Goal: Task Accomplishment & Management: Use online tool/utility

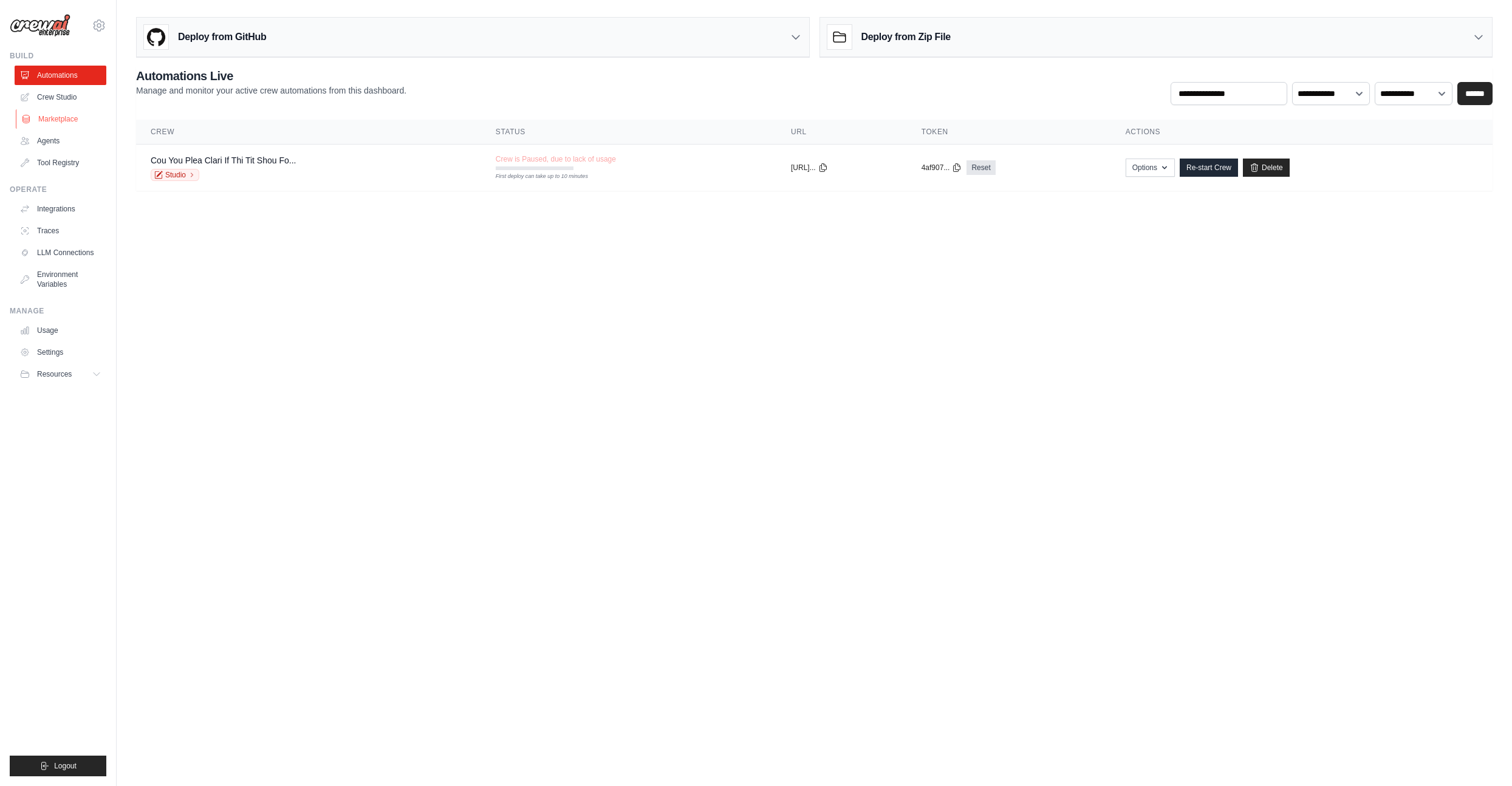
click at [74, 124] on link "Marketplace" at bounding box center [61, 119] width 92 height 19
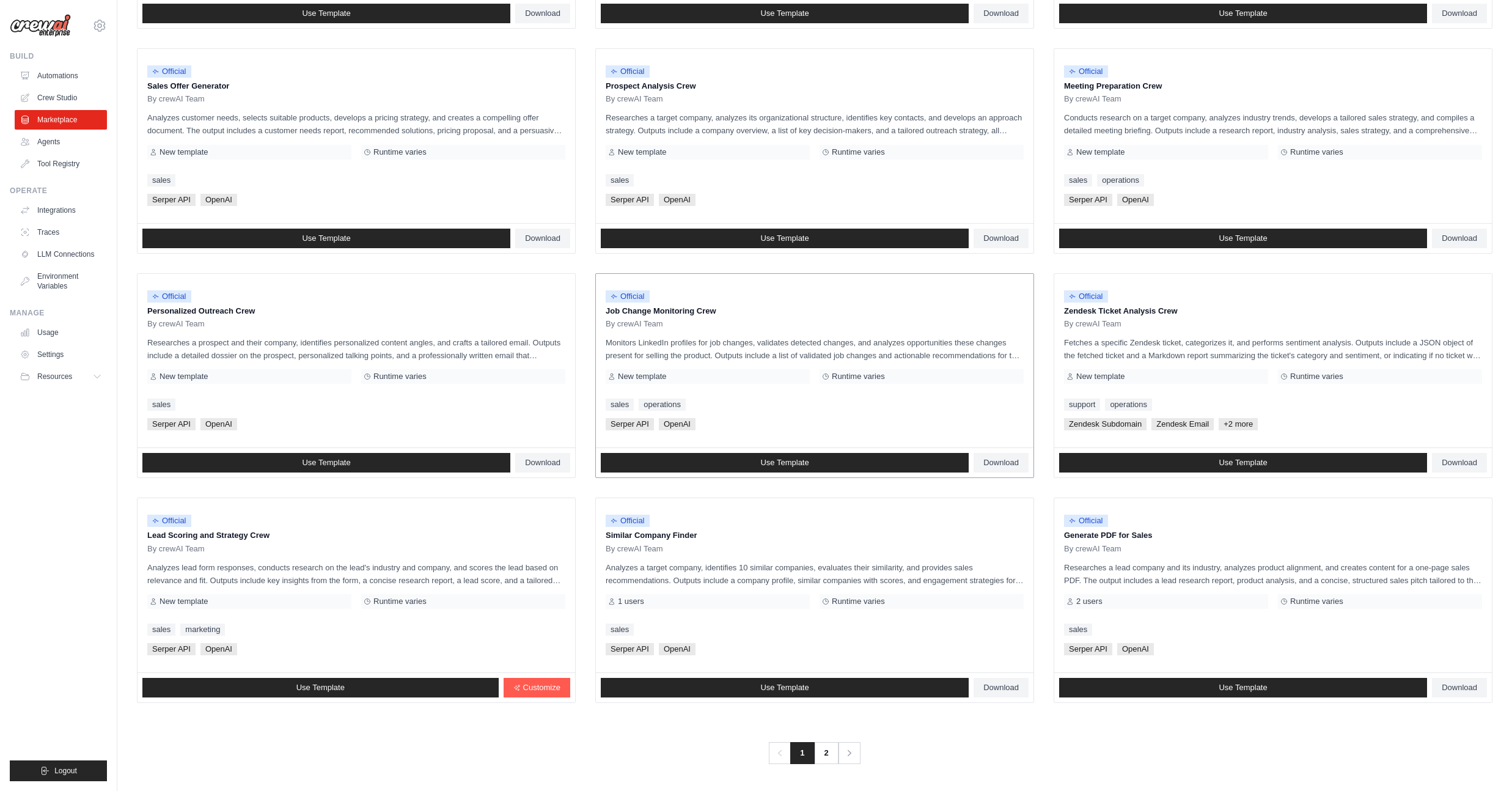
scroll to position [340, 0]
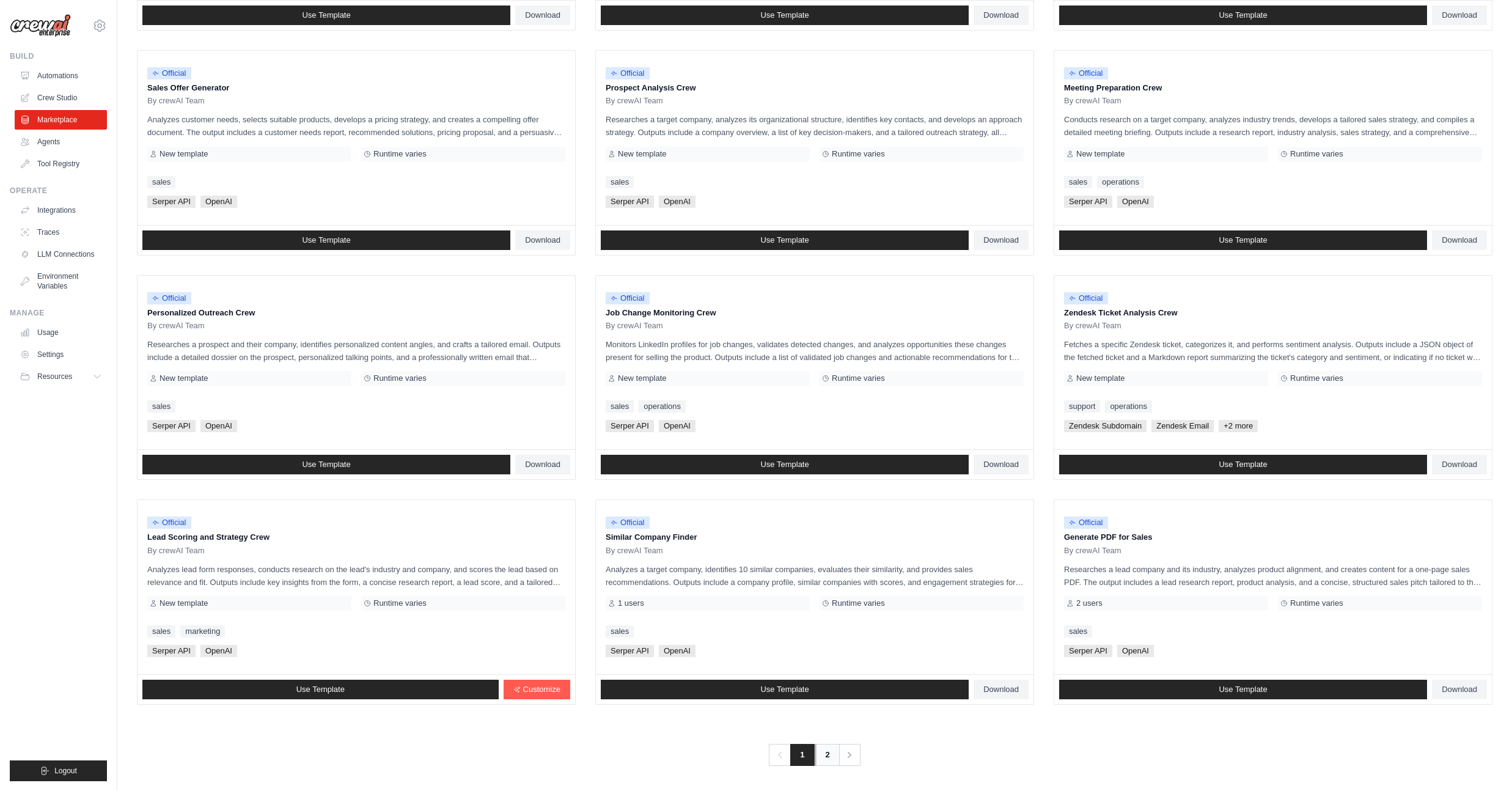
click at [833, 749] on link "2" at bounding box center [827, 755] width 24 height 22
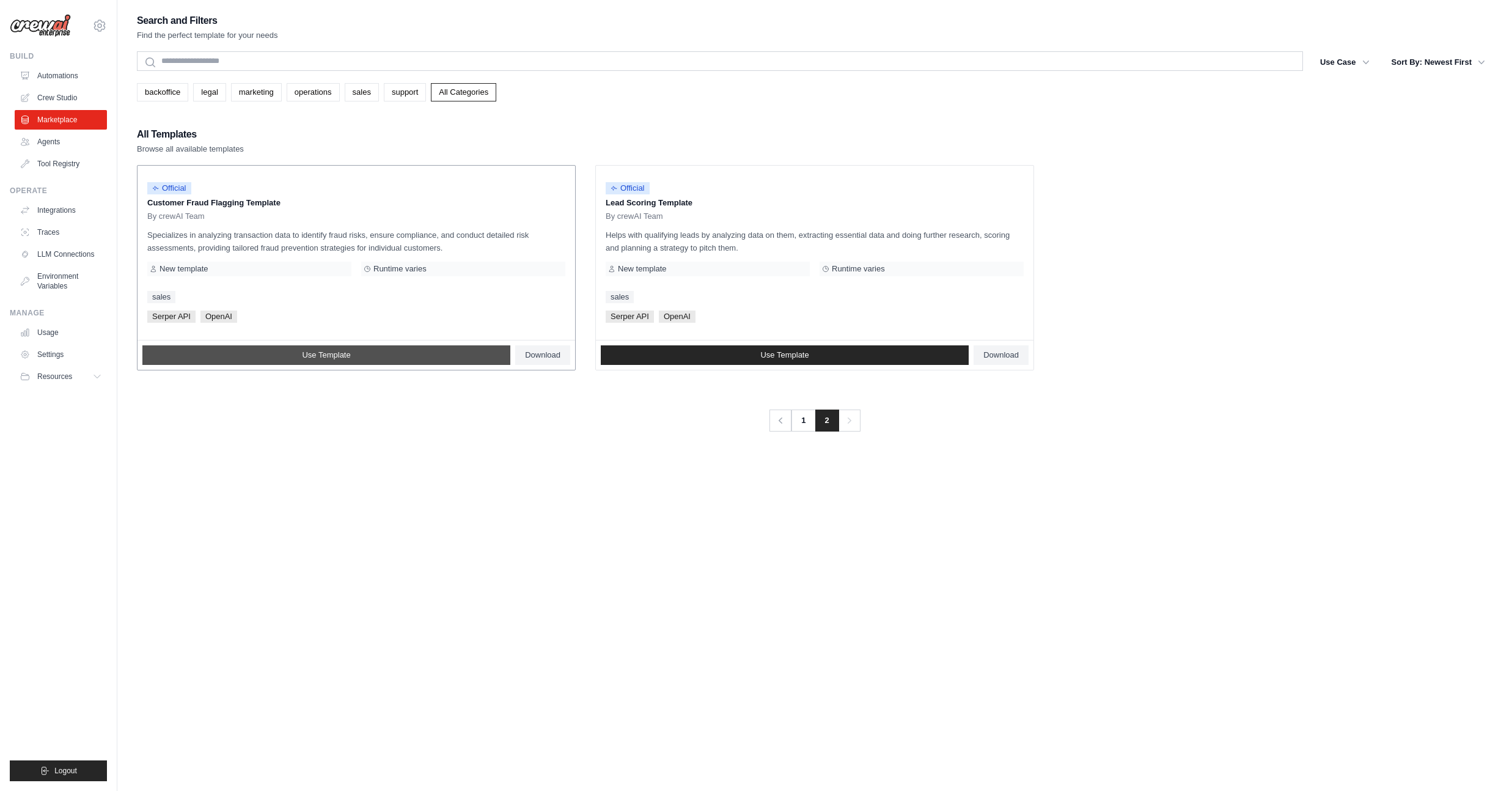
click at [423, 353] on link "Use Template" at bounding box center [326, 355] width 368 height 19
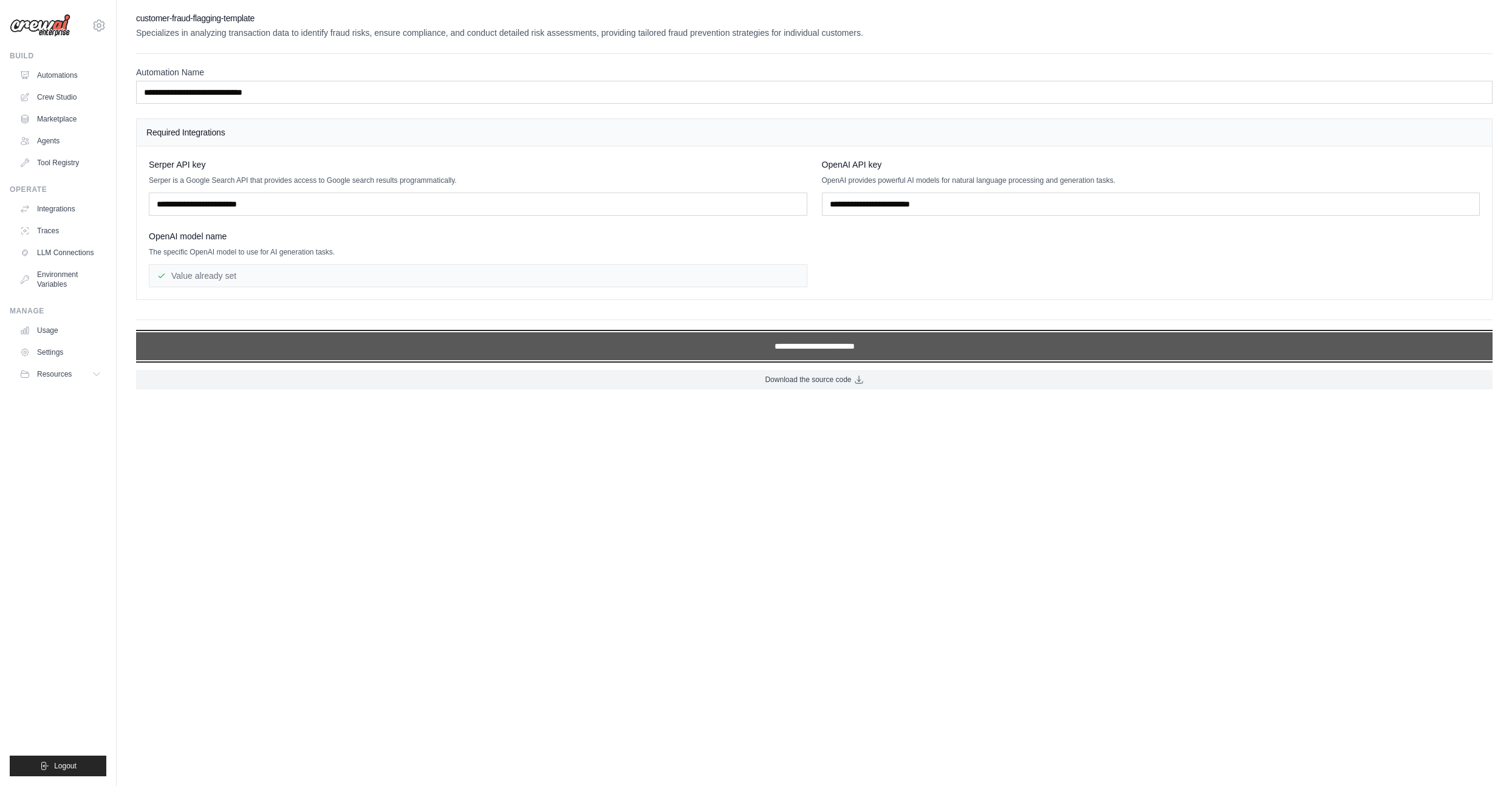
click at [665, 340] on input "**********" at bounding box center [814, 346] width 1357 height 28
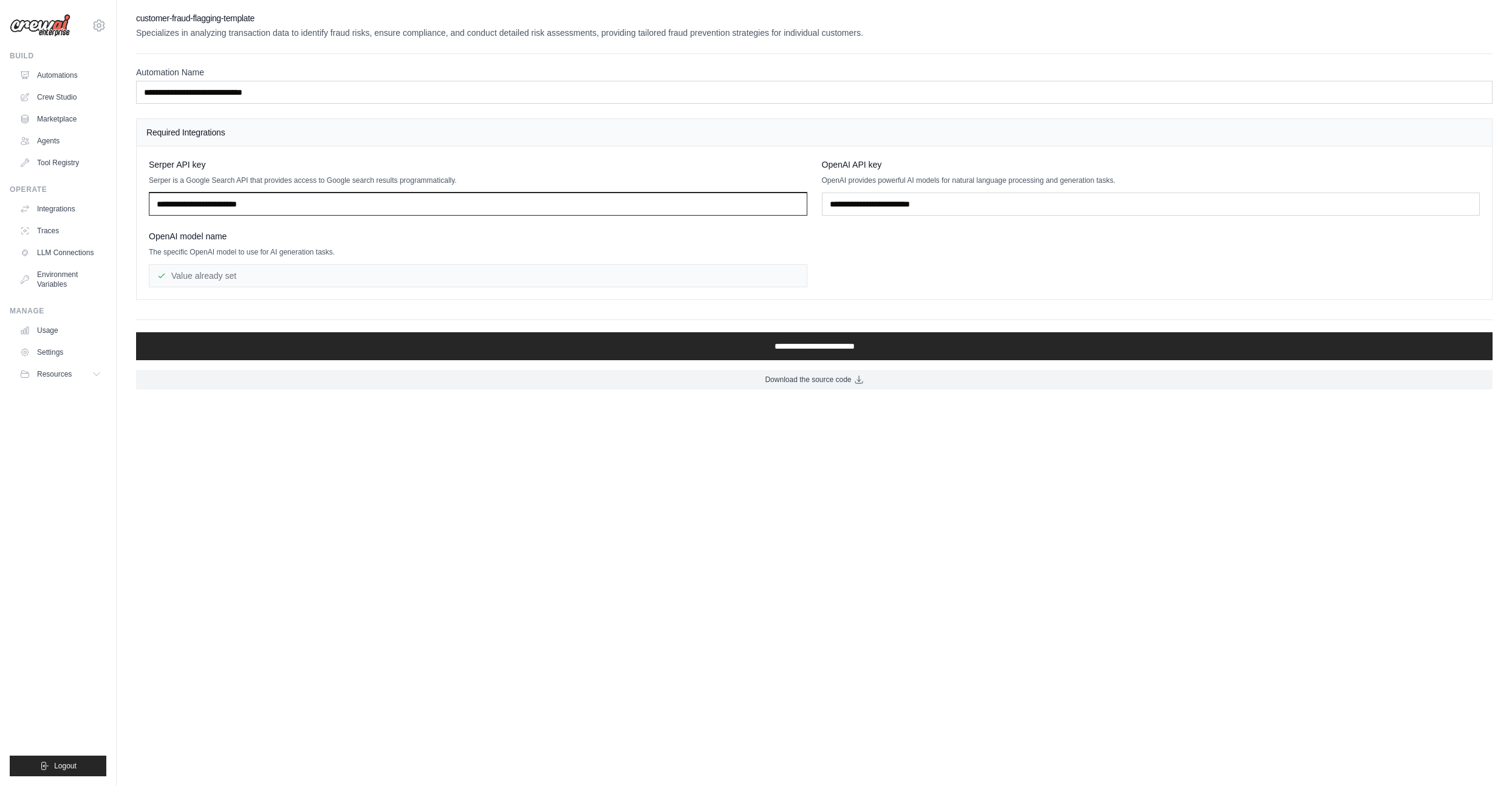
click at [347, 209] on input "text" at bounding box center [478, 204] width 659 height 23
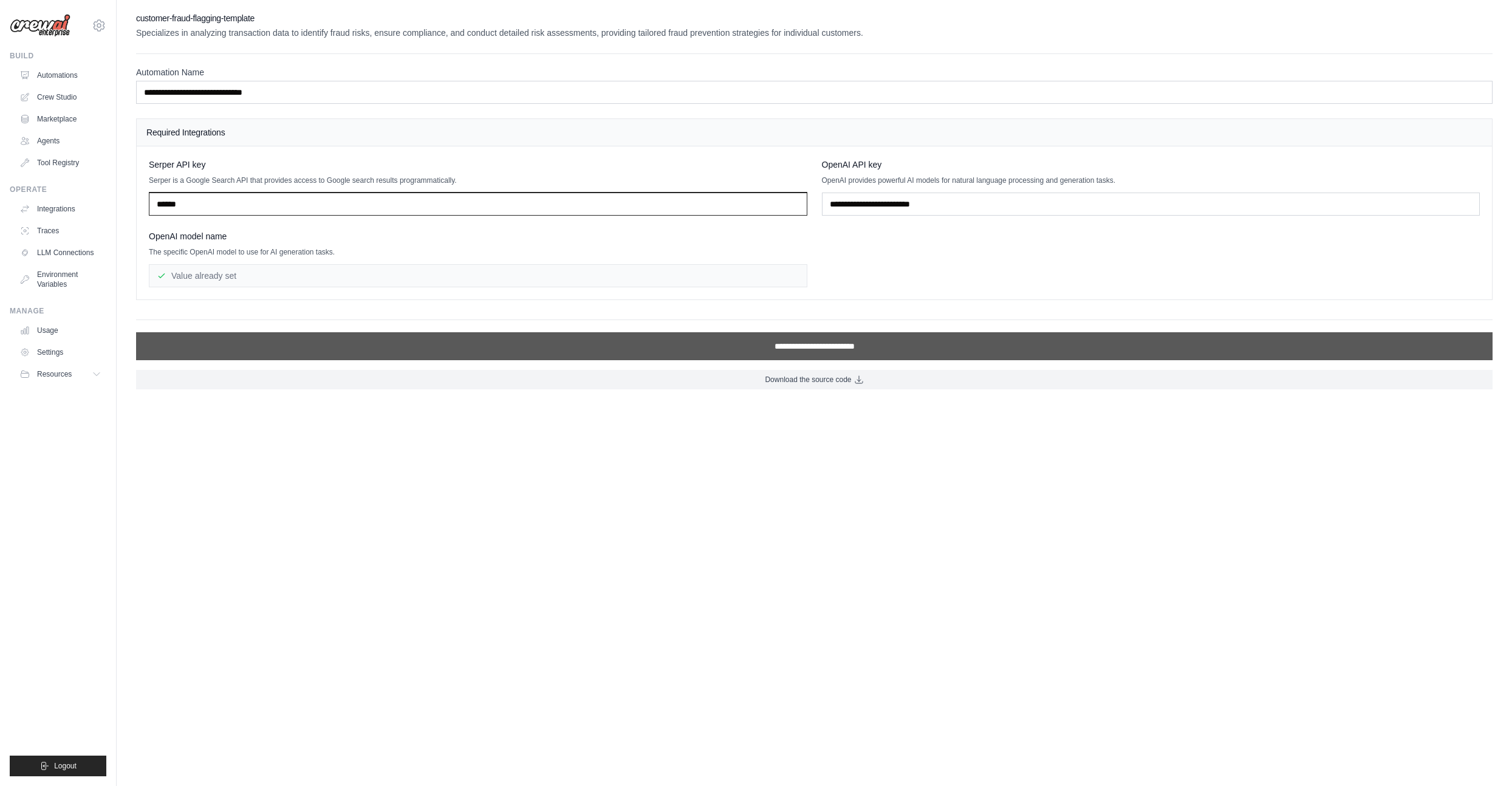
type input "******"
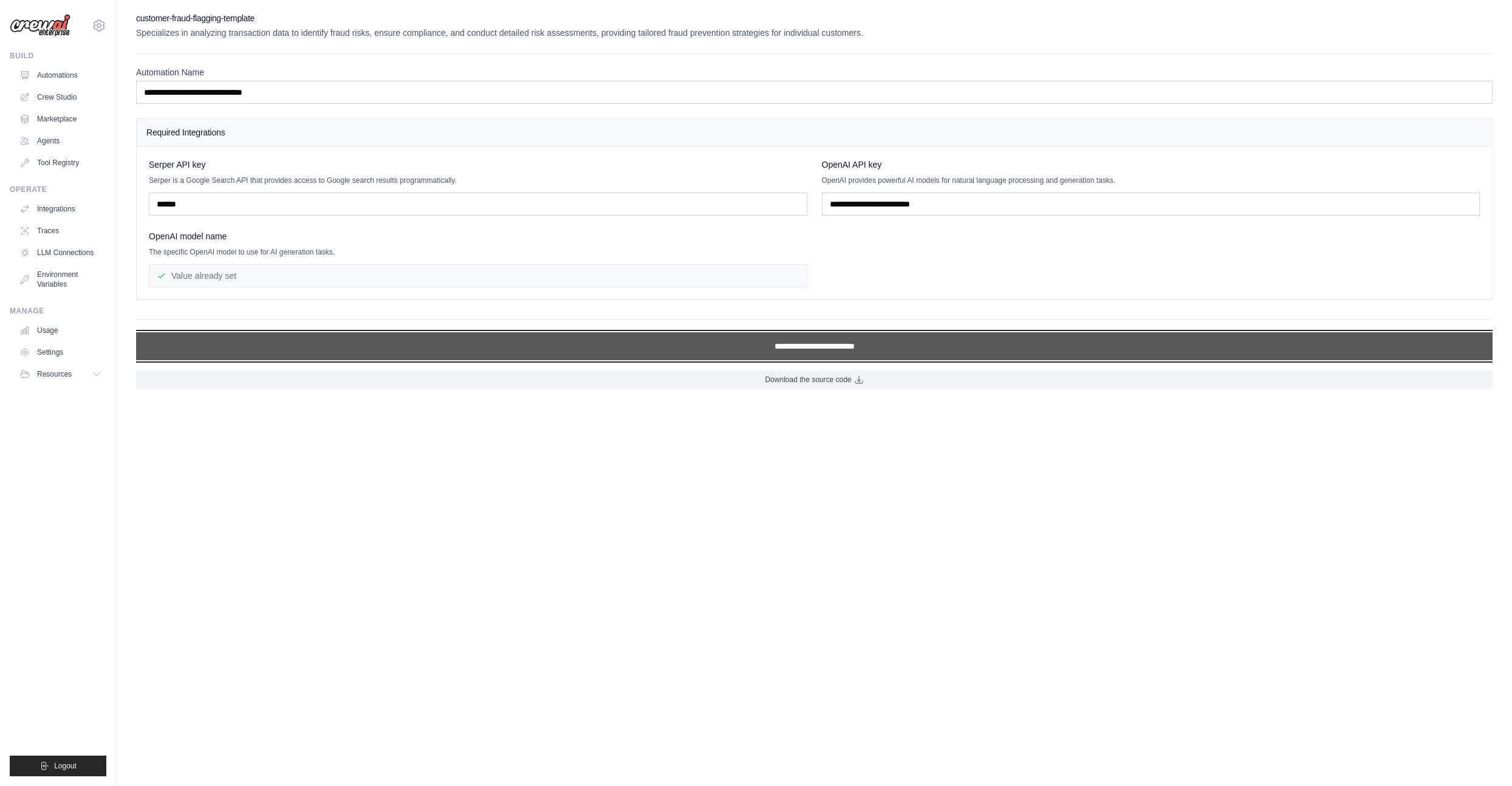
click at [552, 345] on input "**********" at bounding box center [814, 346] width 1357 height 28
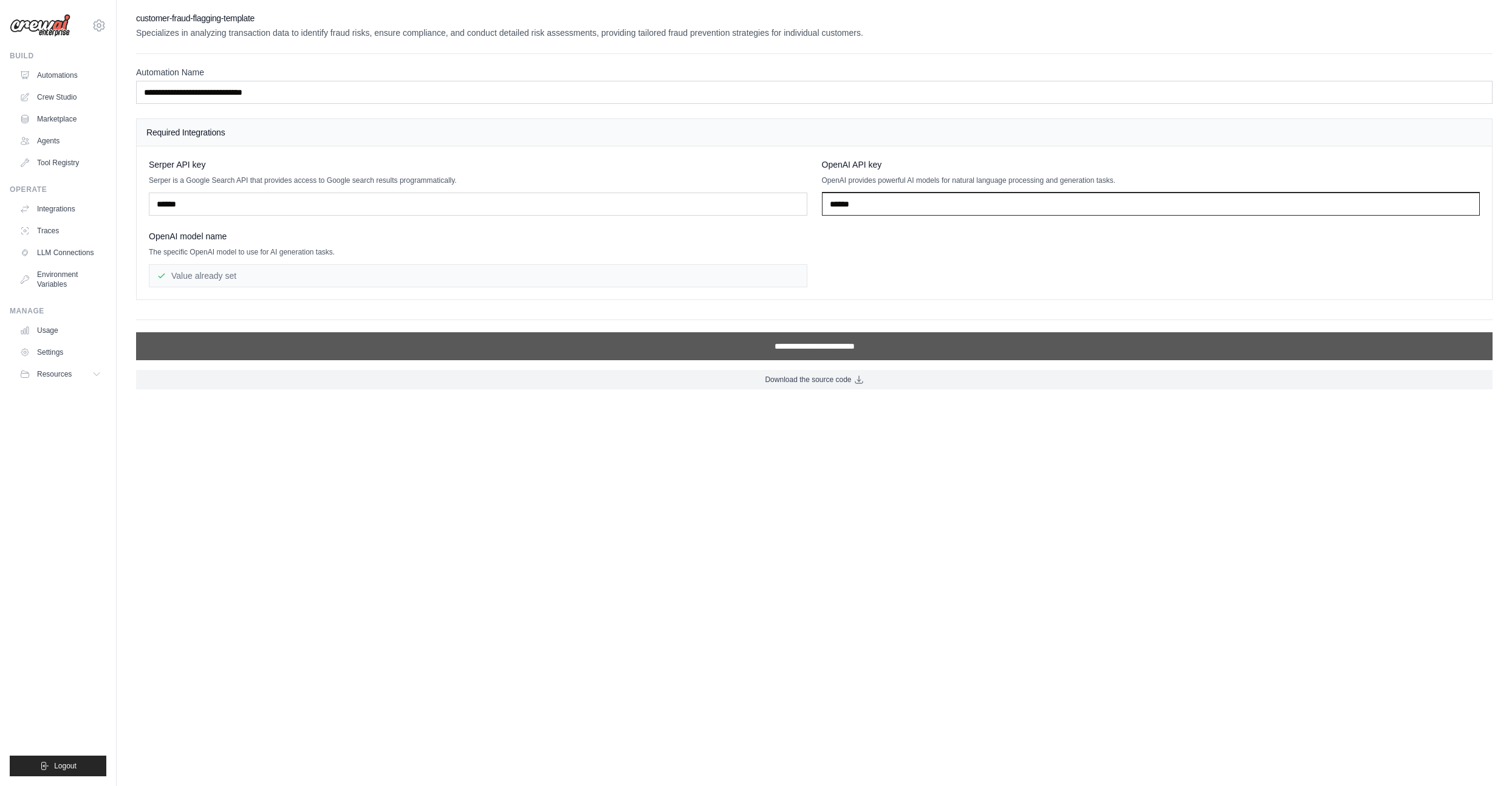
type input "******"
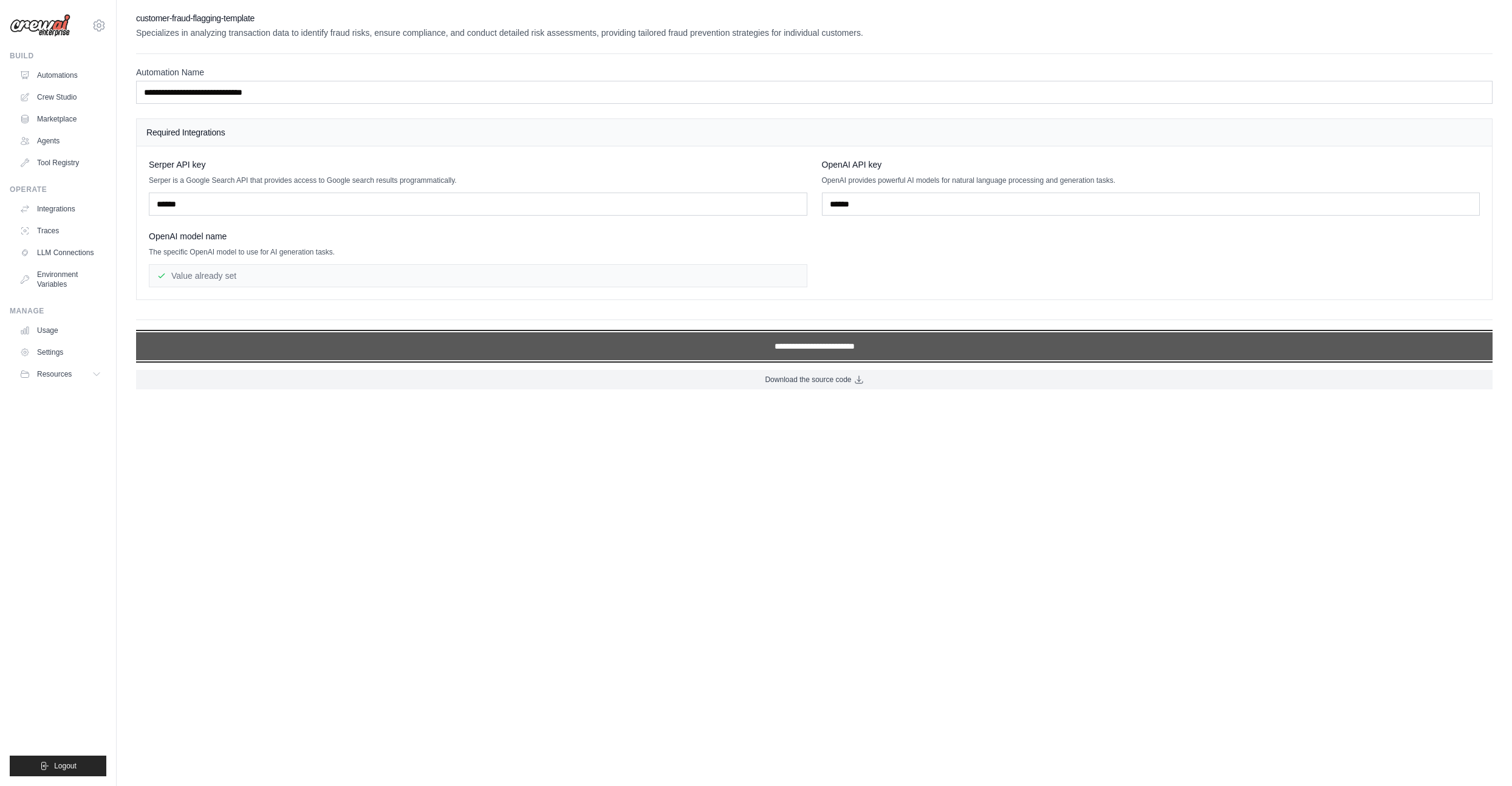
click at [726, 342] on input "**********" at bounding box center [814, 346] width 1357 height 28
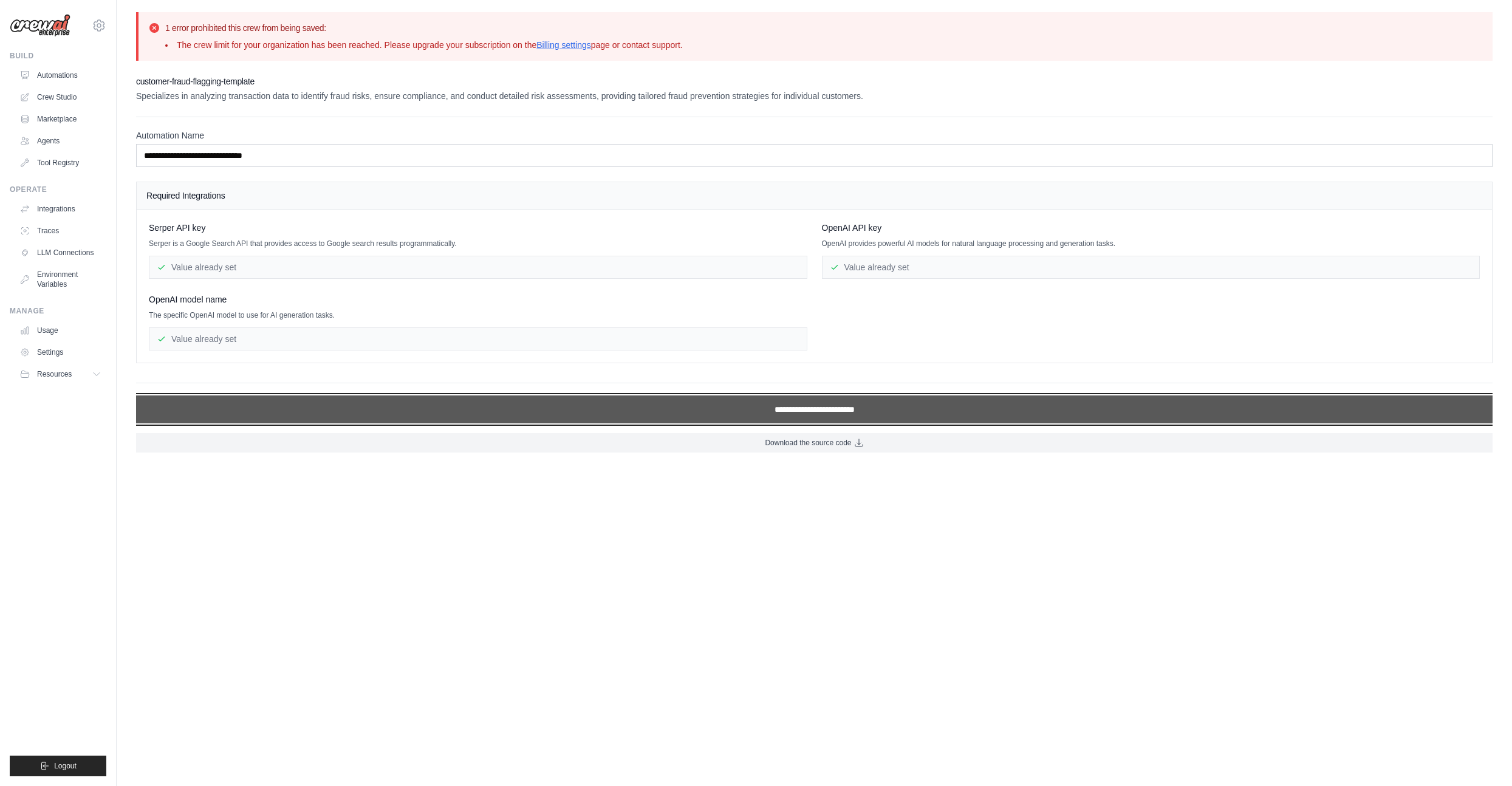
click at [831, 411] on input "**********" at bounding box center [814, 409] width 1357 height 28
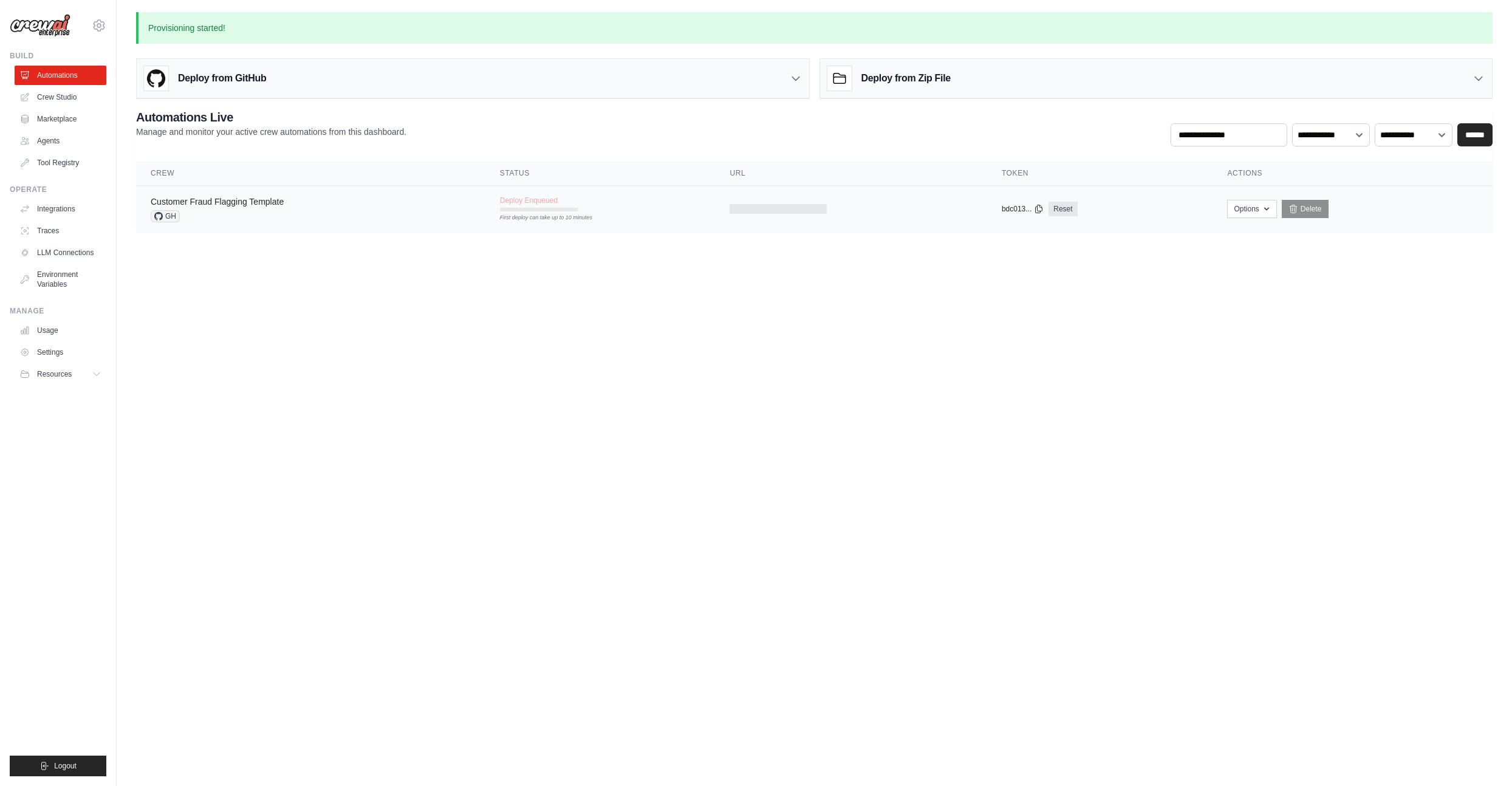
click at [259, 202] on link "Customer Fraud Flagging Template" at bounding box center [217, 202] width 133 height 10
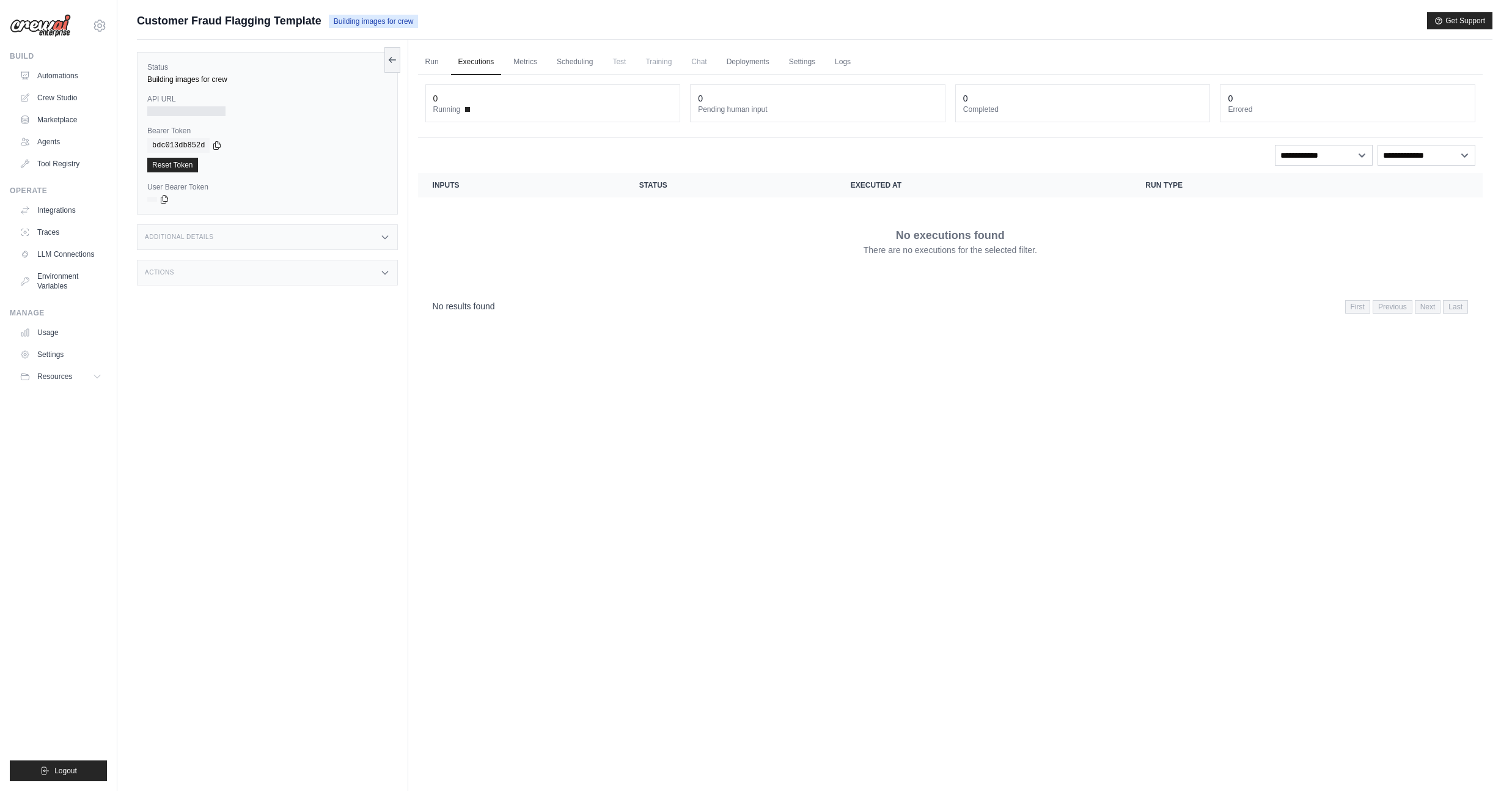
click at [354, 252] on div "Status Building images for crew API URL Bearer Token copied bdc013db852d Reset …" at bounding box center [272, 435] width 272 height 791
click at [383, 220] on div "Status Building images for crew API URL Bearer Token copied bdc013db852d Reset …" at bounding box center [272, 435] width 272 height 791
click at [418, 61] on link "Run" at bounding box center [432, 62] width 28 height 26
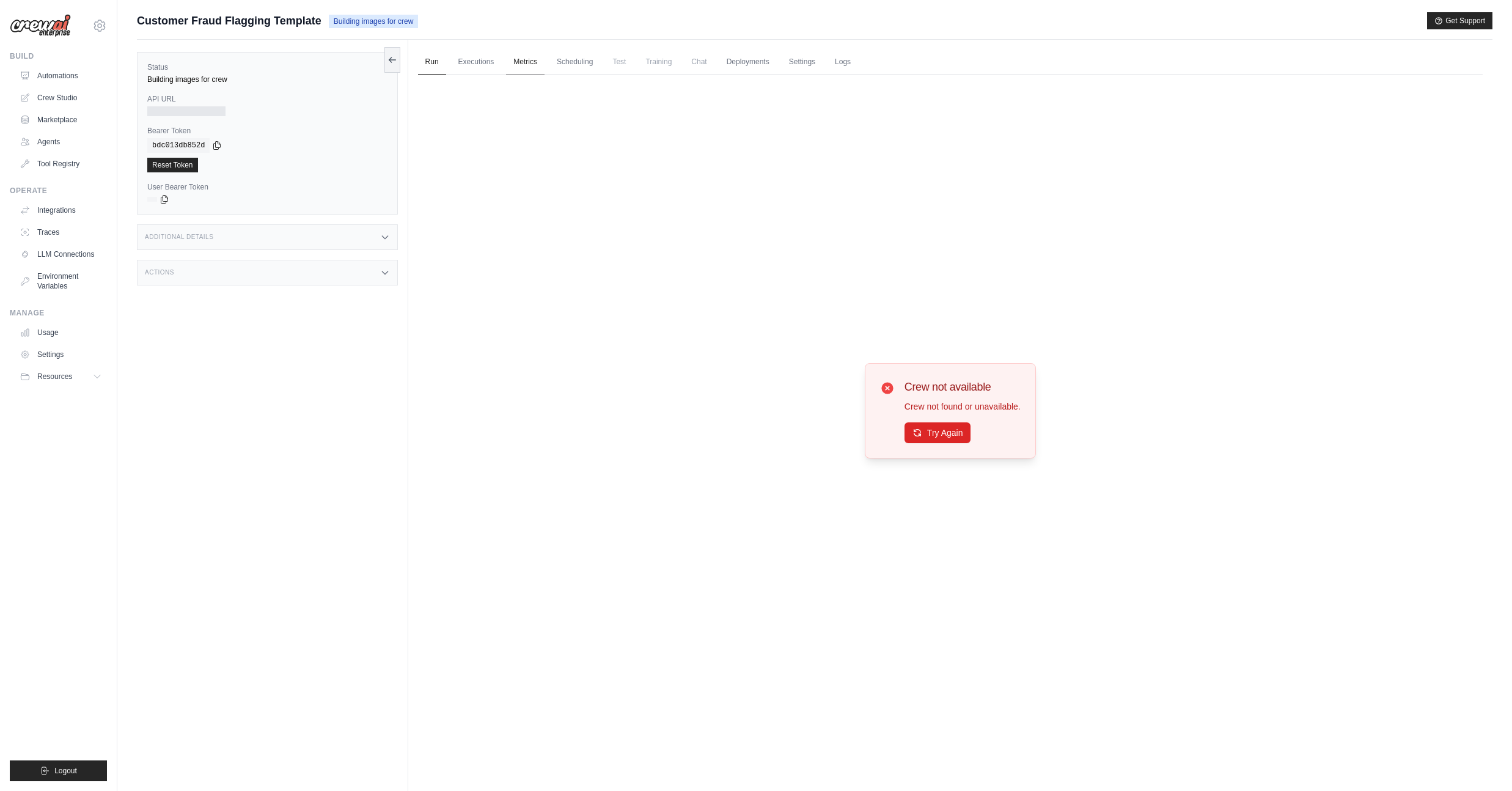
click at [518, 63] on link "Metrics" at bounding box center [525, 62] width 38 height 26
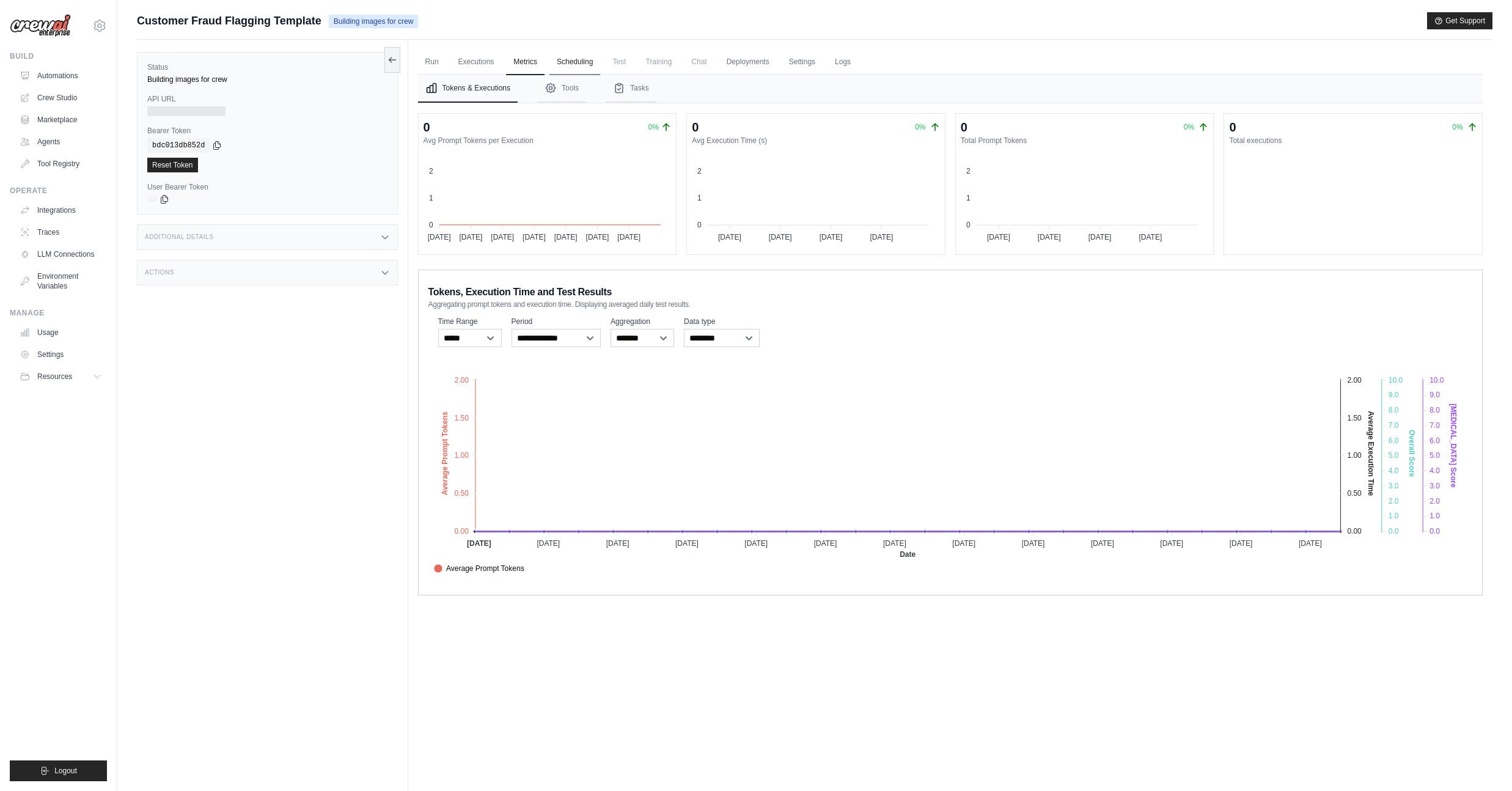
click at [560, 58] on link "Scheduling" at bounding box center [574, 62] width 51 height 26
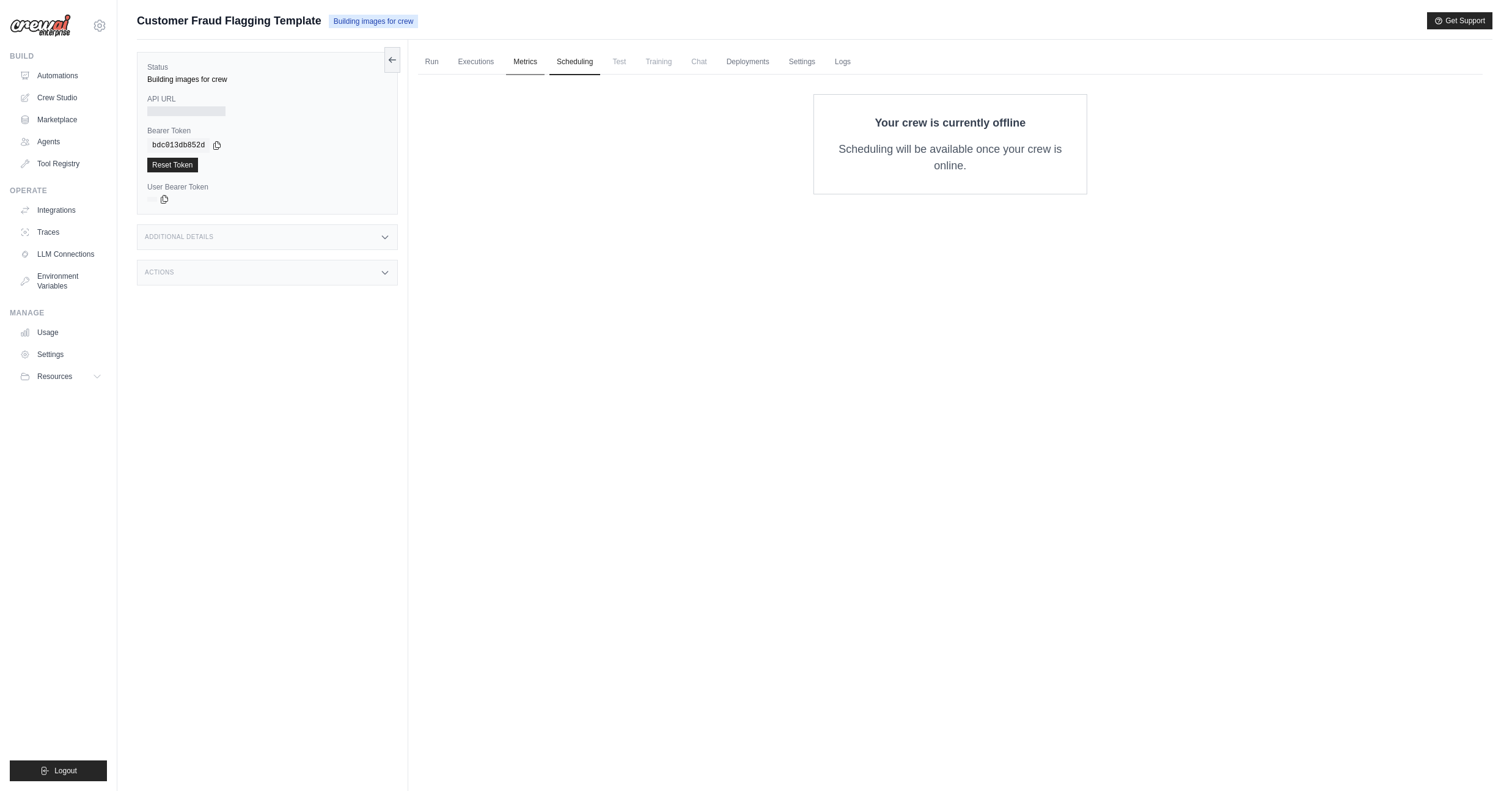
click at [527, 58] on link "Metrics" at bounding box center [525, 62] width 38 height 26
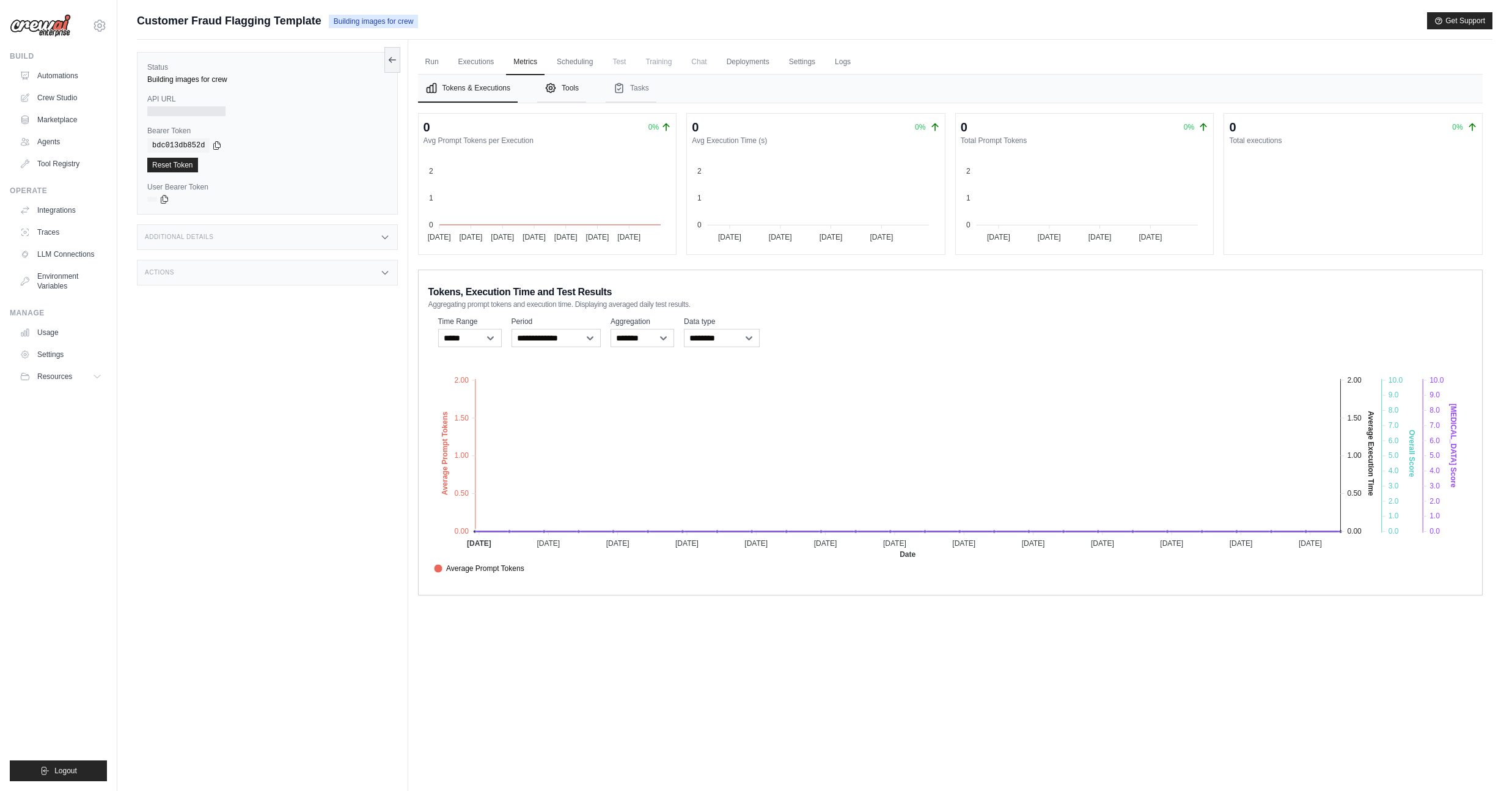
click at [554, 91] on icon "Tabs" at bounding box center [551, 88] width 13 height 13
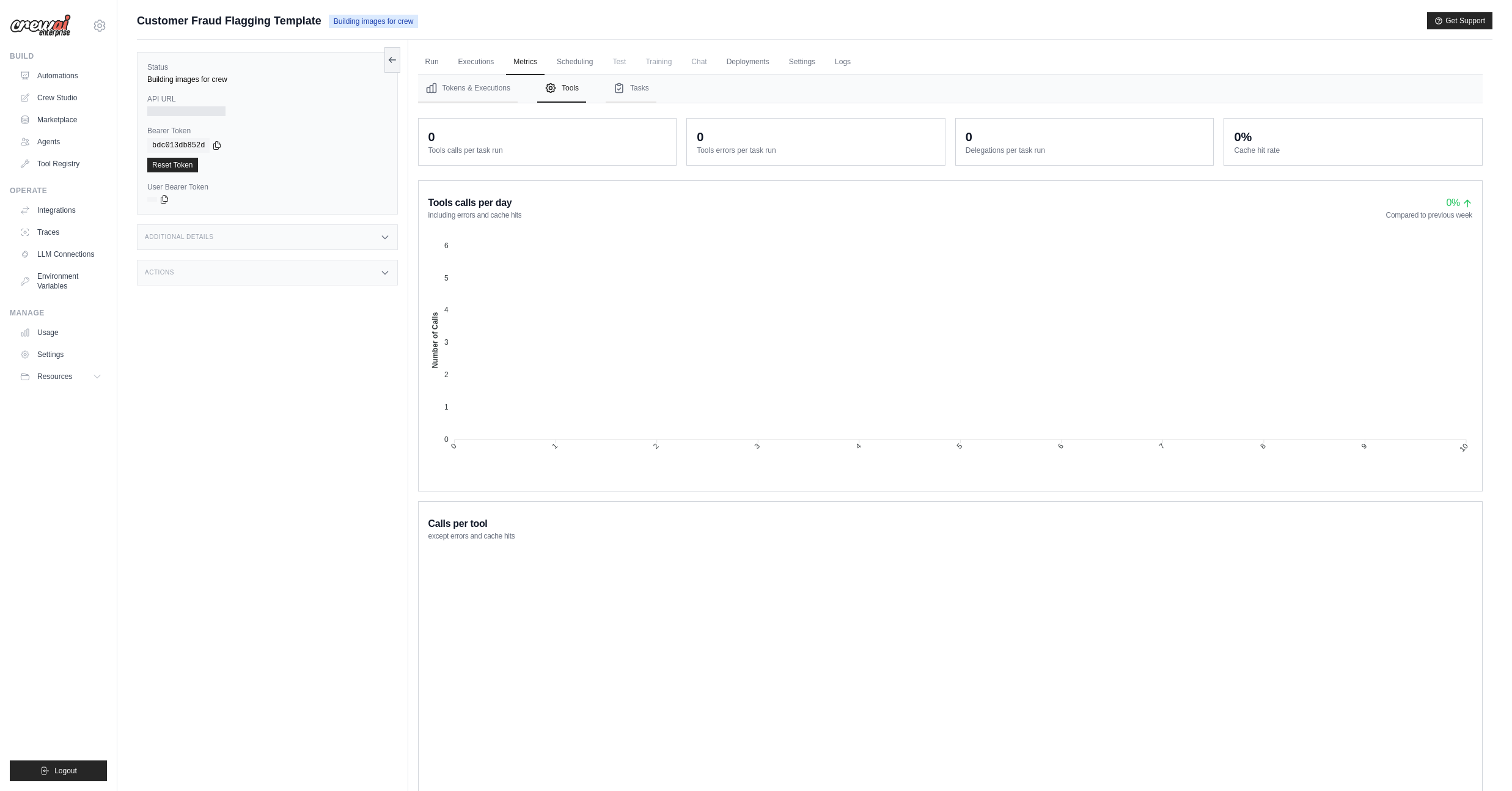
click at [631, 62] on span "Test" at bounding box center [619, 61] width 28 height 24
click at [692, 60] on ul "Run Executions Metrics Scheduling Test Training Chat Deployments Settings Logs" at bounding box center [950, 62] width 1065 height 25
click at [747, 63] on link "Deployments" at bounding box center [748, 62] width 58 height 26
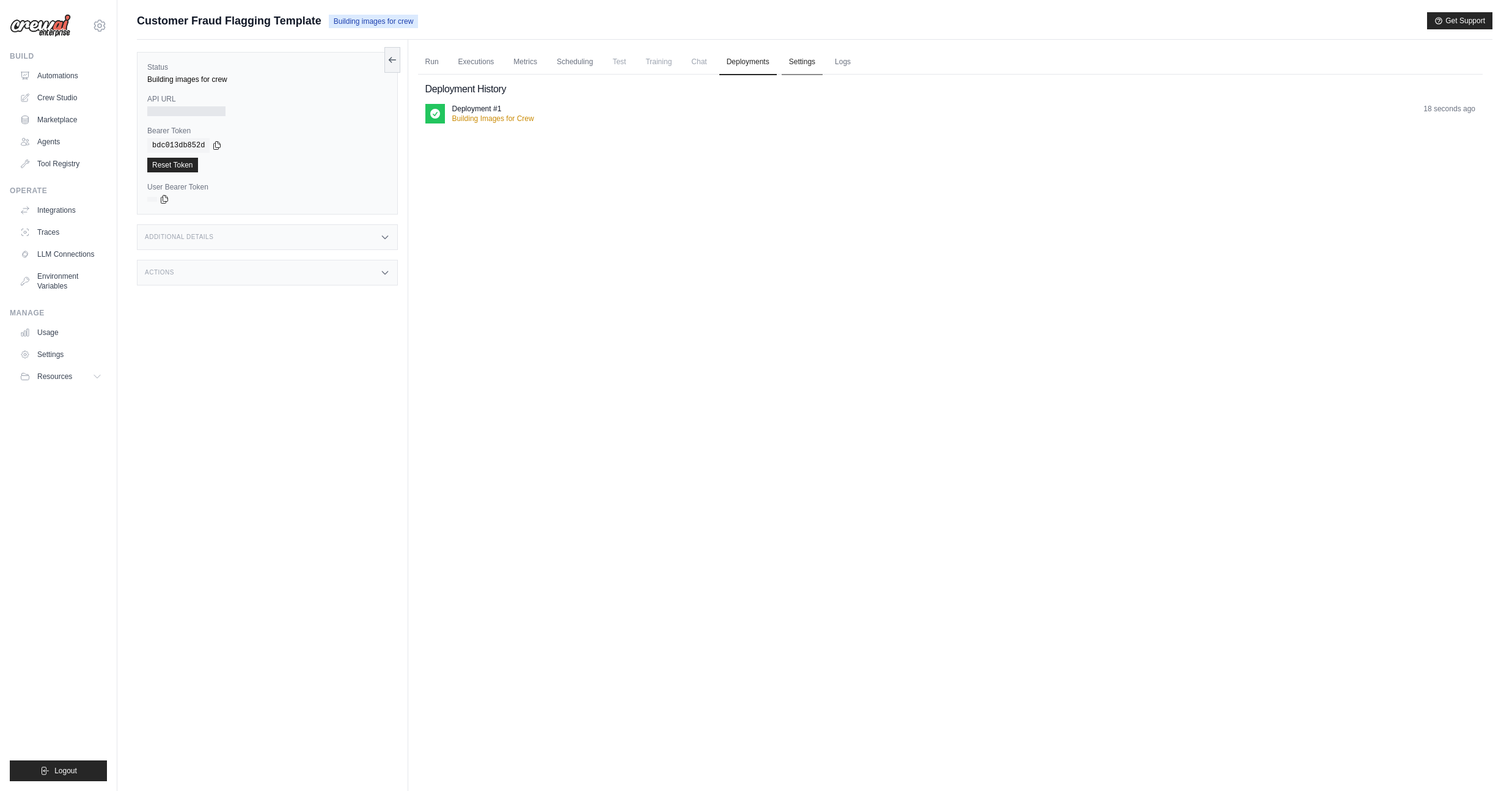
click at [822, 66] on link "Settings" at bounding box center [801, 62] width 41 height 26
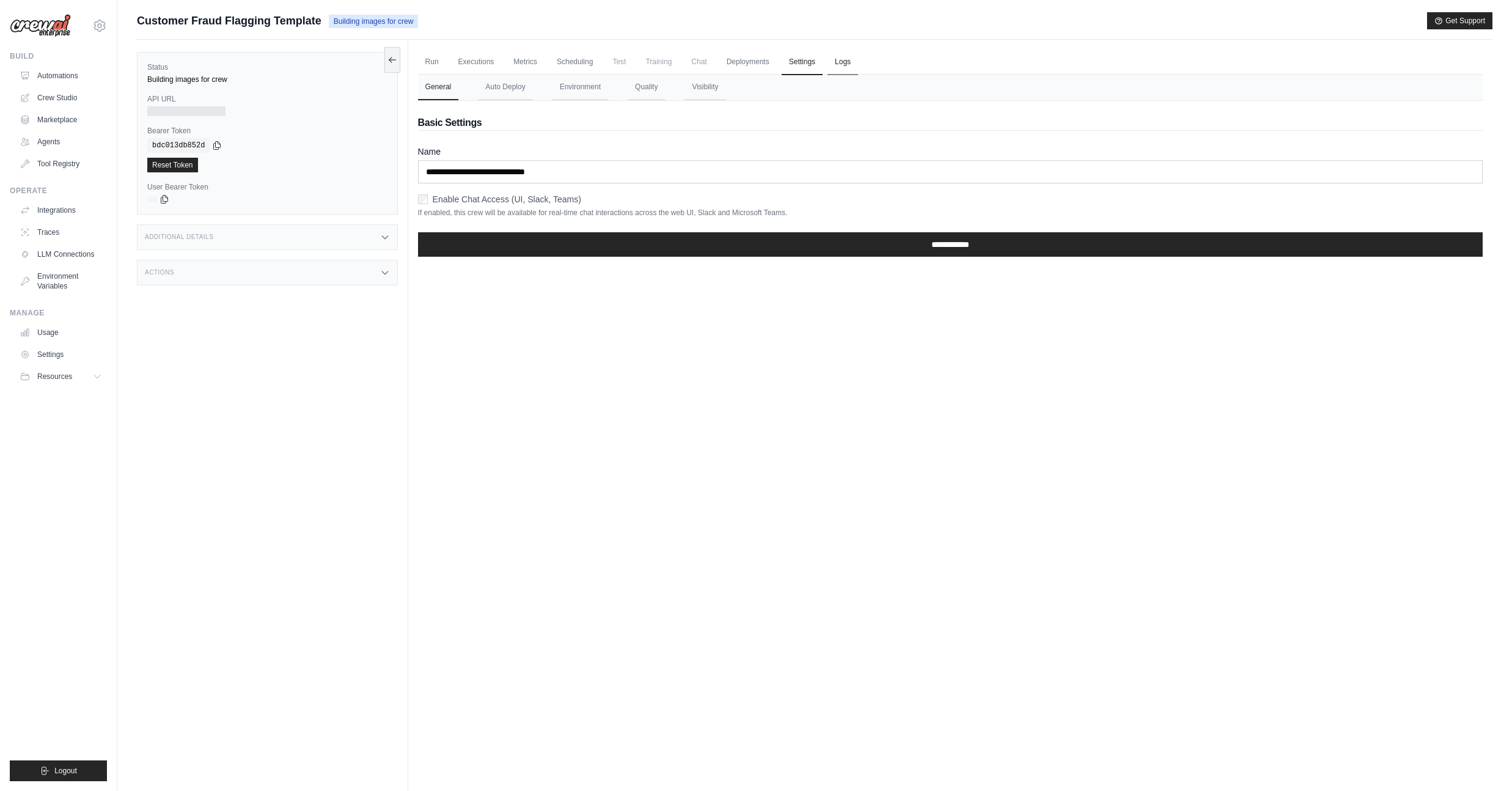
click at [858, 64] on link "Logs" at bounding box center [842, 62] width 31 height 26
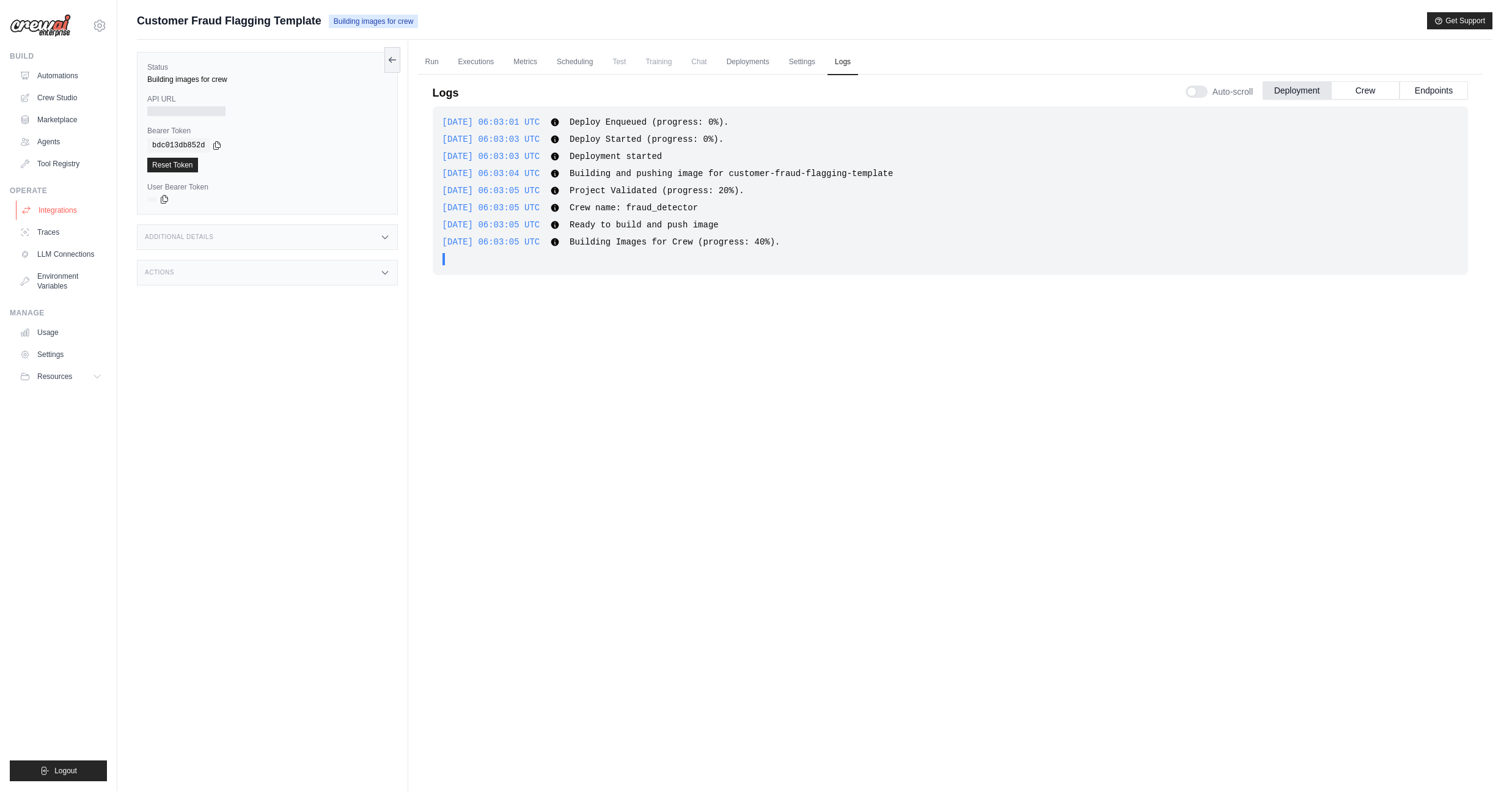
click at [65, 207] on link "Integrations" at bounding box center [62, 210] width 92 height 19
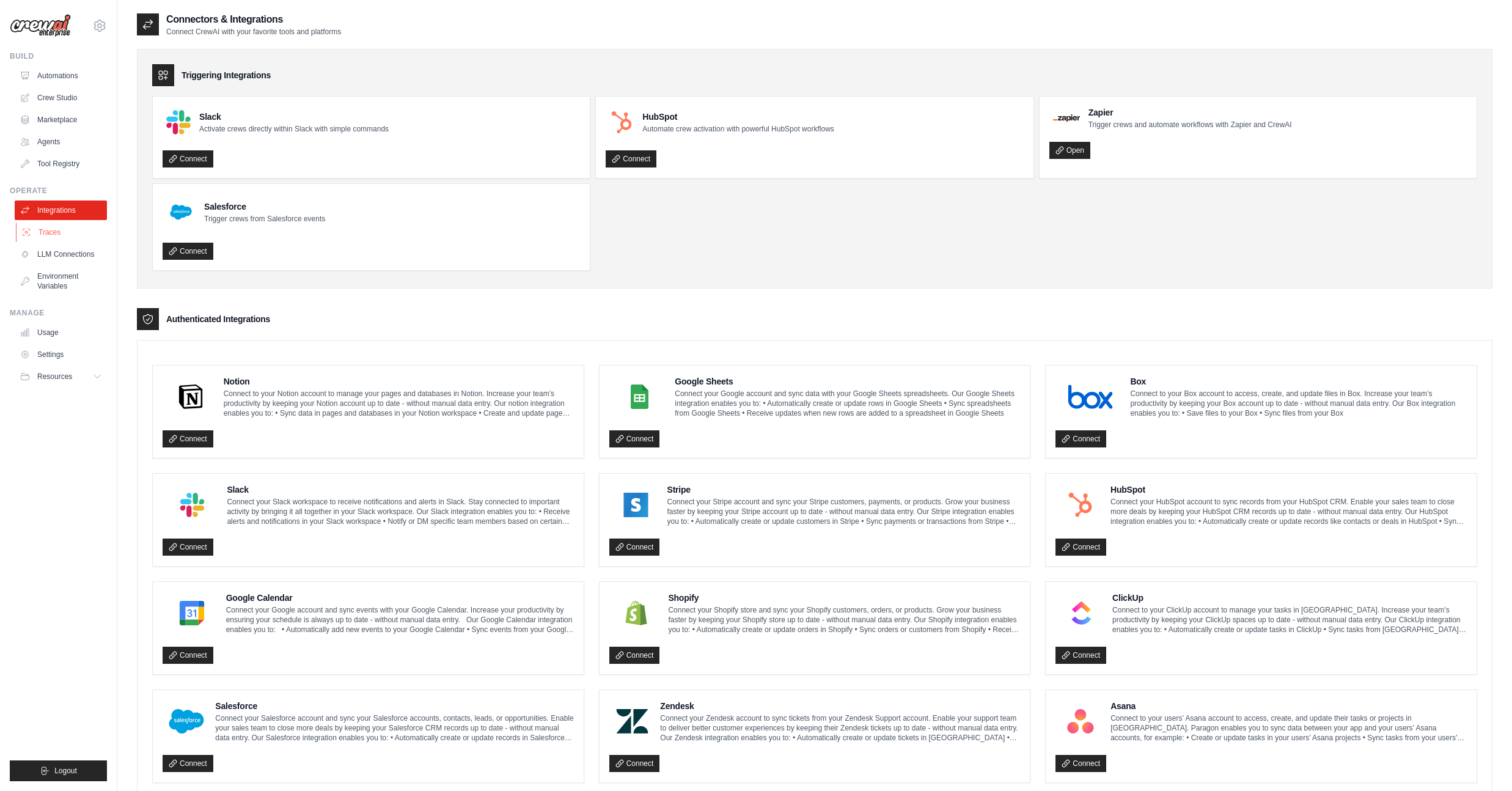
click at [58, 234] on link "Traces" at bounding box center [62, 232] width 92 height 19
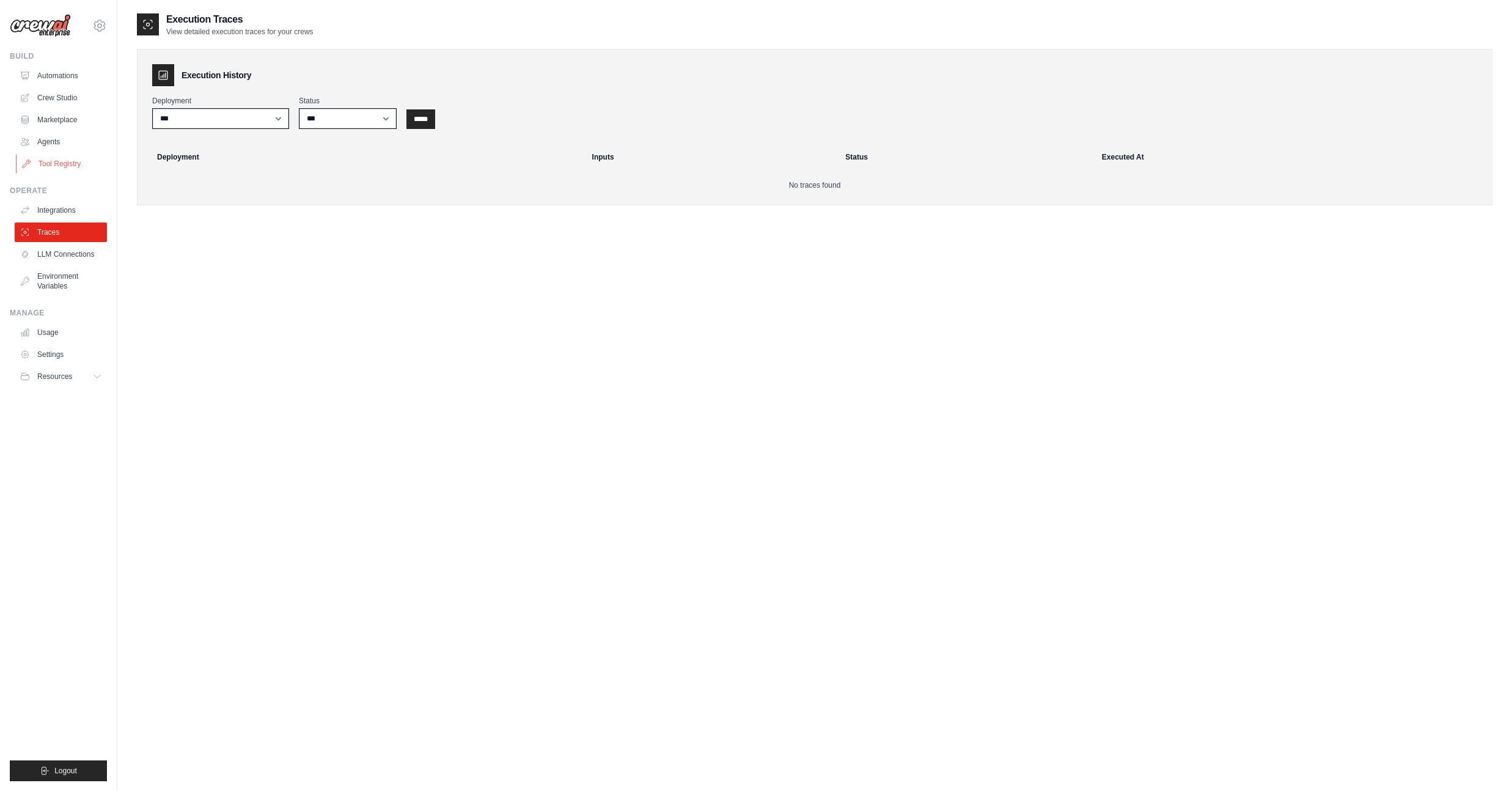
click at [64, 164] on link "Tool Registry" at bounding box center [62, 164] width 92 height 19
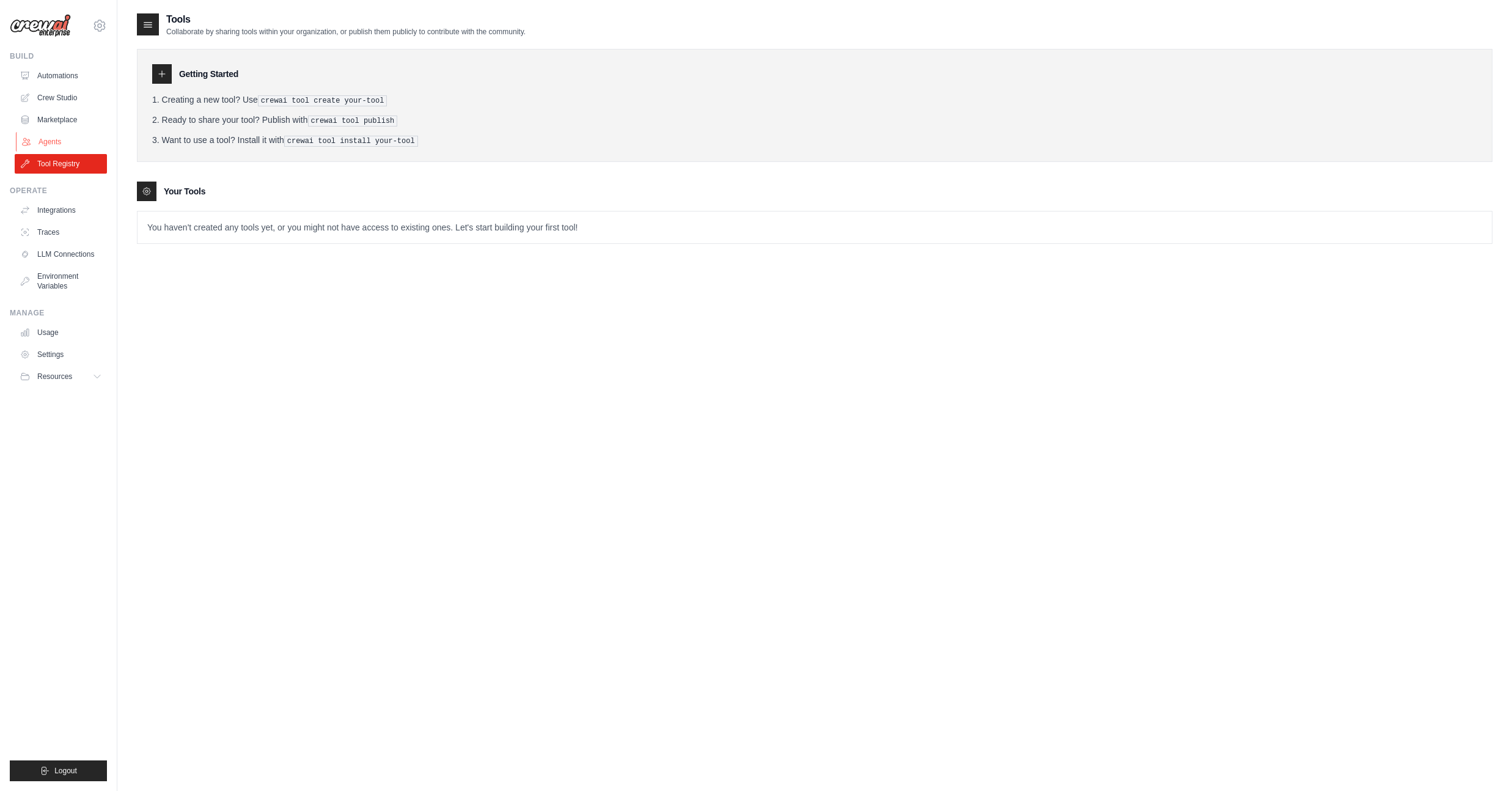
click at [58, 141] on link "Agents" at bounding box center [62, 142] width 92 height 19
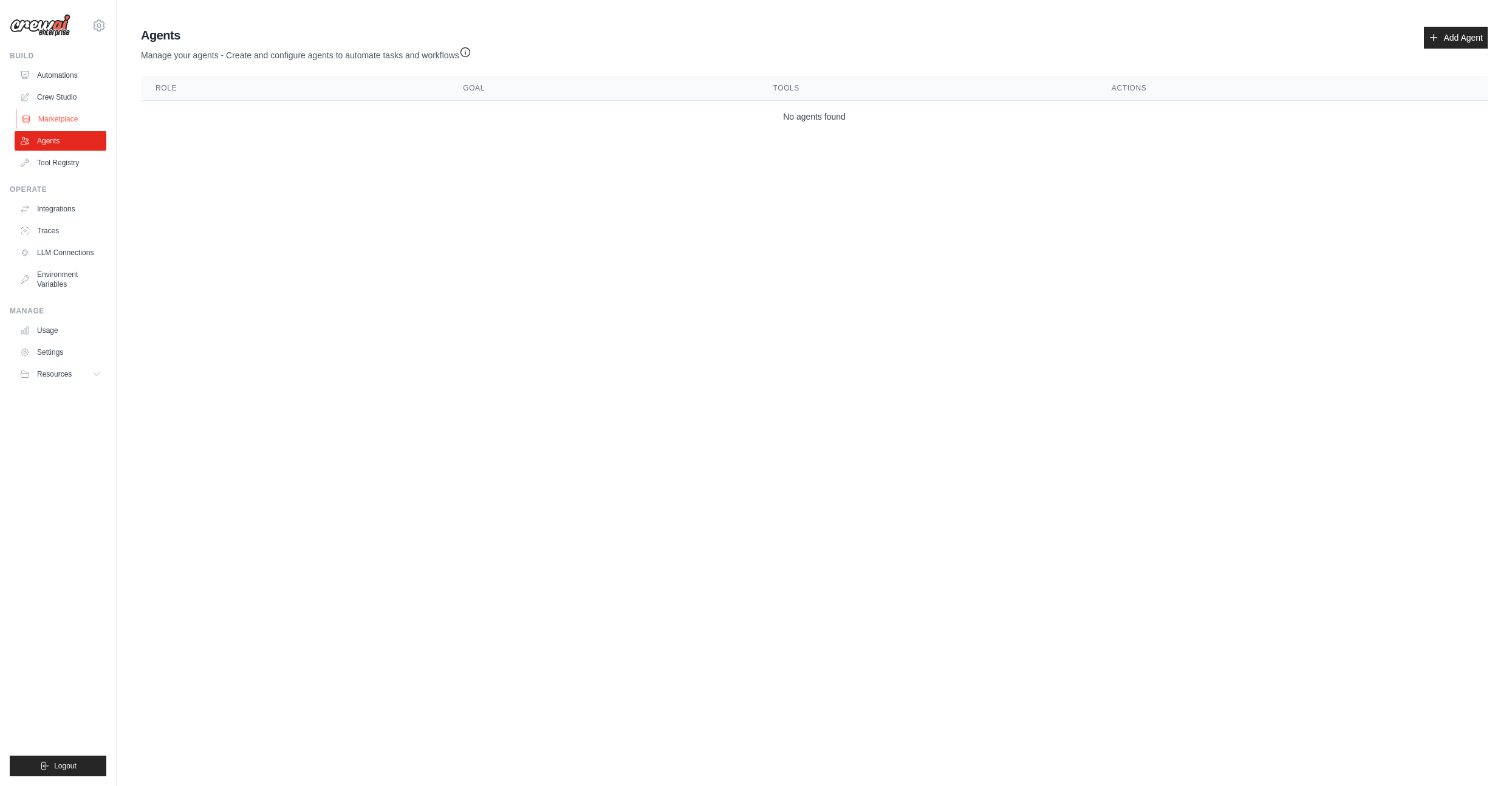
click at [61, 124] on link "Marketplace" at bounding box center [61, 119] width 92 height 19
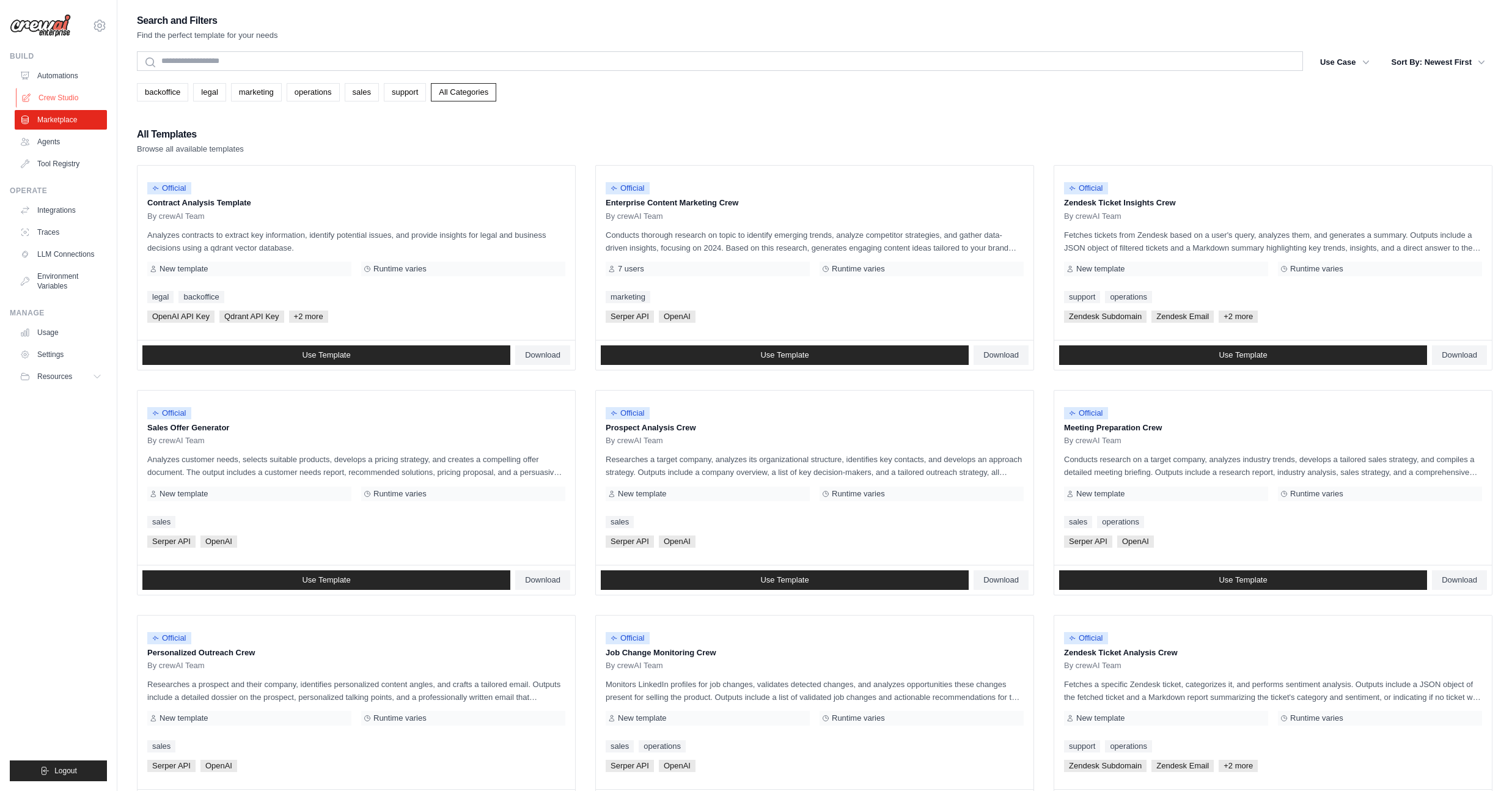
click at [64, 103] on link "Crew Studio" at bounding box center [62, 98] width 92 height 19
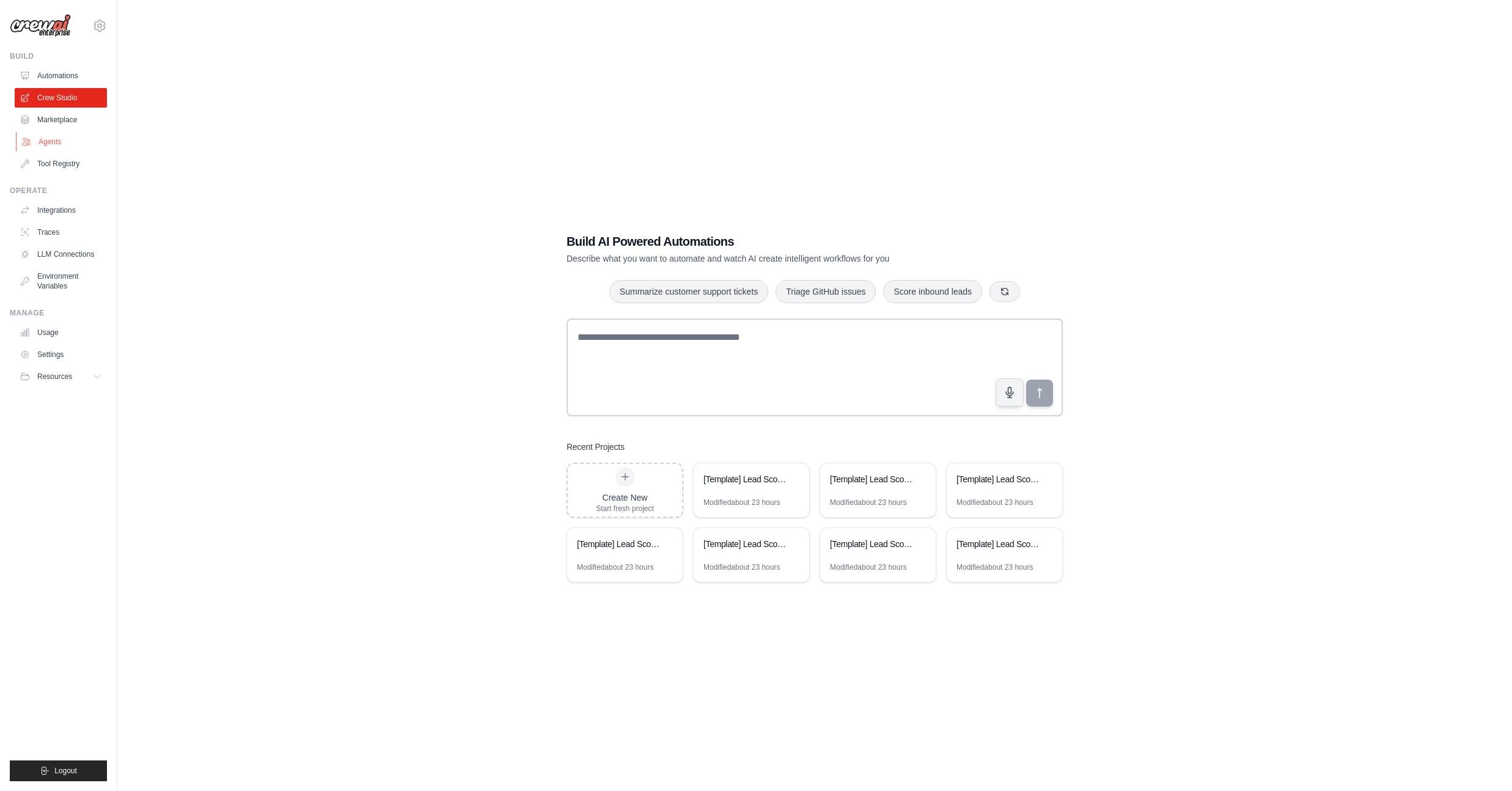
click at [62, 135] on link "Agents" at bounding box center [62, 142] width 92 height 19
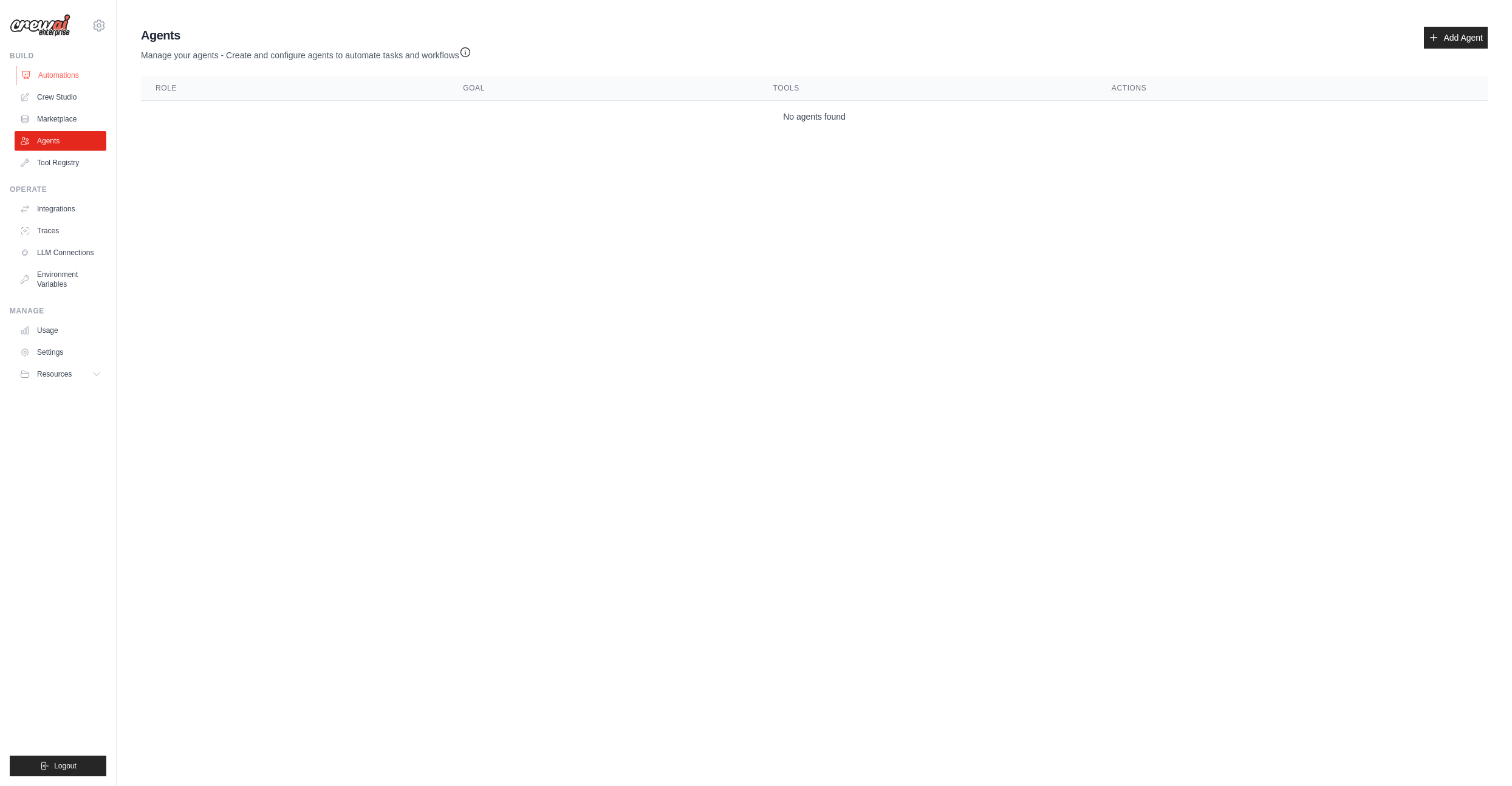
click at [74, 66] on link "Automations" at bounding box center [61, 75] width 92 height 19
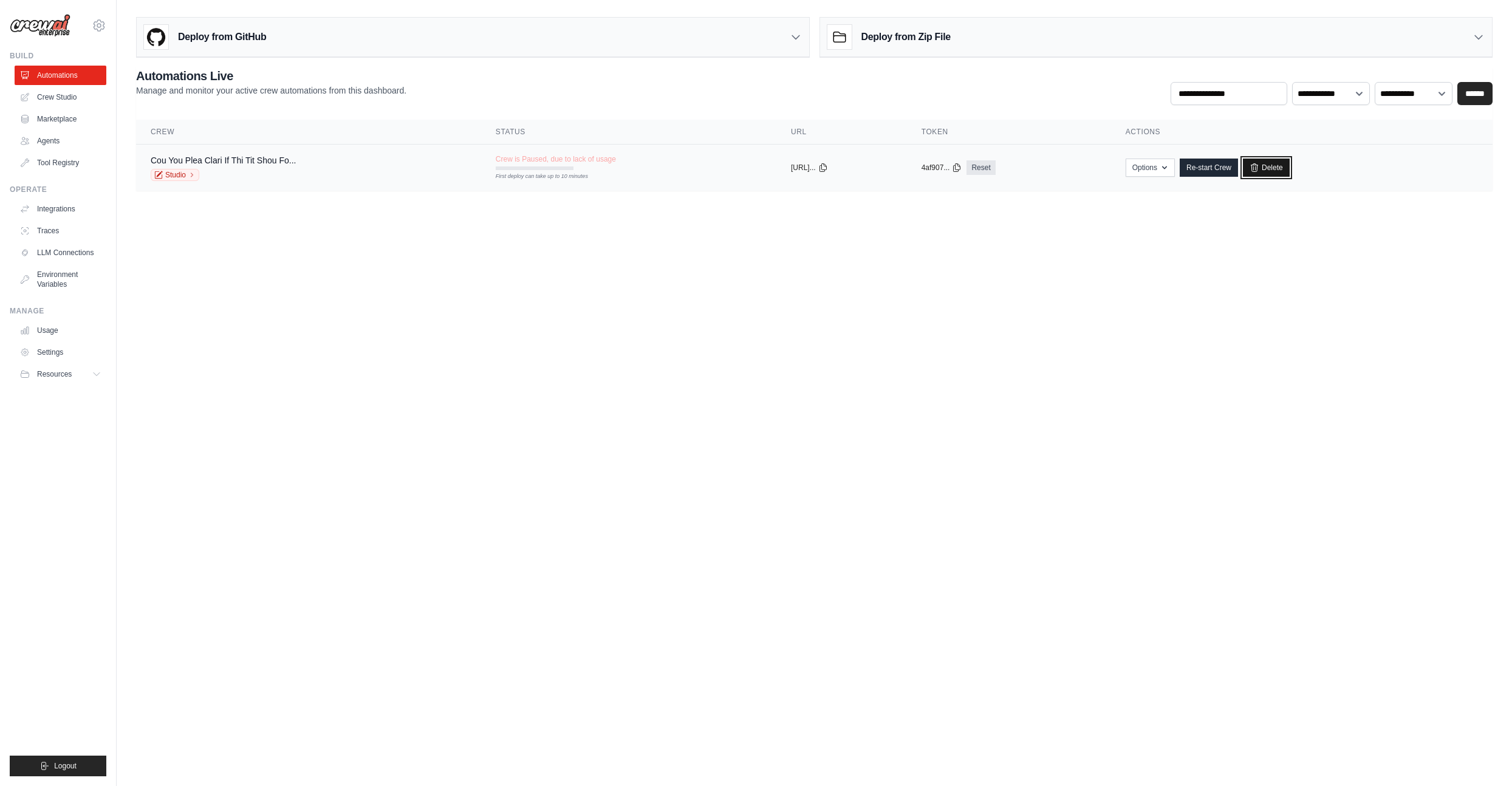
click at [1283, 167] on link "Delete" at bounding box center [1266, 168] width 47 height 18
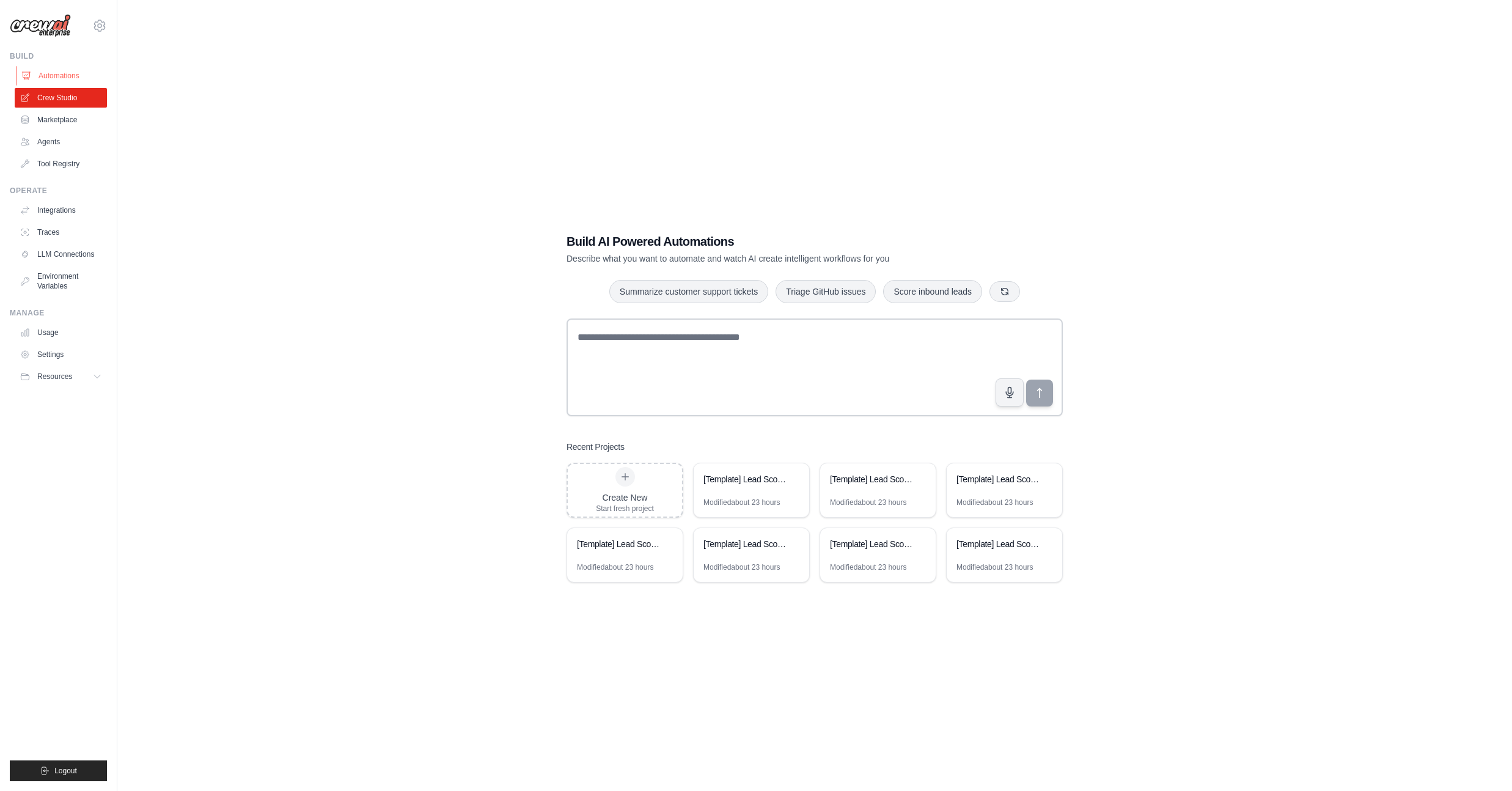
click at [60, 81] on link "Automations" at bounding box center [62, 76] width 92 height 19
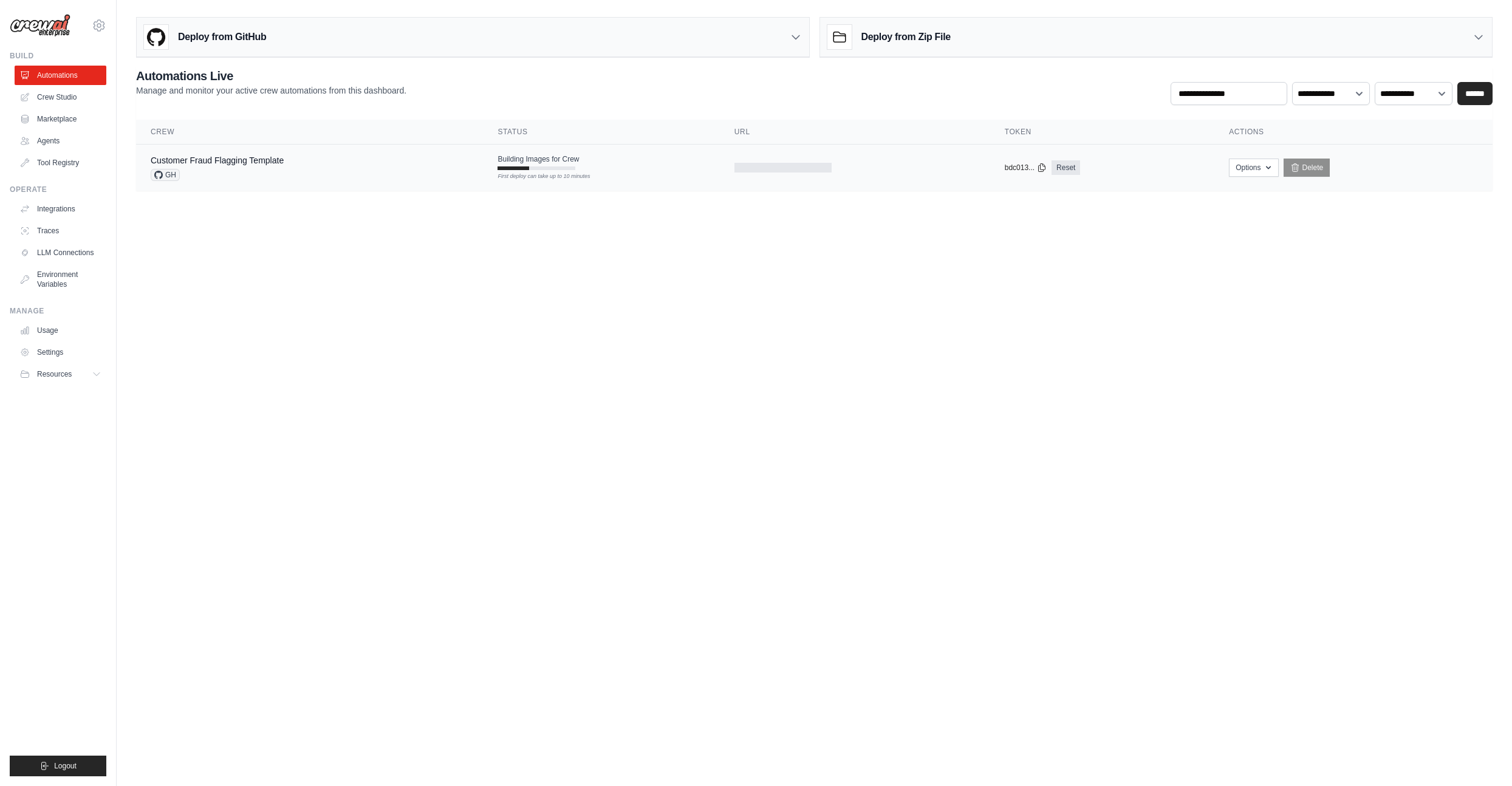
click at [1248, 177] on td "Options Export React JSX Component Export React TSX Component Export MCP Server…" at bounding box center [1353, 168] width 278 height 47
click at [1272, 168] on icon "button" at bounding box center [1268, 167] width 10 height 10
click at [1191, 242] on link "Export MCP Server" at bounding box center [1210, 239] width 136 height 22
click at [229, 165] on div "Customer Fraud Flagging Template" at bounding box center [217, 160] width 133 height 12
click at [277, 178] on div "GH" at bounding box center [217, 175] width 133 height 12
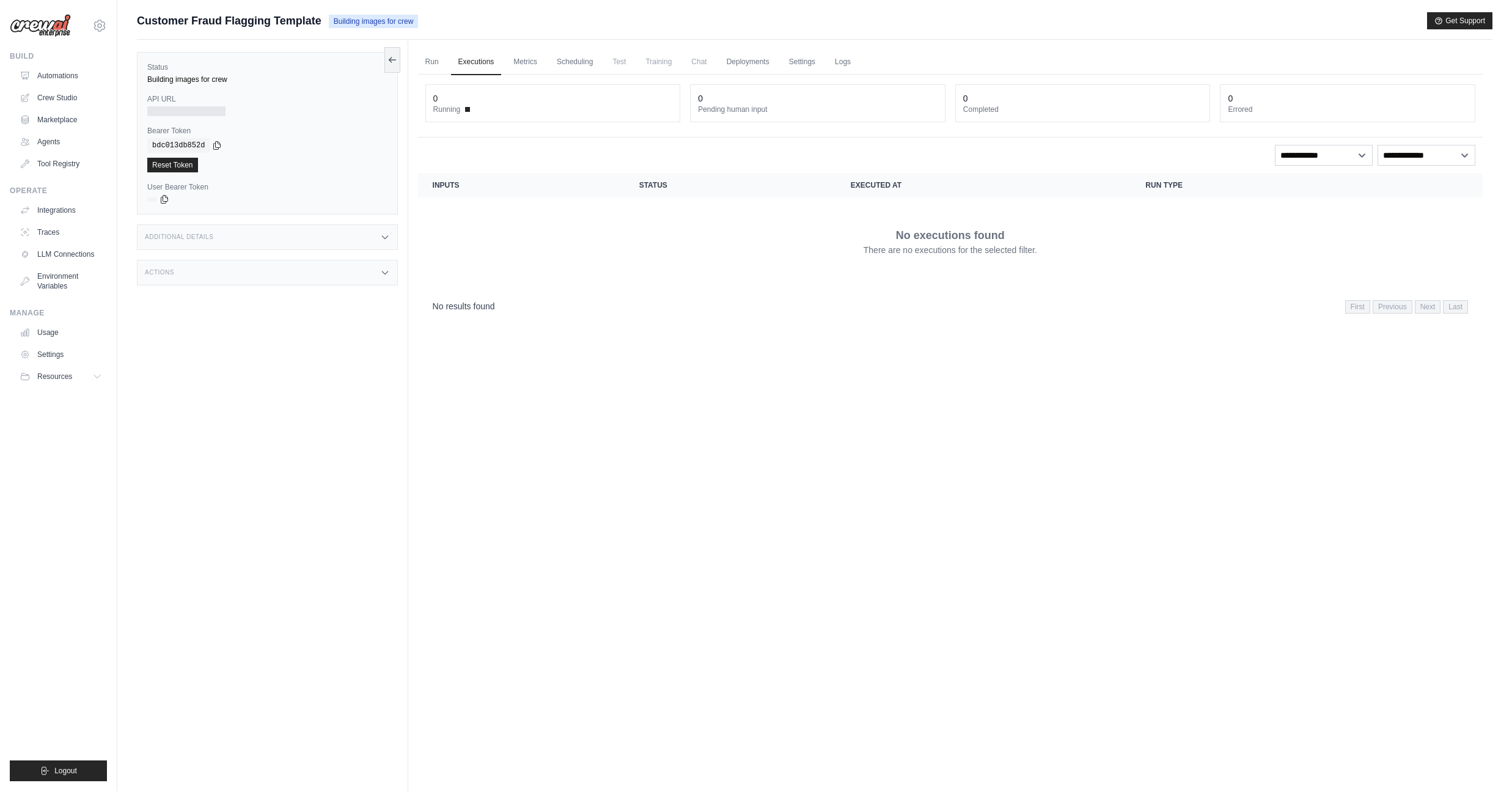
click at [188, 235] on h3 "Additional Details" at bounding box center [179, 237] width 69 height 8
click at [256, 338] on div "Actions" at bounding box center [267, 344] width 261 height 26
click at [435, 62] on link "Run" at bounding box center [432, 62] width 28 height 26
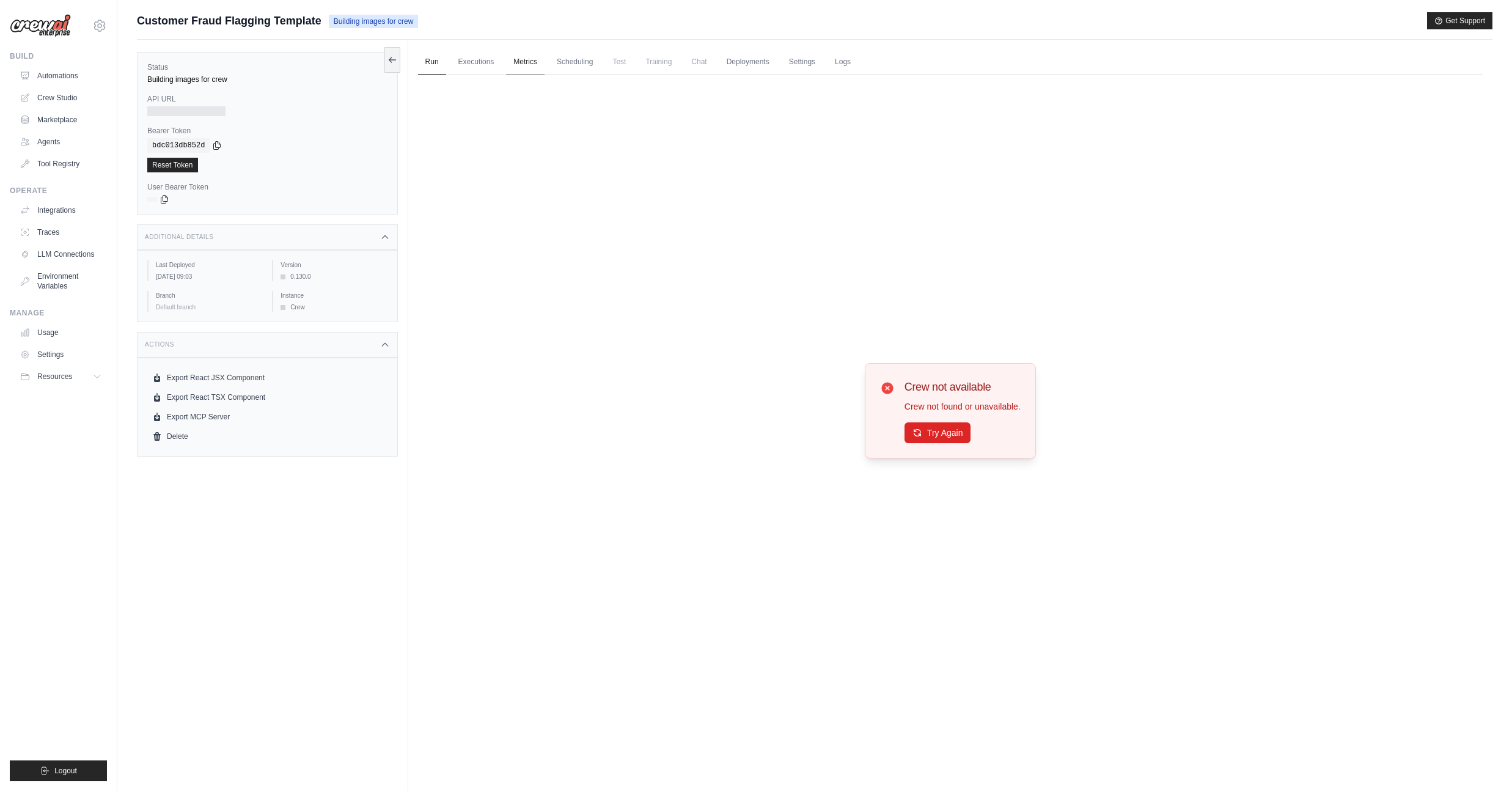
click at [519, 63] on link "Metrics" at bounding box center [525, 62] width 38 height 26
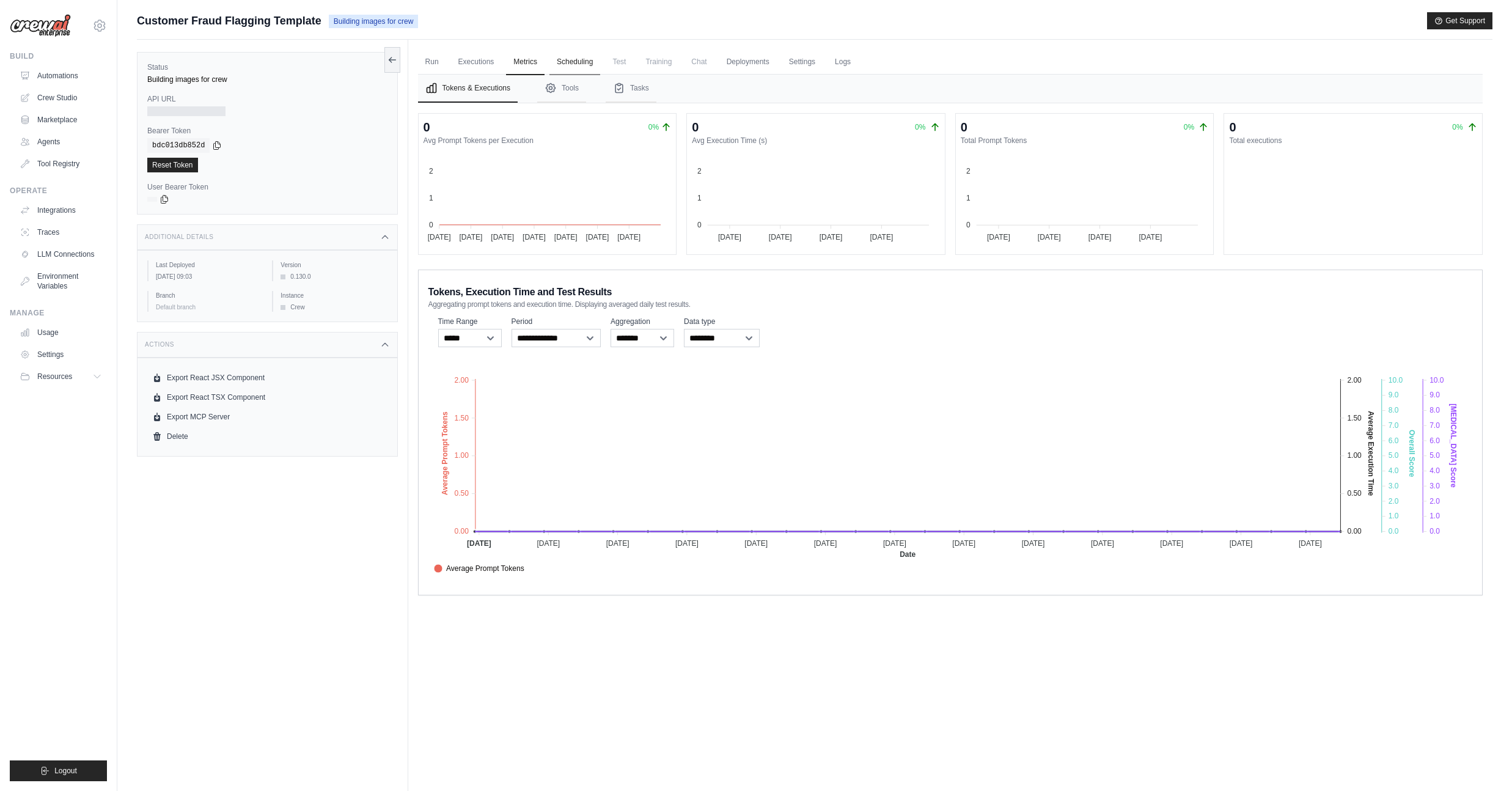
click at [600, 64] on link "Scheduling" at bounding box center [574, 62] width 51 height 26
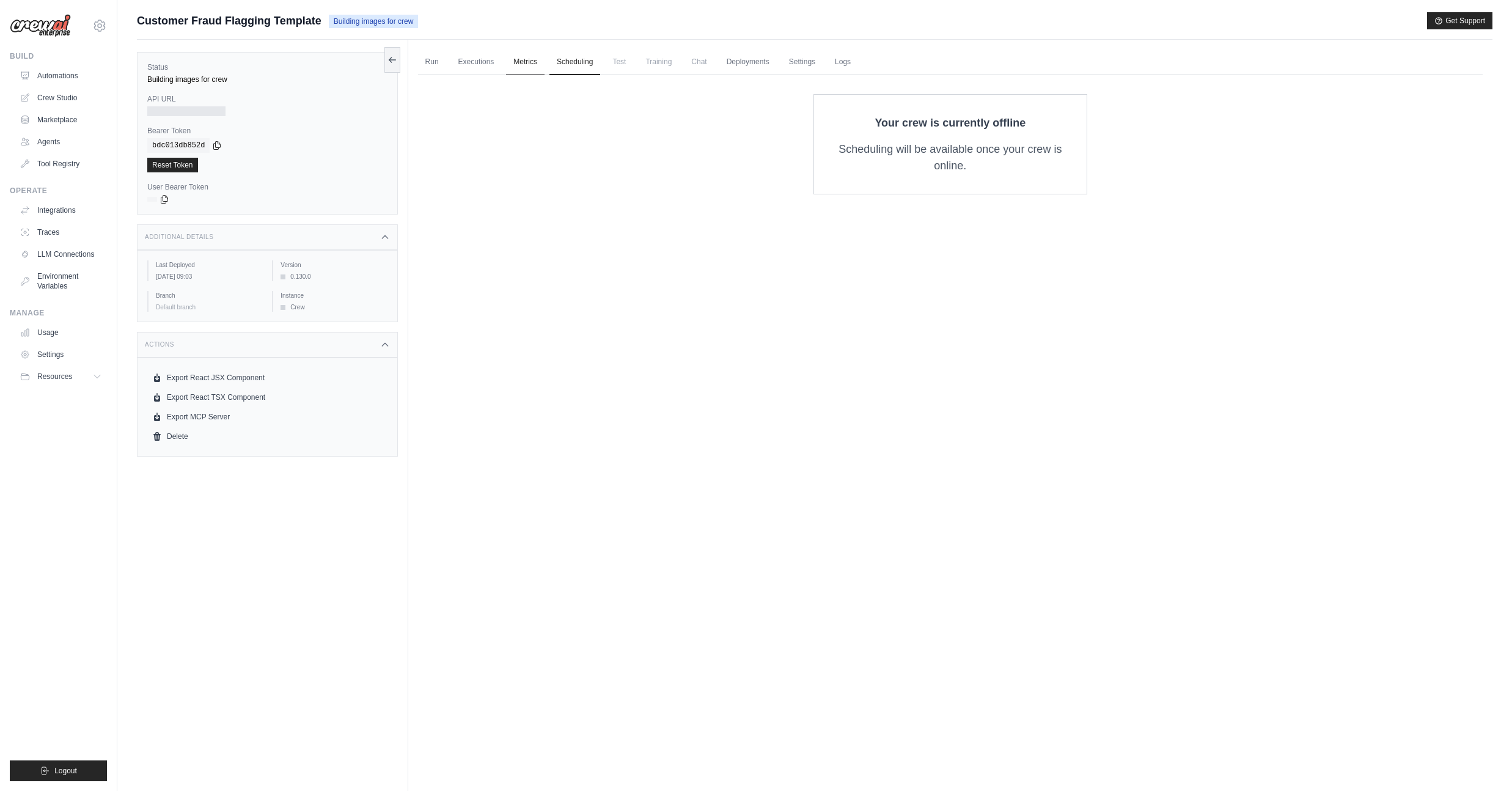
click at [541, 64] on link "Metrics" at bounding box center [525, 62] width 38 height 26
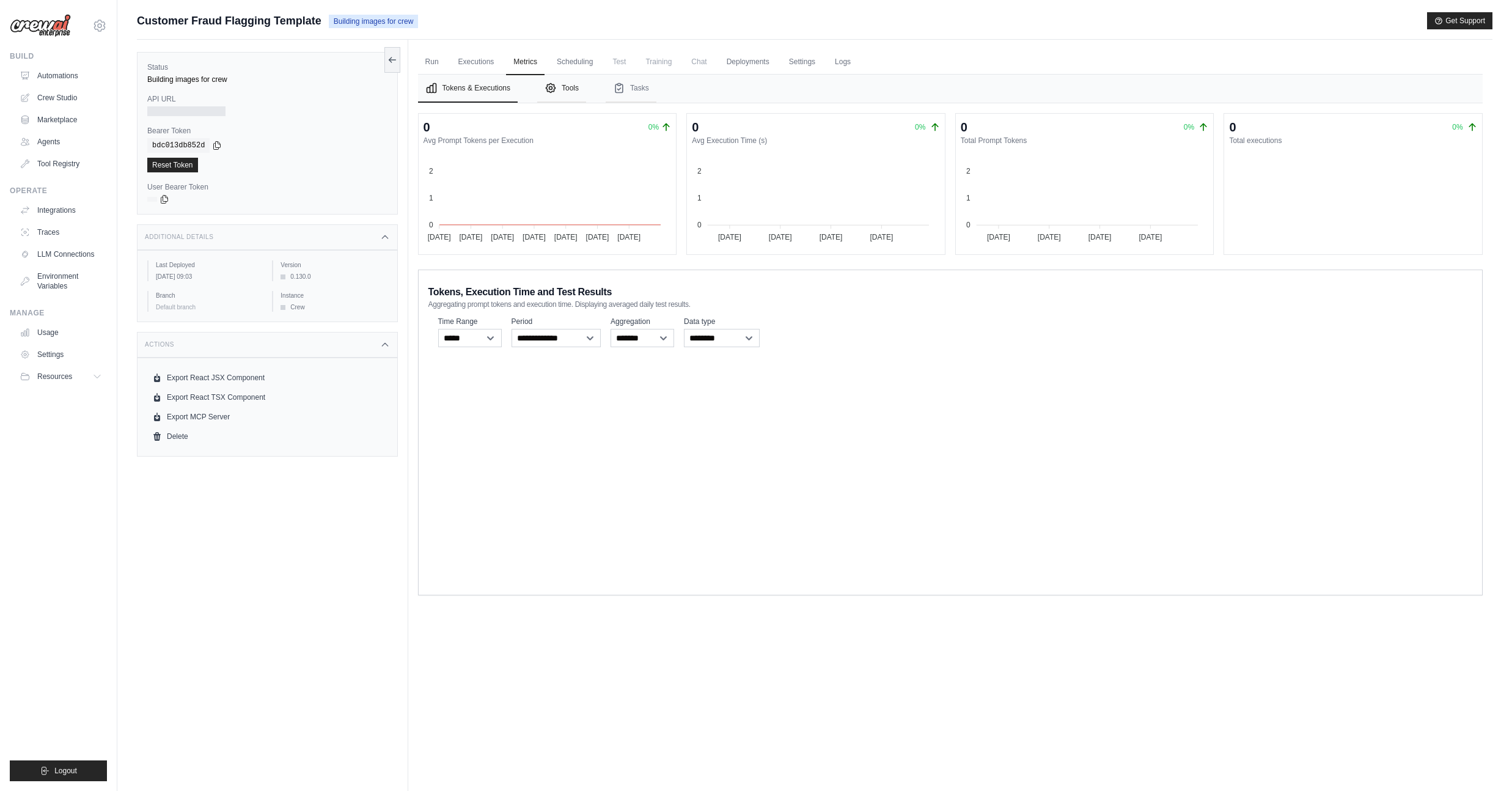
click at [581, 89] on button "Tools" at bounding box center [561, 88] width 49 height 28
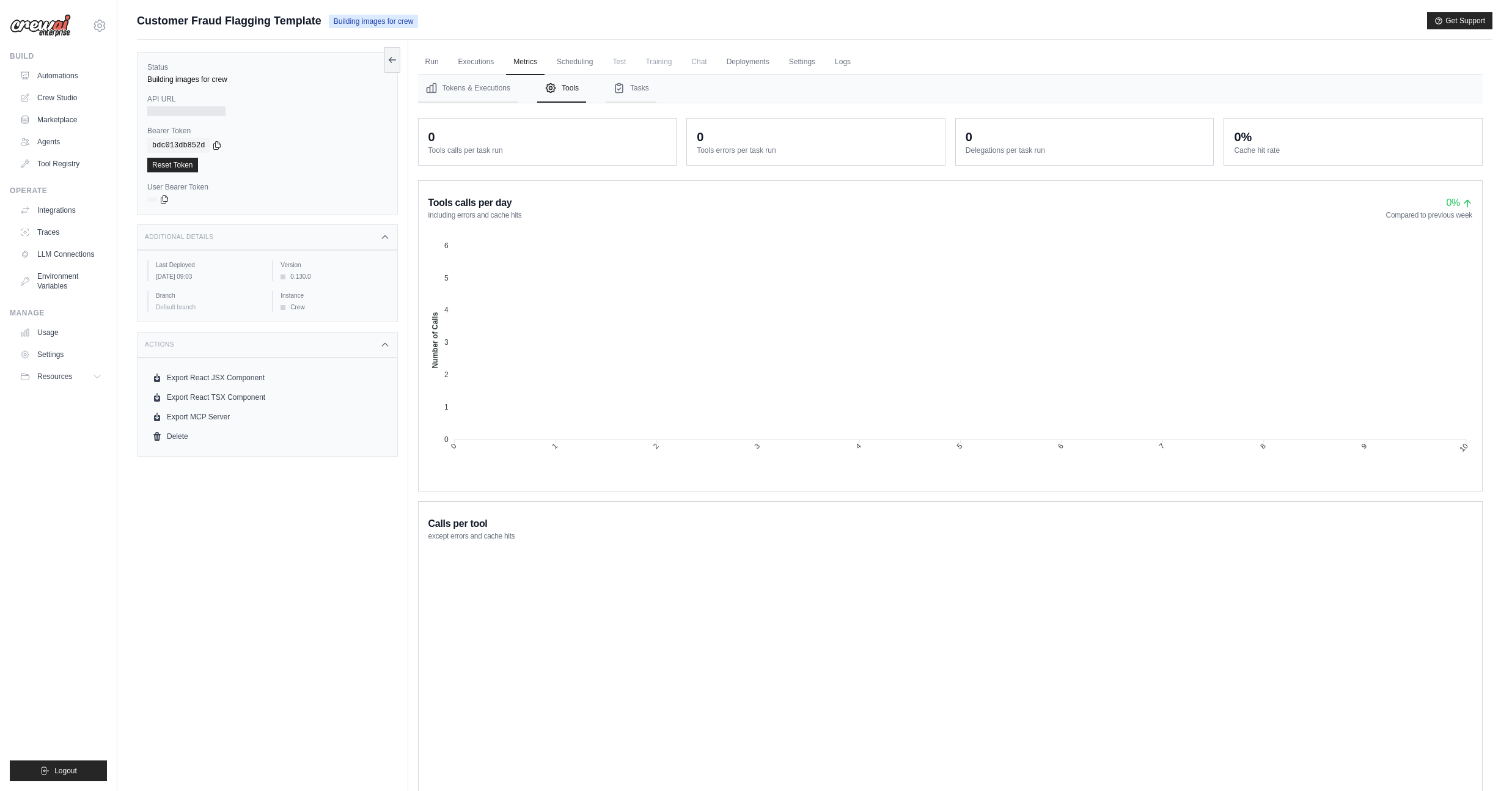
click at [669, 67] on span "Training" at bounding box center [658, 61] width 41 height 24
click at [756, 62] on link "Deployments" at bounding box center [748, 62] width 58 height 26
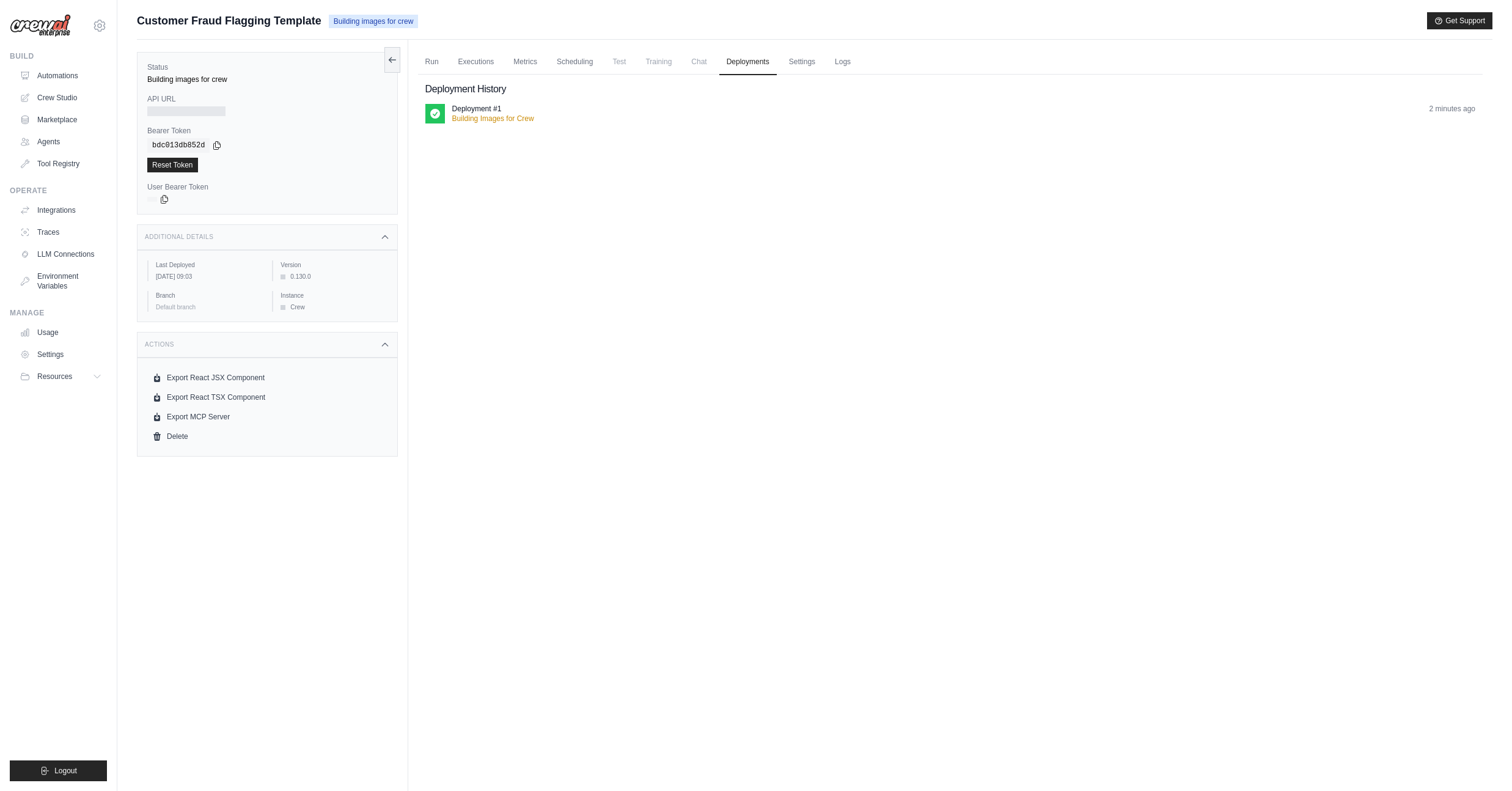
click at [842, 65] on ul "Run Executions Metrics Scheduling Test Training Chat Deployments Settings Logs" at bounding box center [950, 62] width 1065 height 25
click at [858, 63] on link "Logs" at bounding box center [842, 62] width 31 height 26
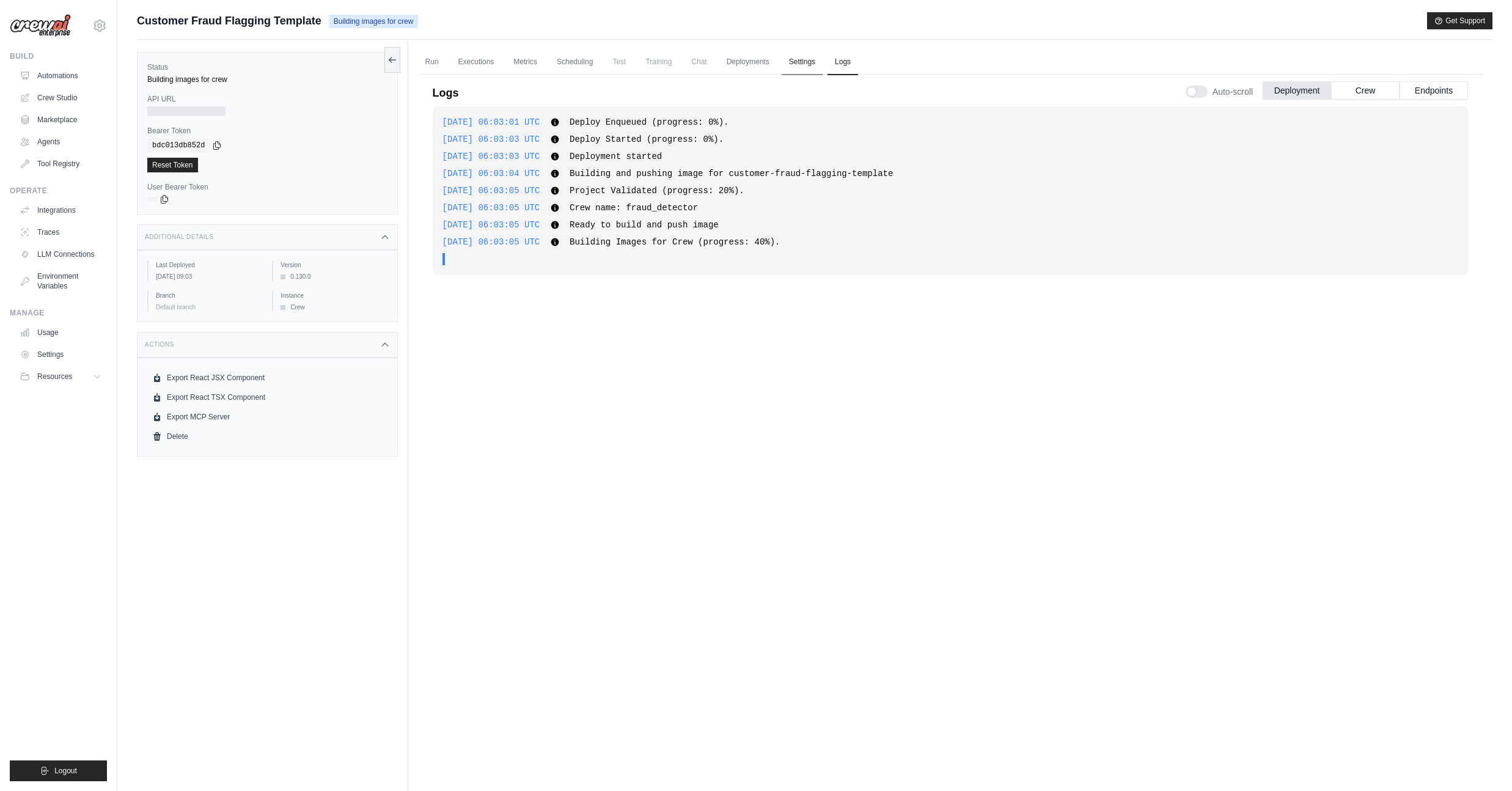
click at [817, 60] on link "Settings" at bounding box center [801, 62] width 41 height 26
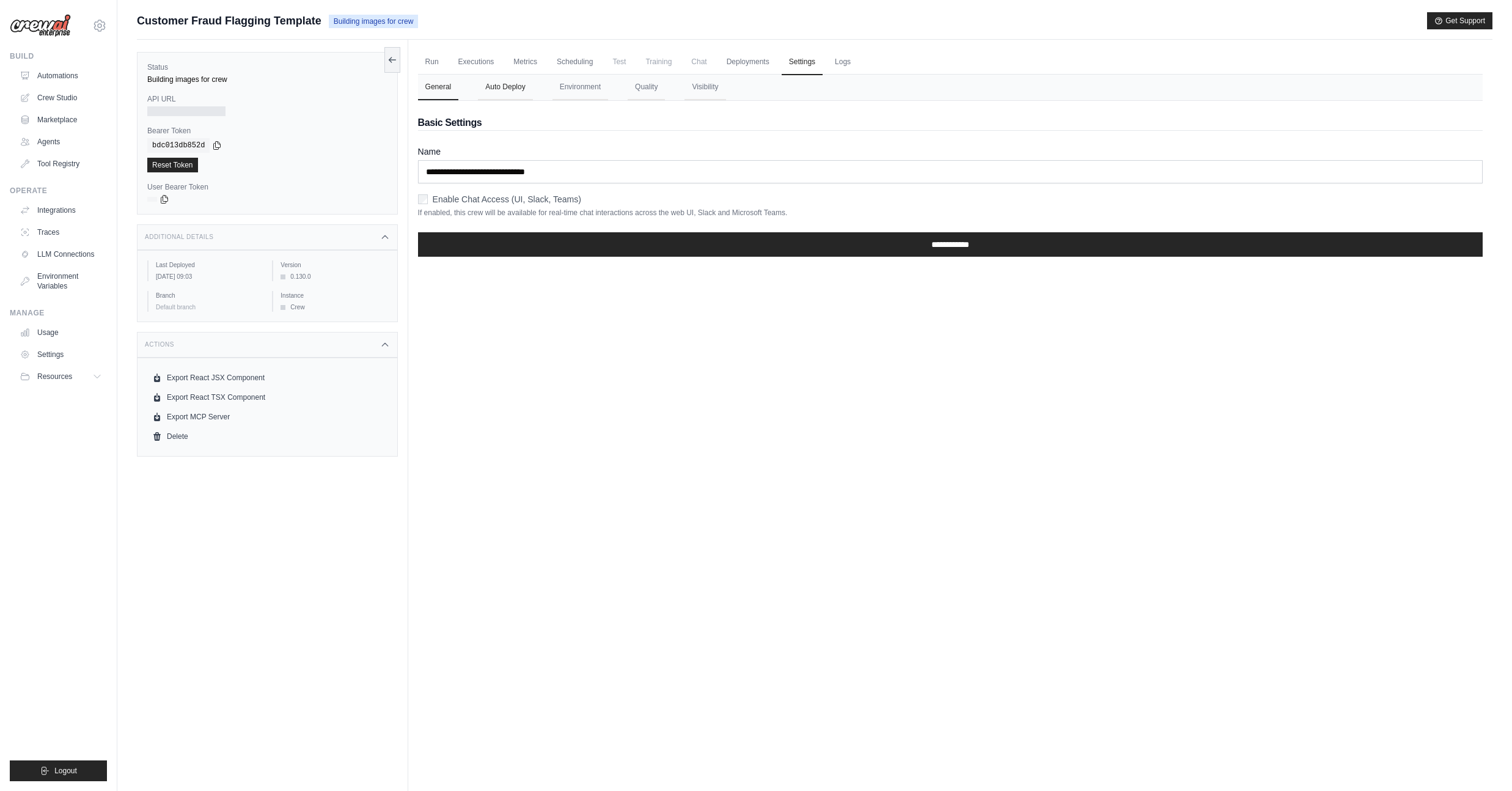
click at [515, 87] on button "Auto Deploy" at bounding box center [505, 87] width 54 height 26
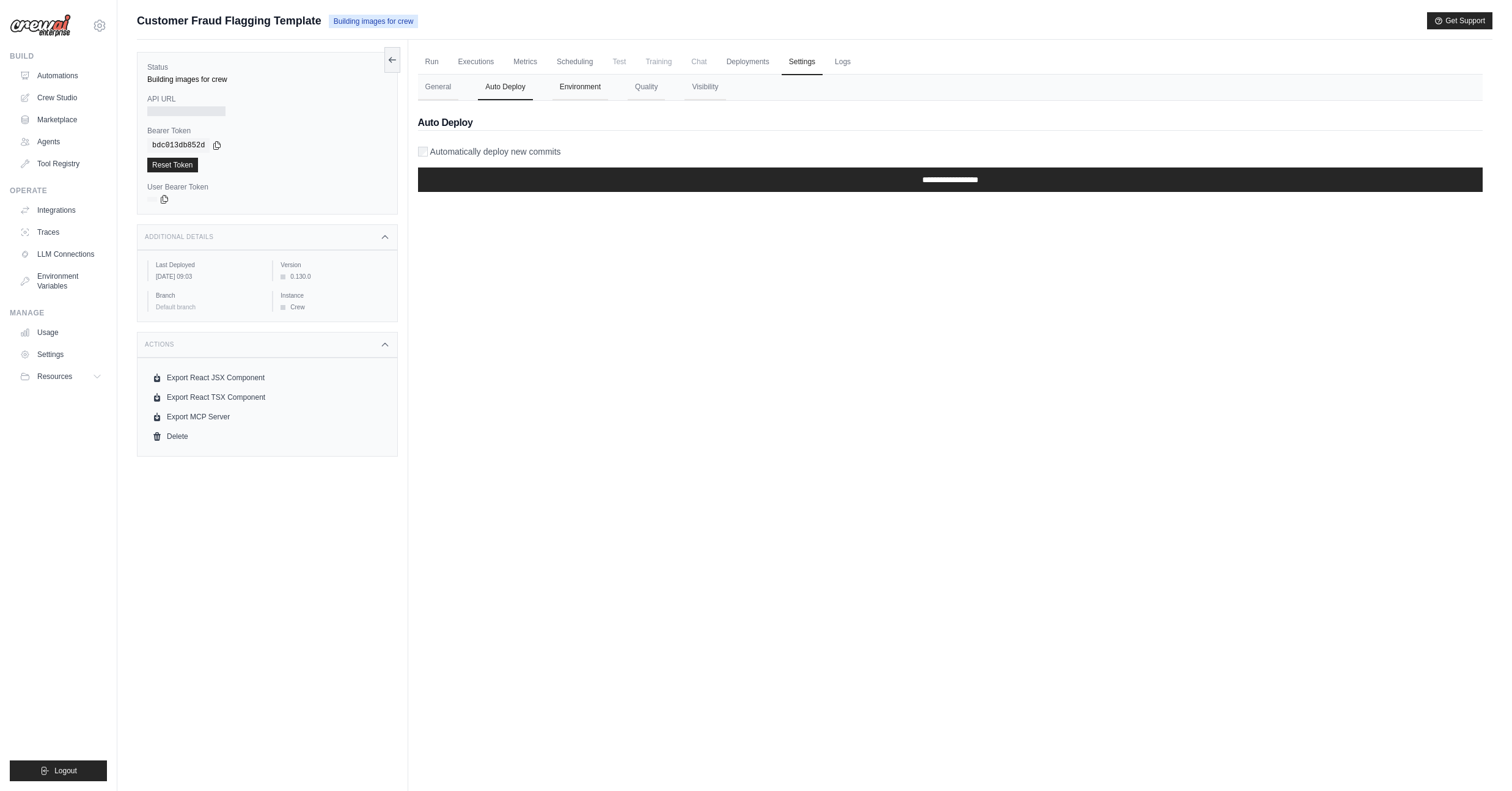
click at [577, 85] on button "Environment" at bounding box center [580, 87] width 56 height 26
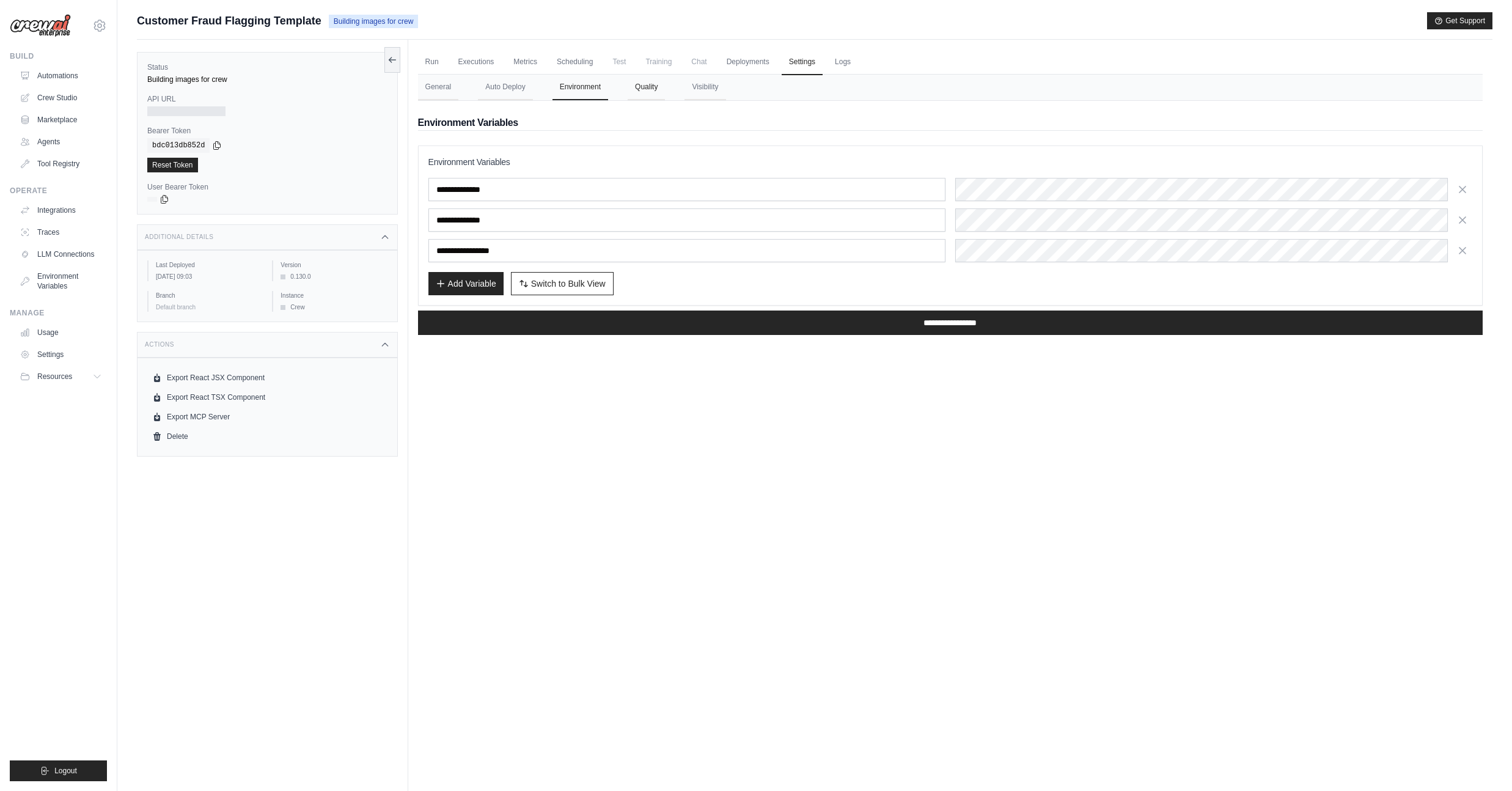
click at [636, 89] on button "Quality" at bounding box center [647, 87] width 38 height 26
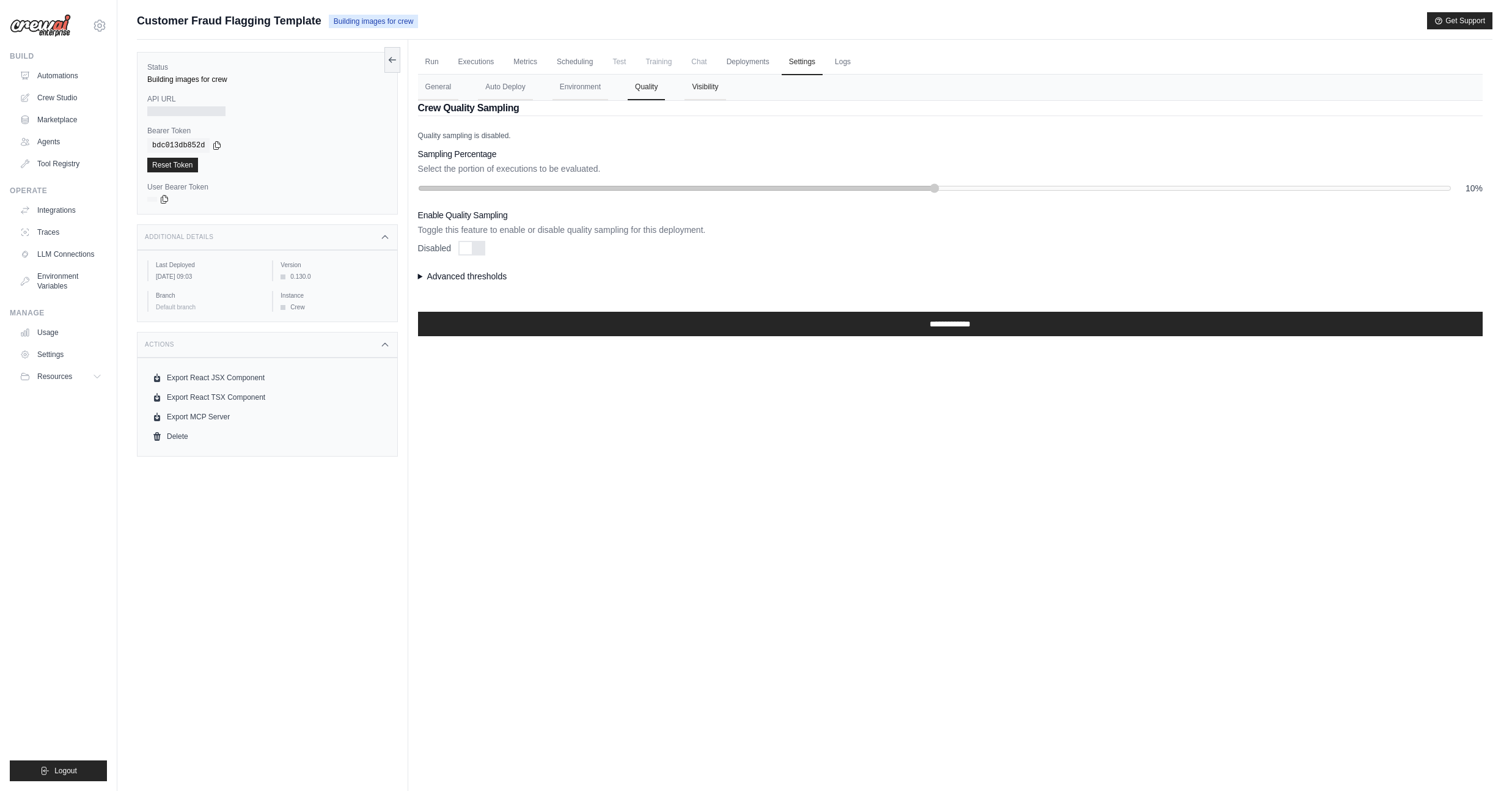
click at [720, 94] on button "Visibility" at bounding box center [704, 87] width 41 height 26
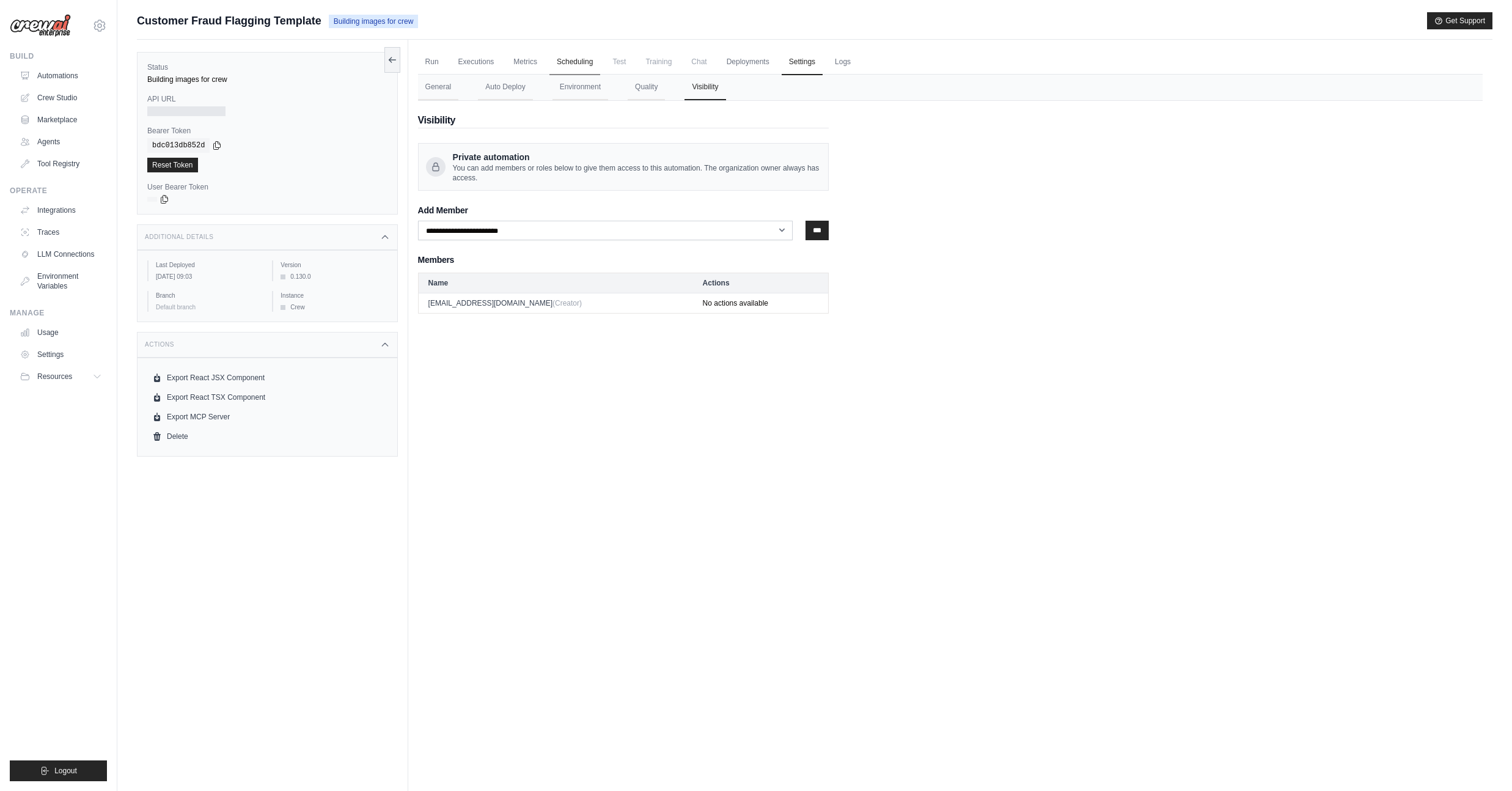
click at [565, 49] on link "Scheduling" at bounding box center [574, 62] width 51 height 26
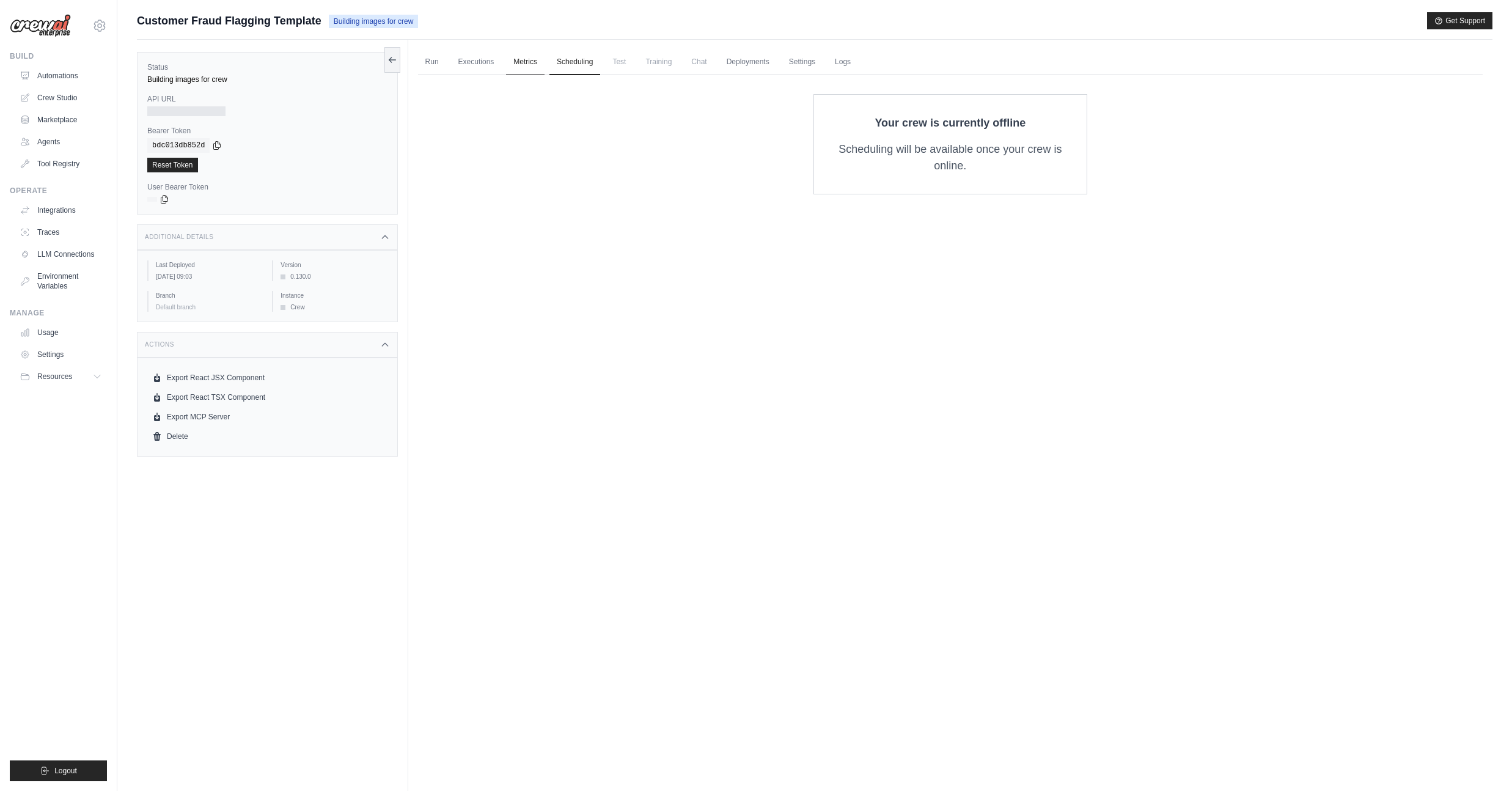
click at [536, 58] on link "Metrics" at bounding box center [525, 62] width 38 height 26
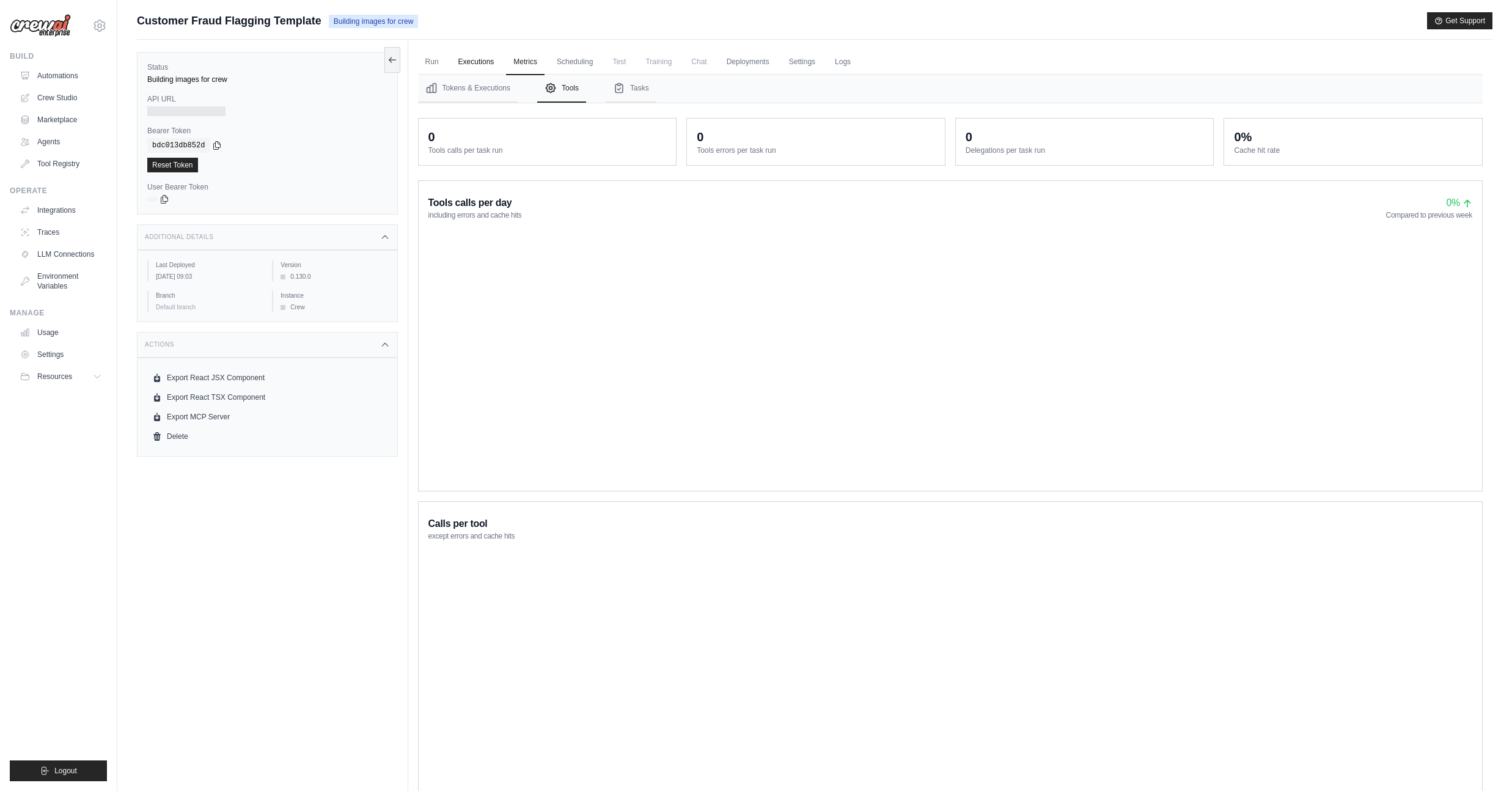
click at [481, 56] on link "Executions" at bounding box center [476, 62] width 51 height 26
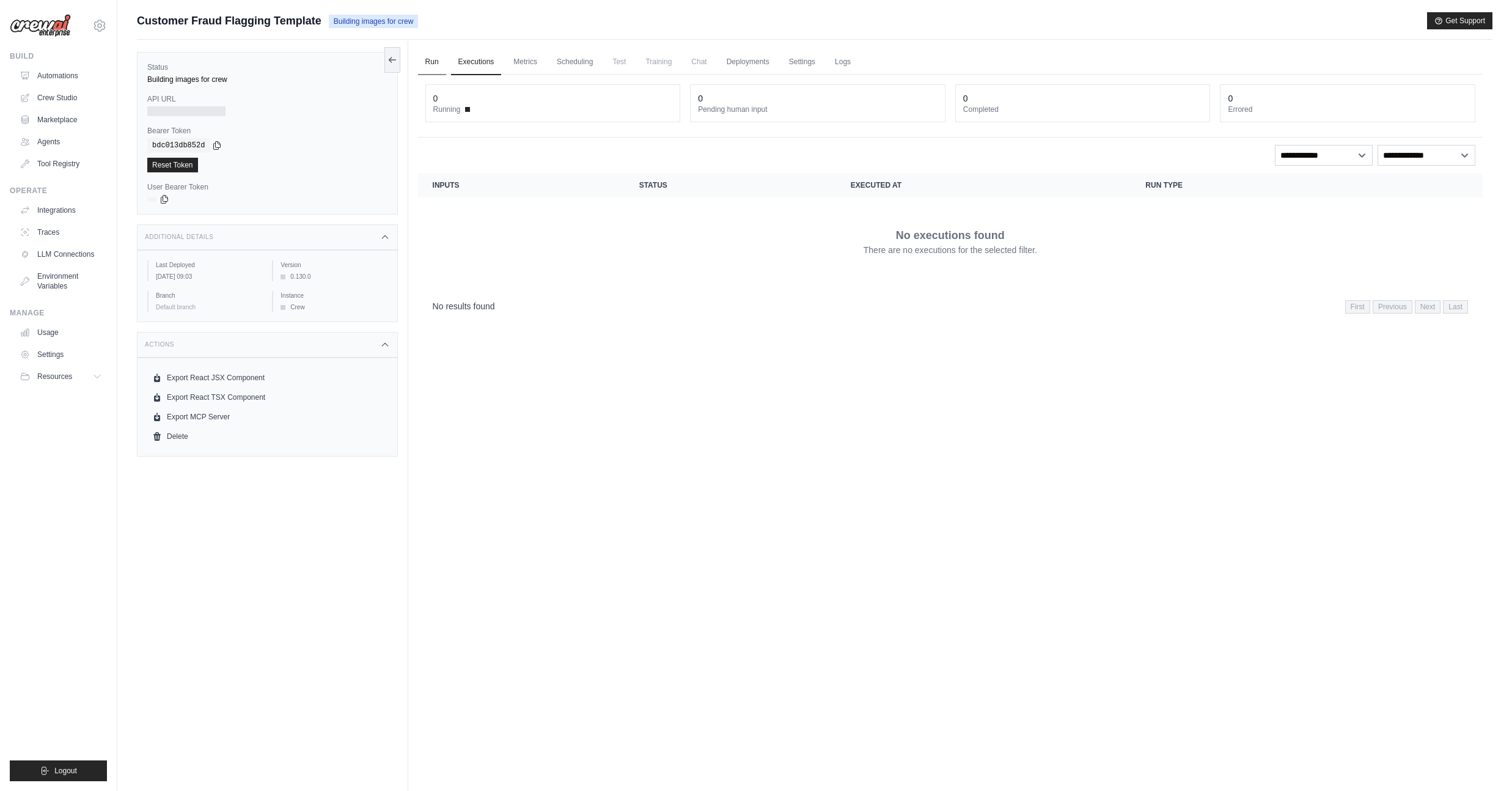
click at [431, 65] on link "Run" at bounding box center [432, 62] width 28 height 26
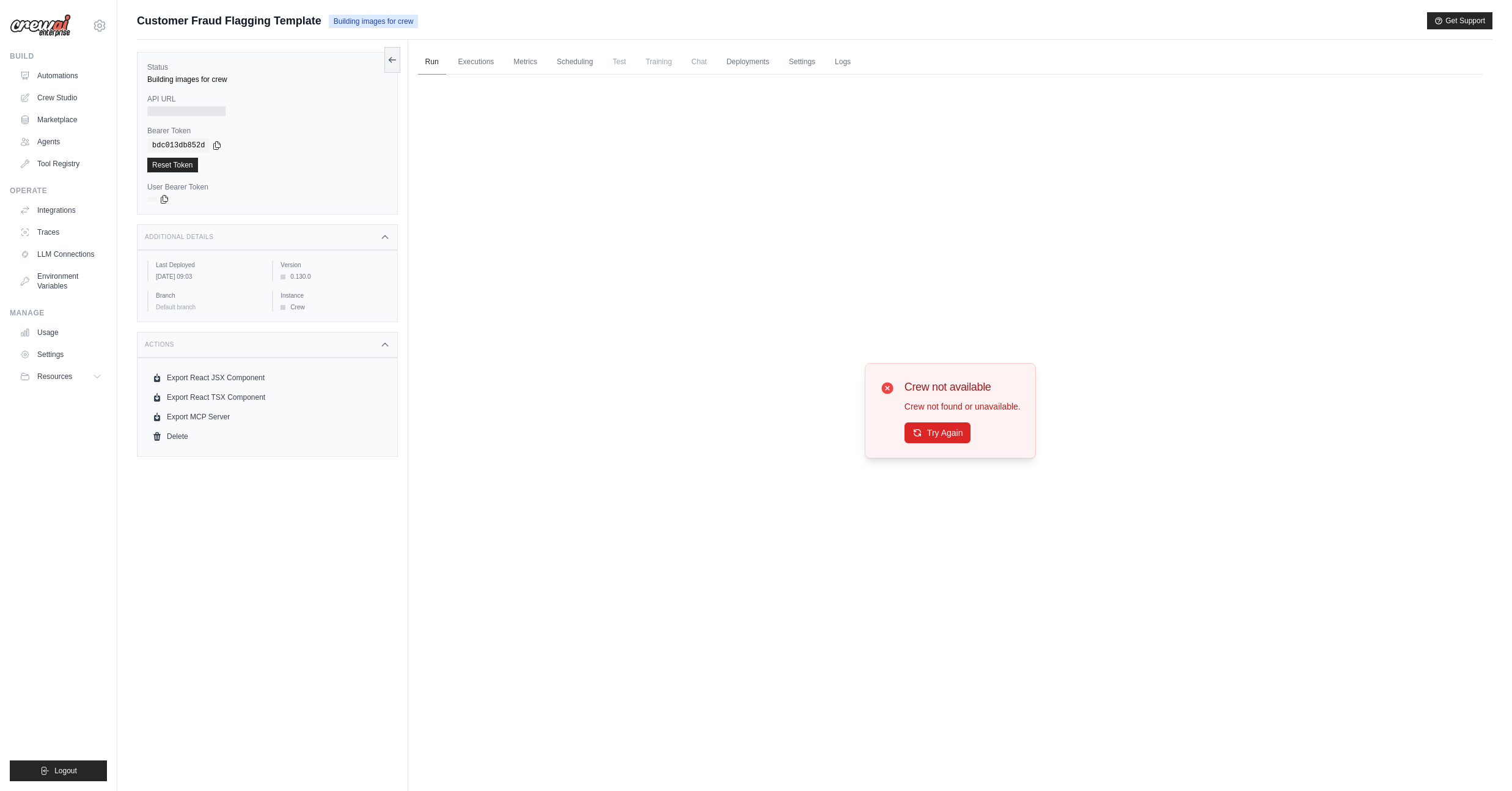
click at [435, 64] on link "Run" at bounding box center [432, 62] width 28 height 26
click at [347, 13] on div "Building images for crew" at bounding box center [373, 20] width 90 height 15
click at [72, 78] on link "Automations" at bounding box center [62, 76] width 92 height 19
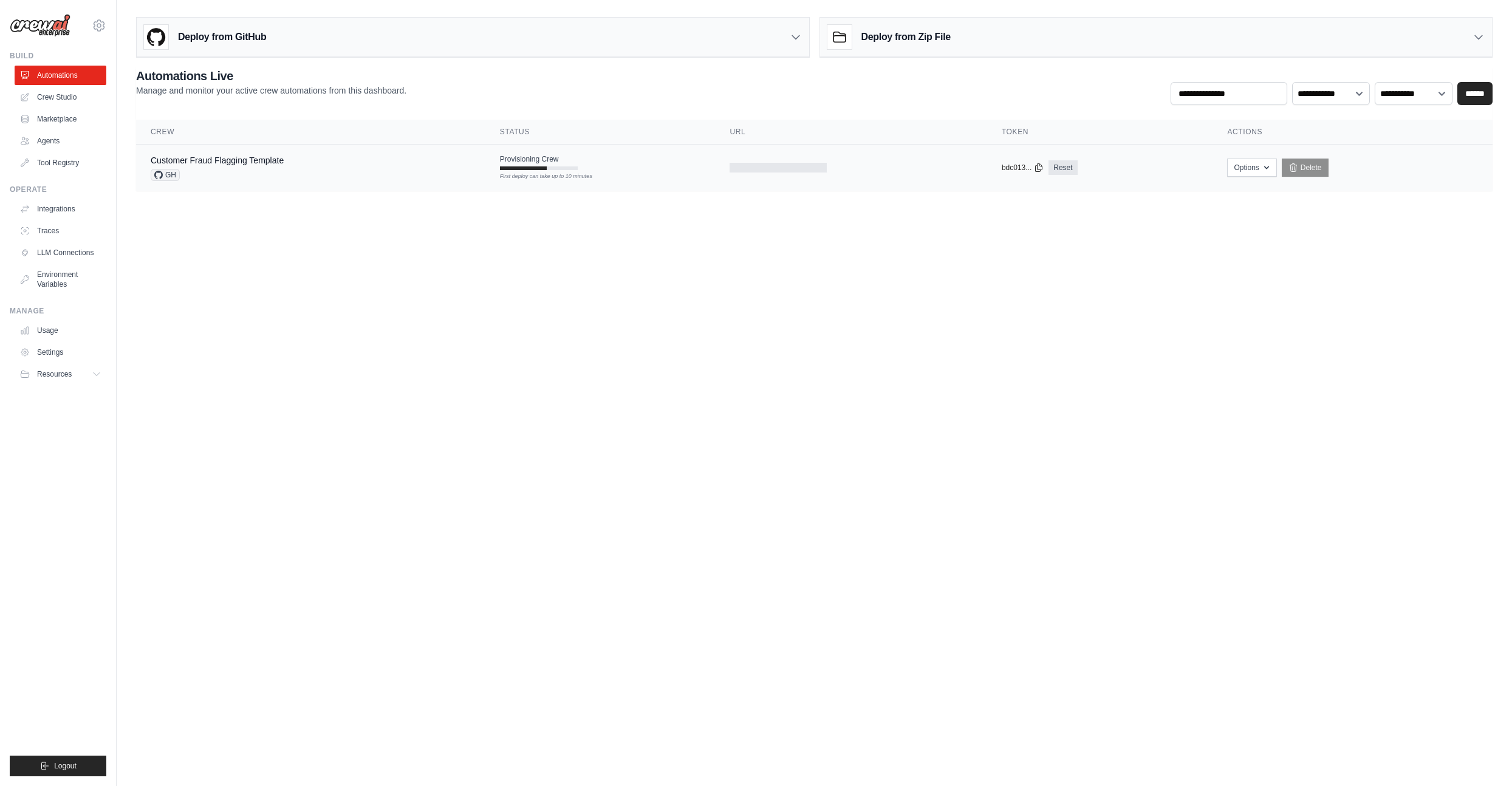
click at [159, 175] on icon at bounding box center [158, 175] width 8 height 8
click at [162, 175] on icon at bounding box center [158, 175] width 8 height 8
click at [1257, 168] on button "Options" at bounding box center [1251, 167] width 49 height 18
click at [483, 144] on th "Crew" at bounding box center [311, 132] width 349 height 25
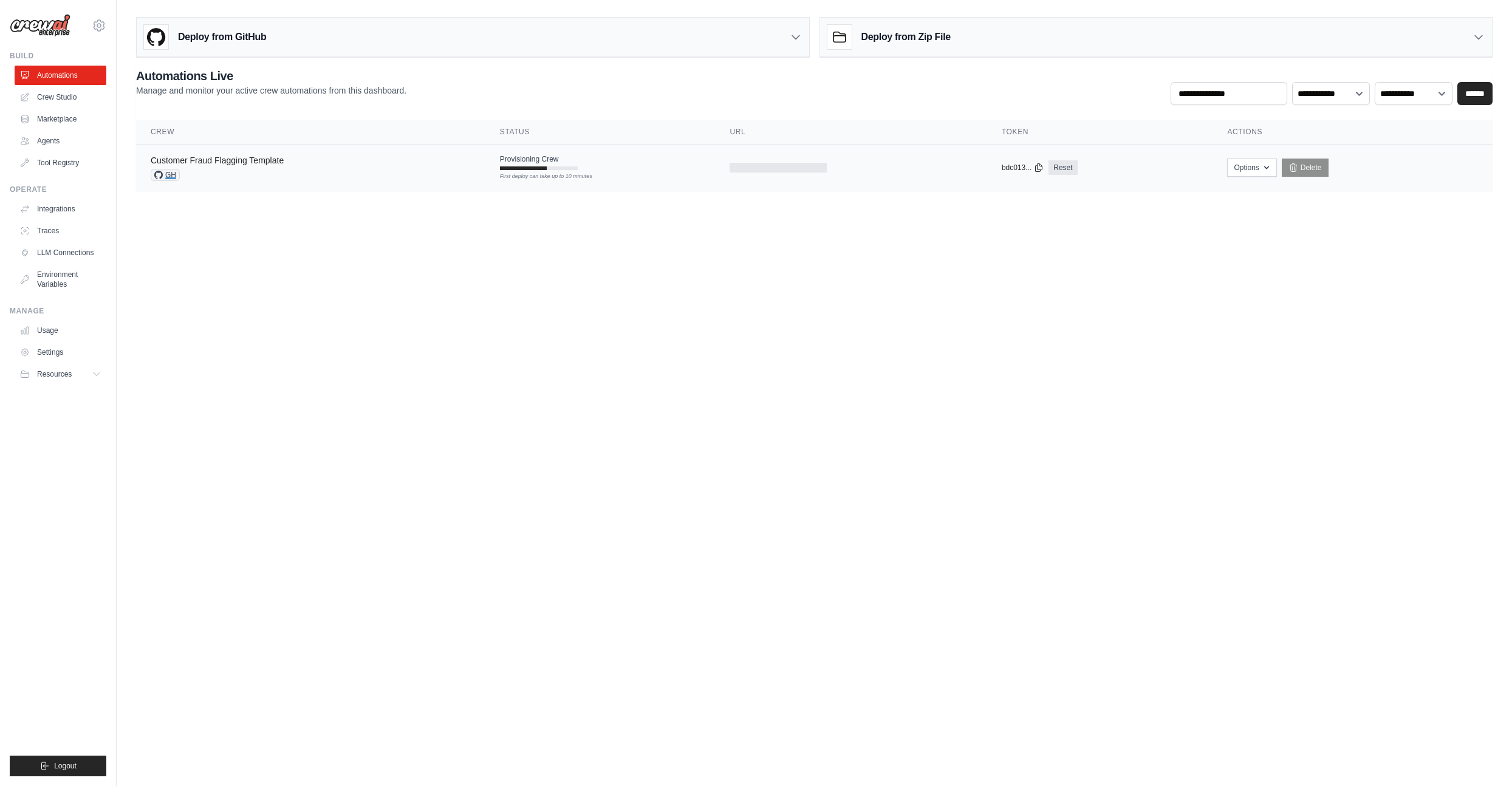
click at [205, 163] on link "Customer Fraud Flagging Template" at bounding box center [217, 160] width 133 height 10
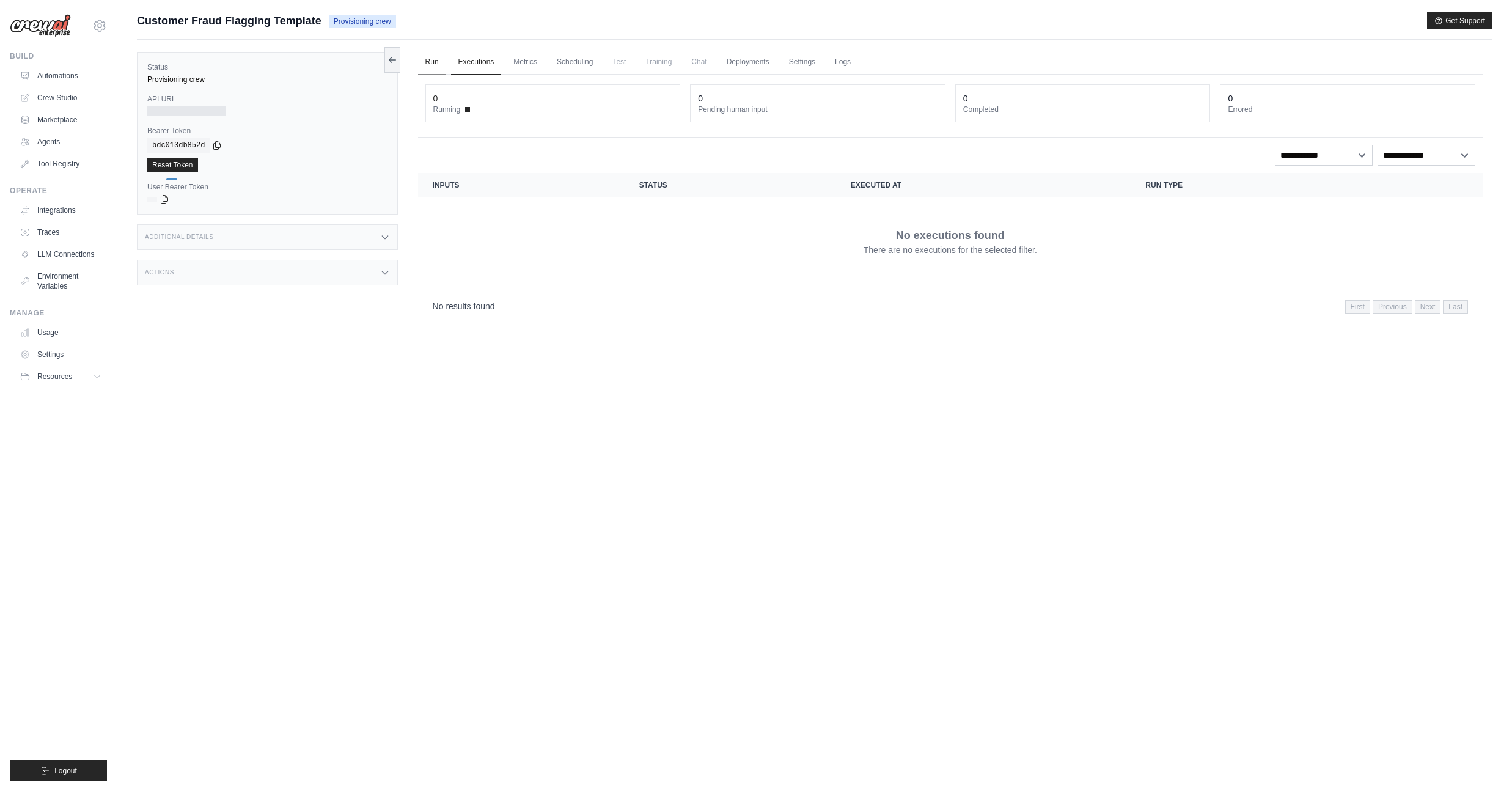
click at [433, 53] on link "Run" at bounding box center [432, 62] width 28 height 26
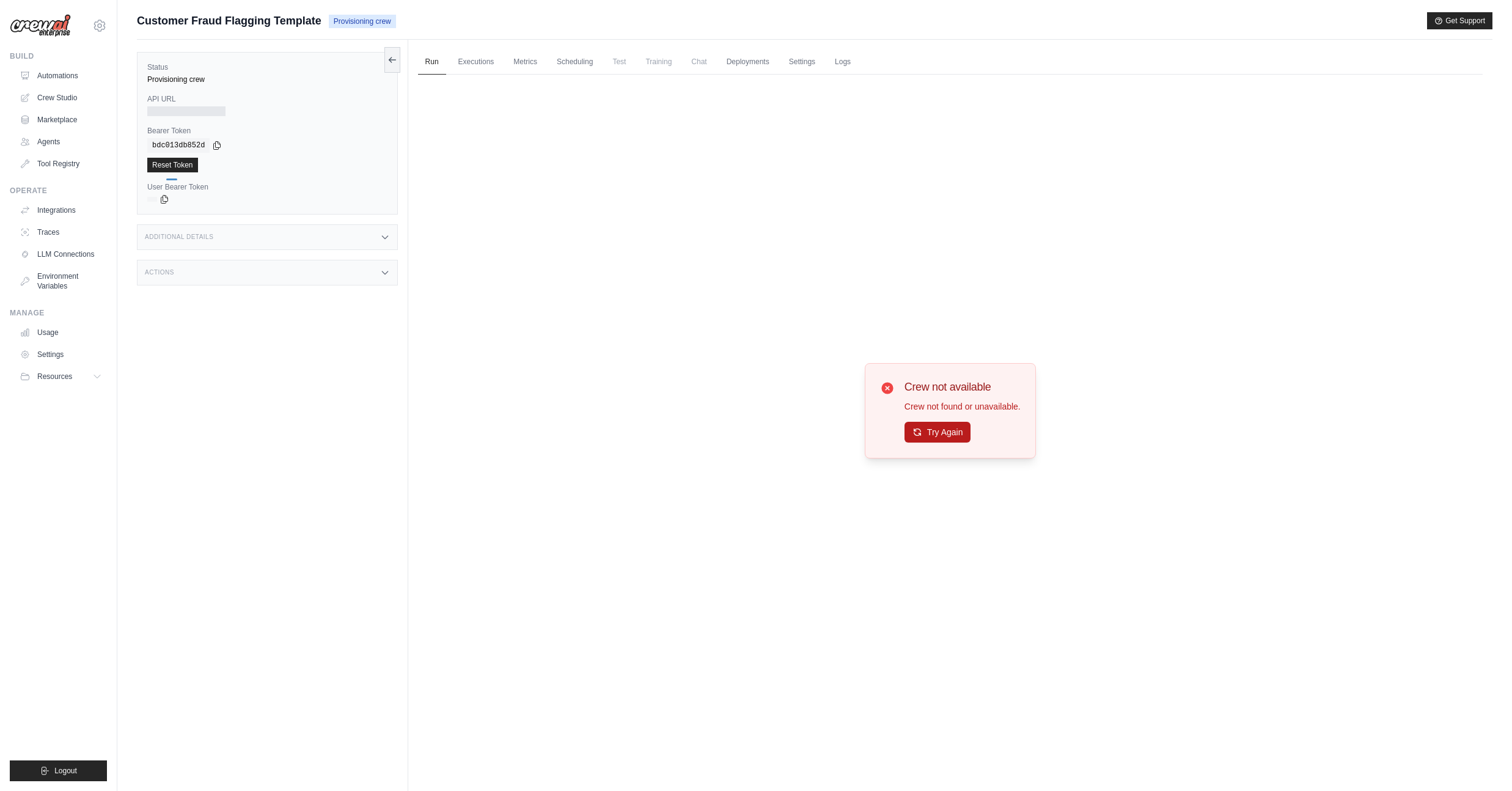
click at [910, 445] on div "Crew not available Crew not found or unavailable. Try Again" at bounding box center [950, 410] width 171 height 95
click at [927, 432] on button "Try Again" at bounding box center [938, 432] width 67 height 21
click at [776, 67] on link "Deployments" at bounding box center [748, 62] width 58 height 26
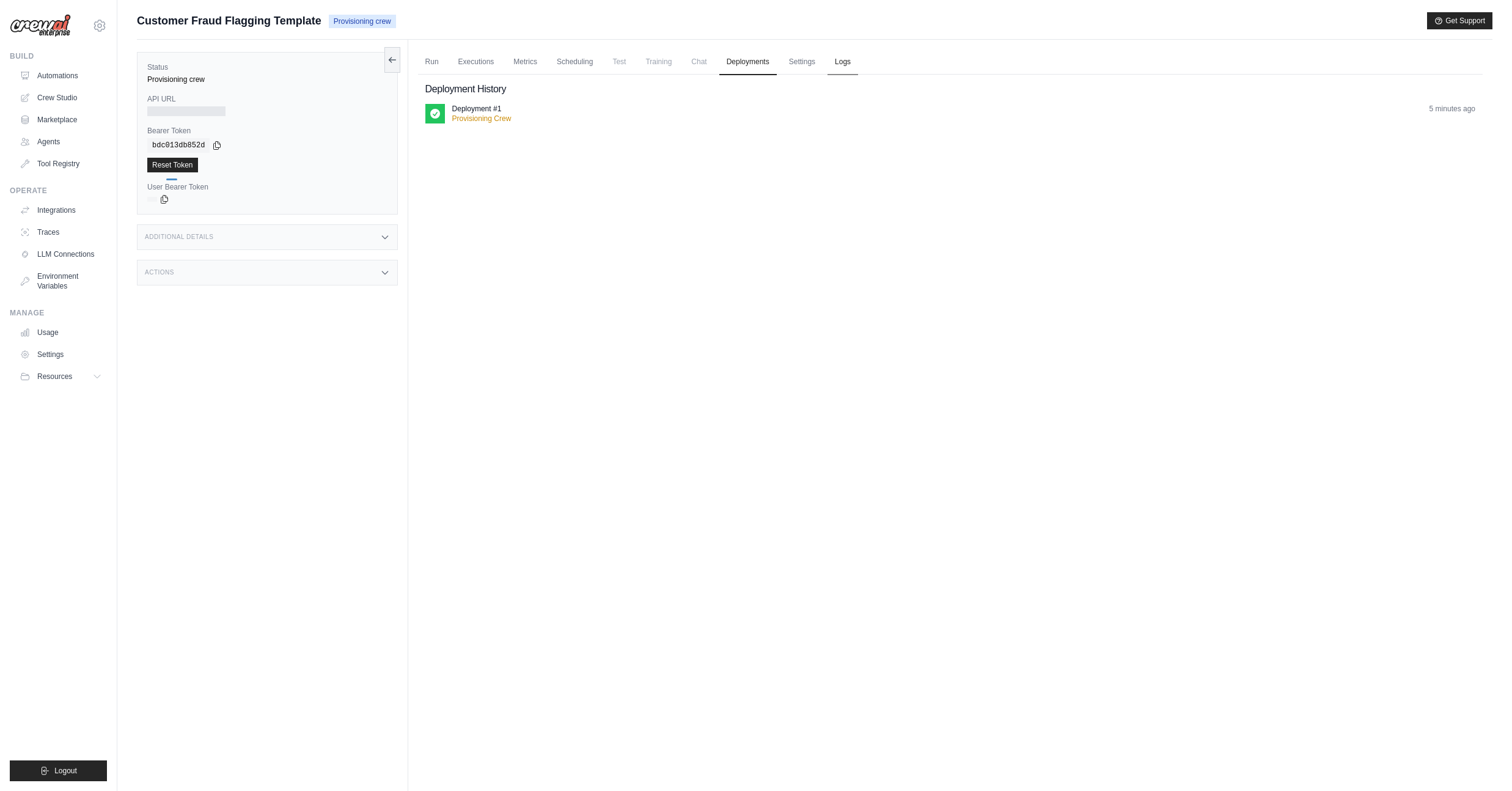
click at [847, 58] on ul "Run Executions Metrics Scheduling Test Training Chat Deployments Settings Logs" at bounding box center [950, 62] width 1065 height 25
click at [822, 60] on link "Settings" at bounding box center [801, 62] width 41 height 26
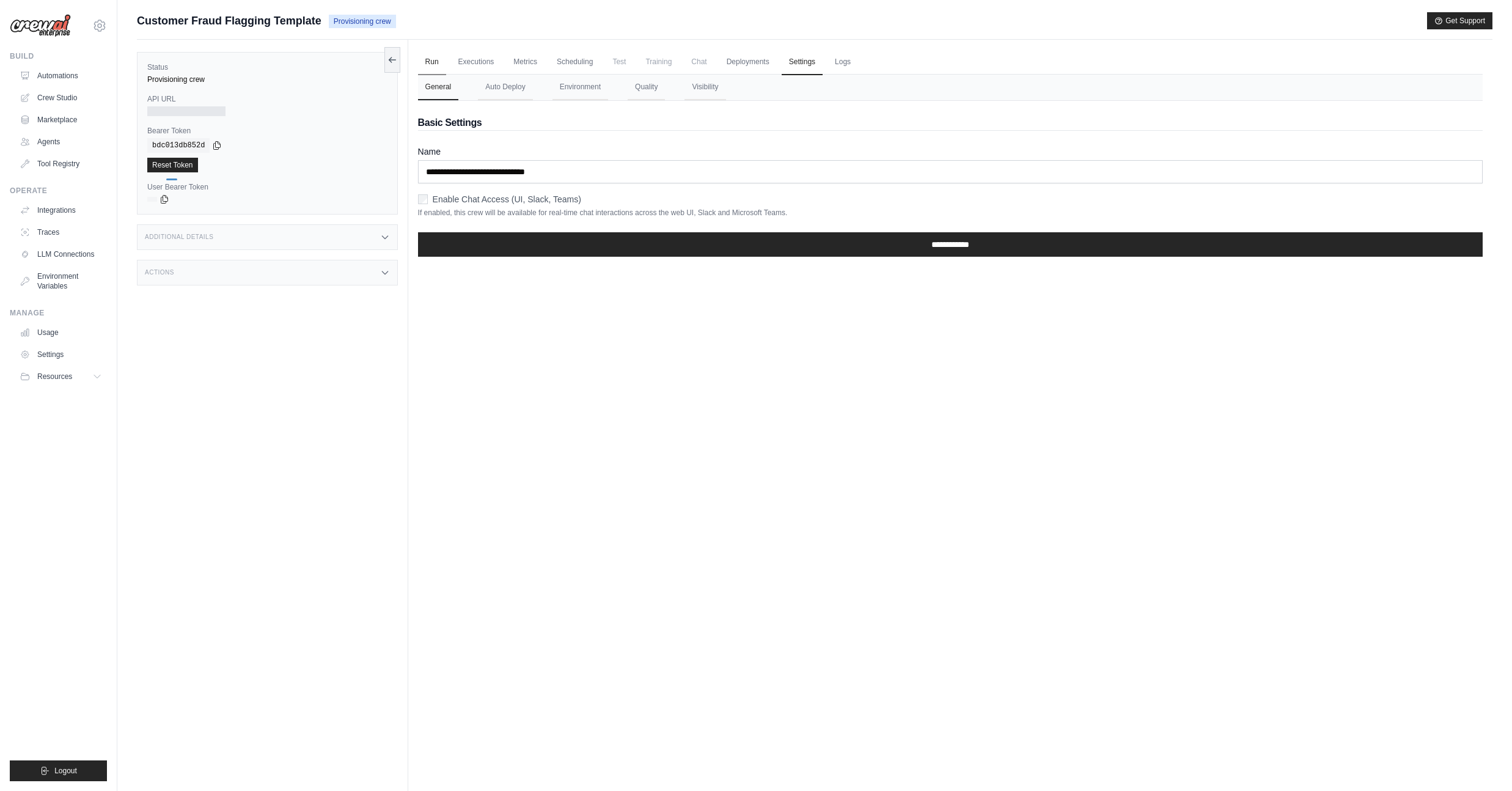
click at [429, 60] on link "Run" at bounding box center [432, 62] width 28 height 26
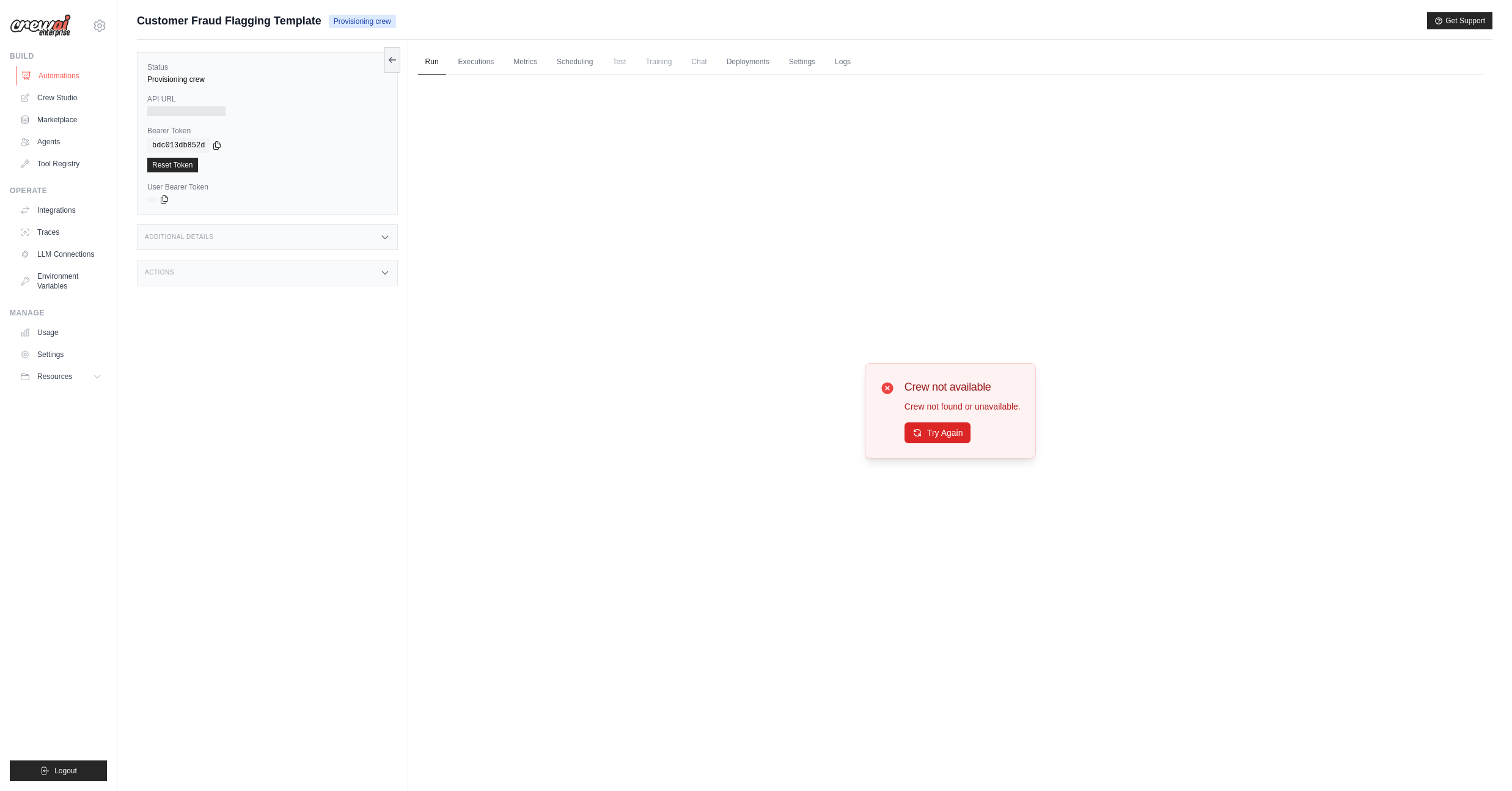
click at [69, 75] on link "Automations" at bounding box center [62, 76] width 92 height 19
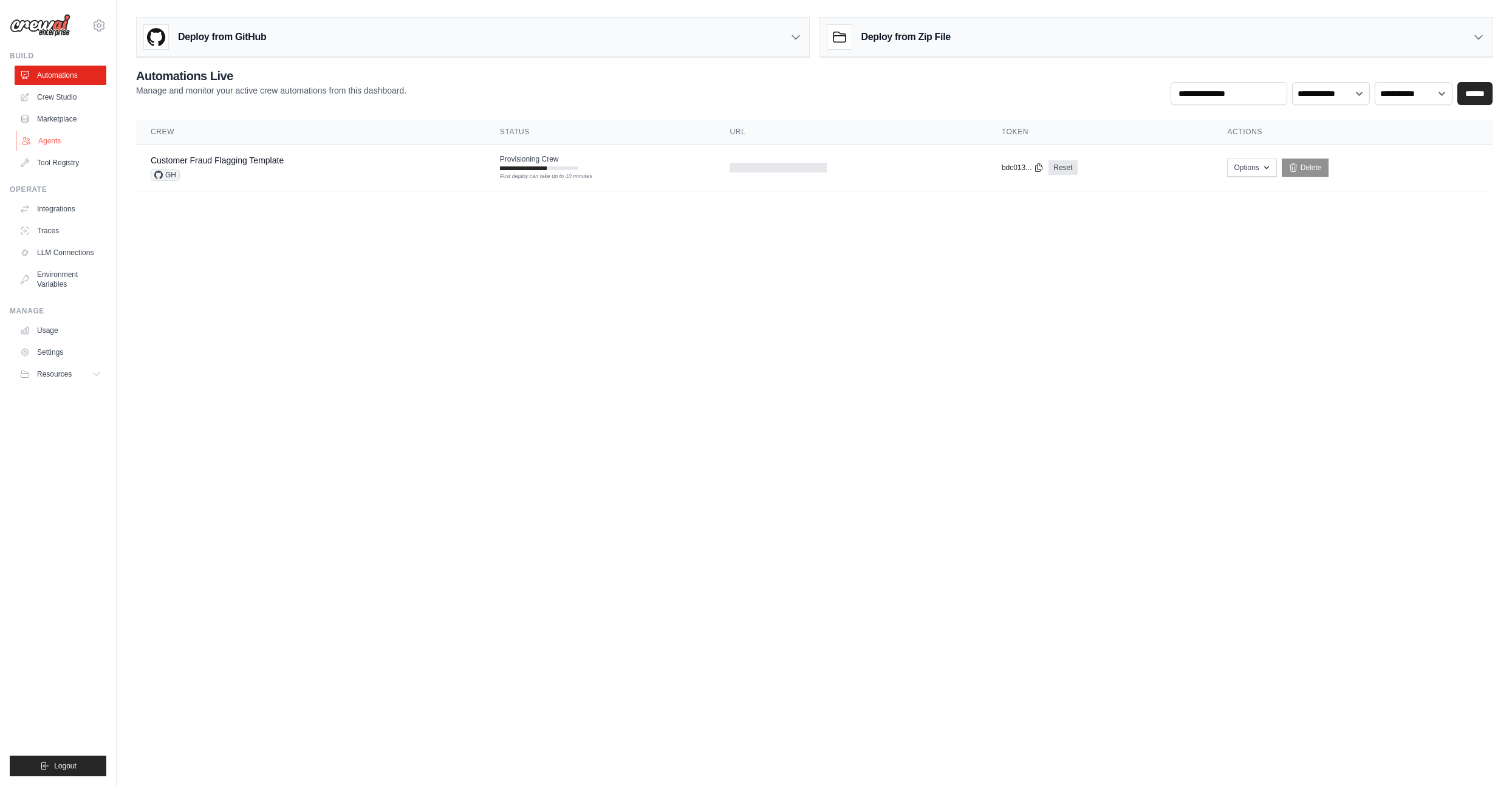
click at [73, 139] on link "Agents" at bounding box center [61, 141] width 92 height 19
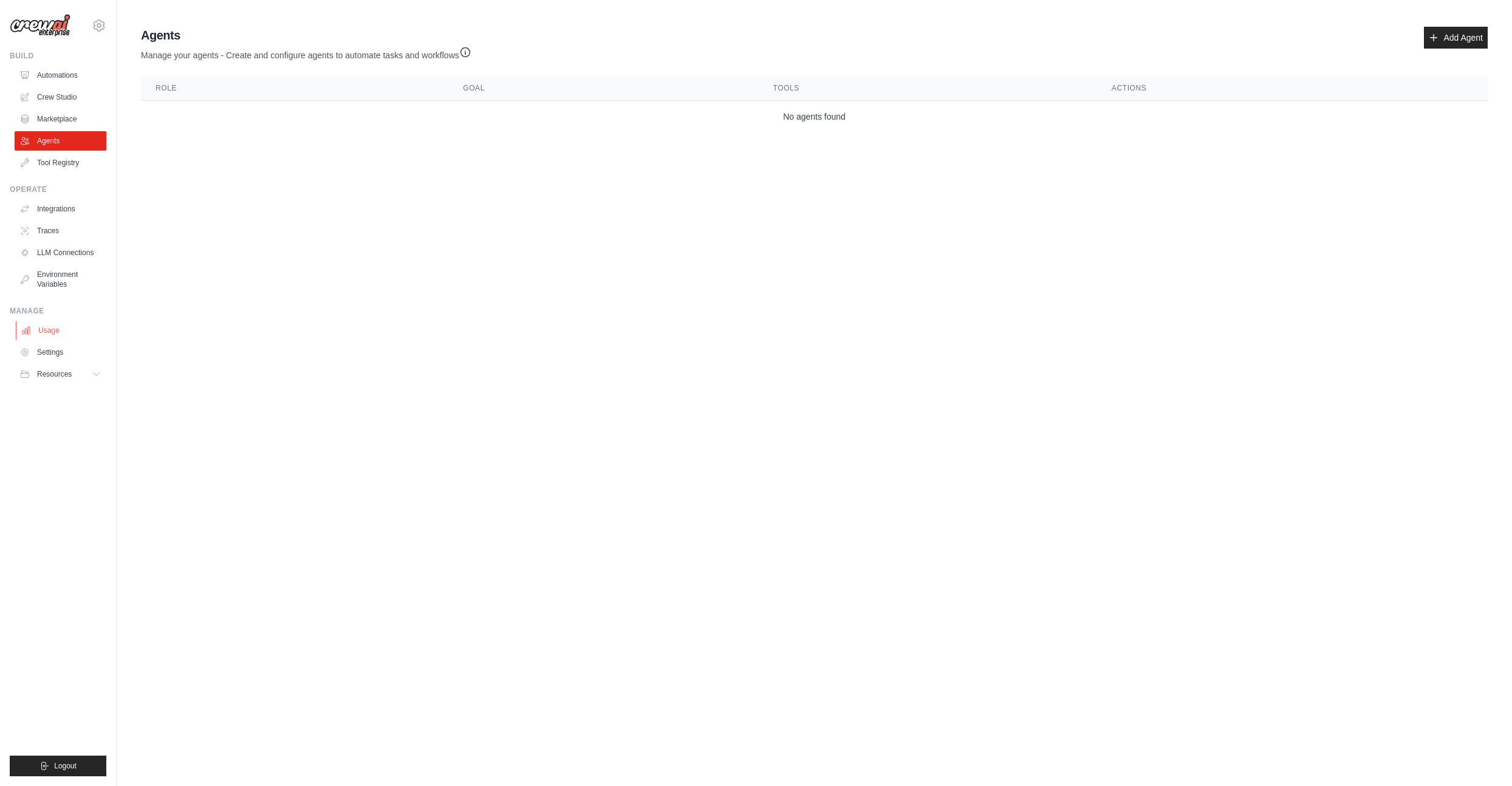
click at [84, 329] on link "Usage" at bounding box center [61, 331] width 92 height 19
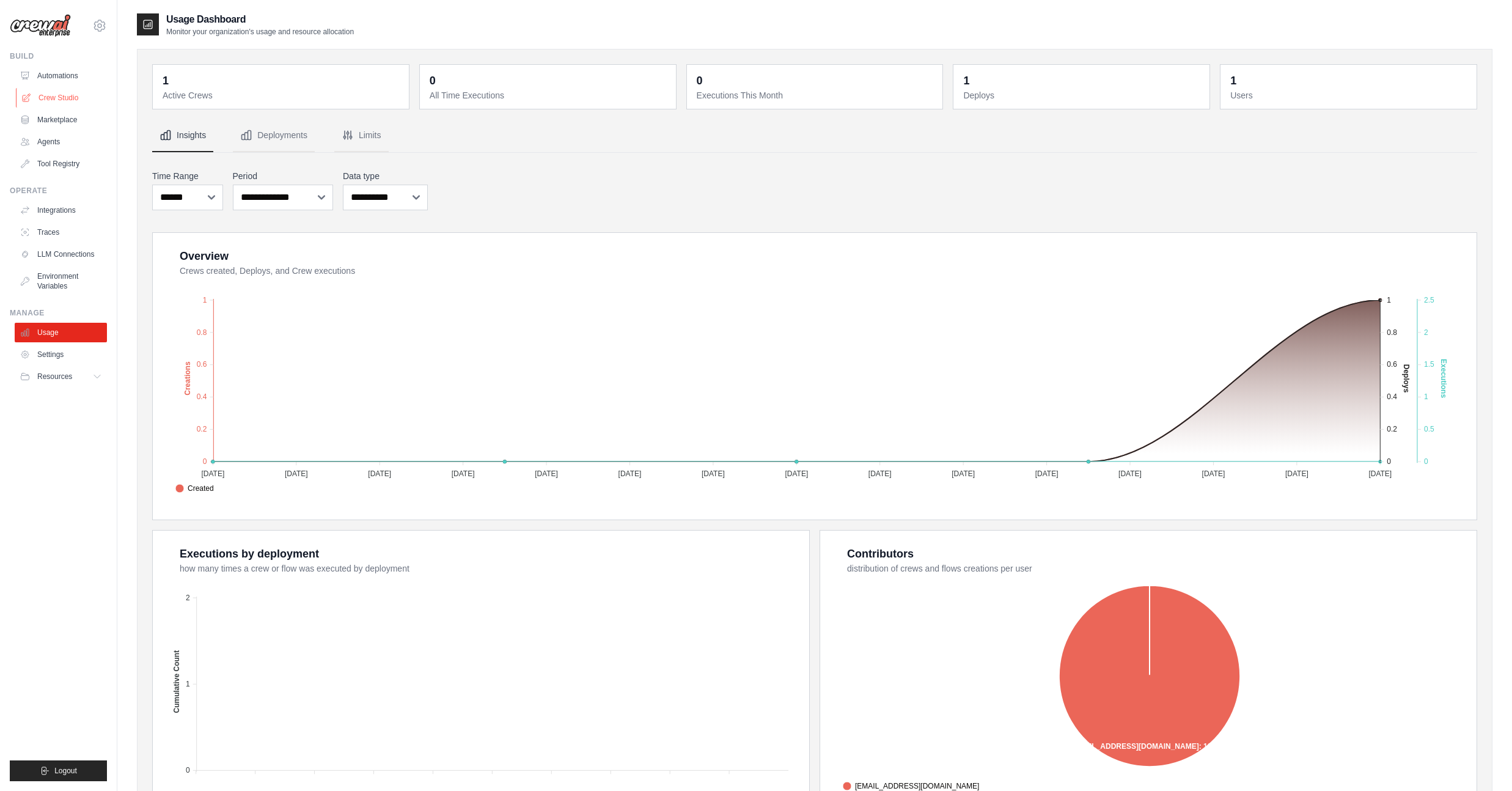
click at [49, 98] on link "Crew Studio" at bounding box center [62, 98] width 92 height 19
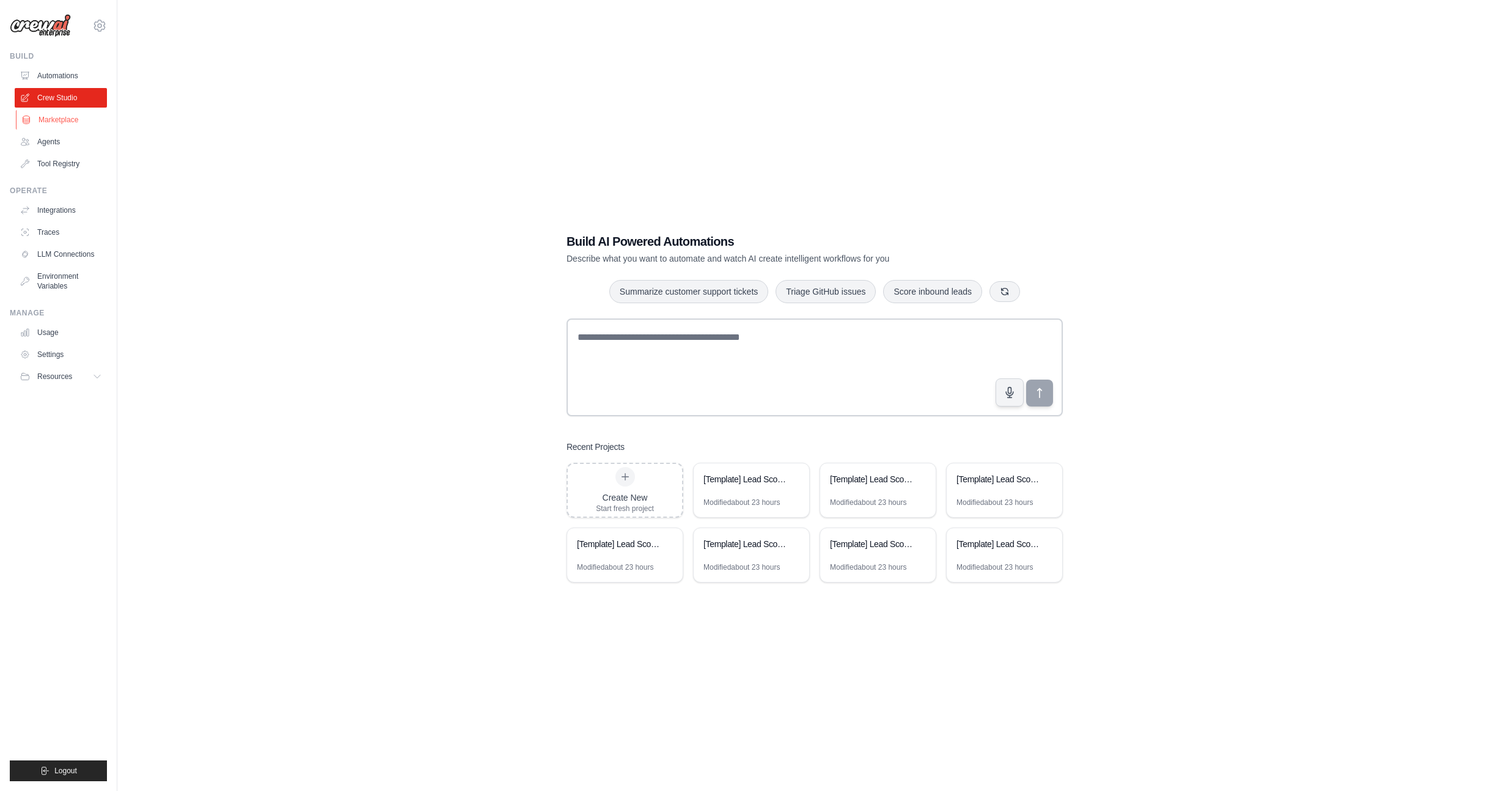
click at [70, 119] on link "Marketplace" at bounding box center [62, 119] width 92 height 19
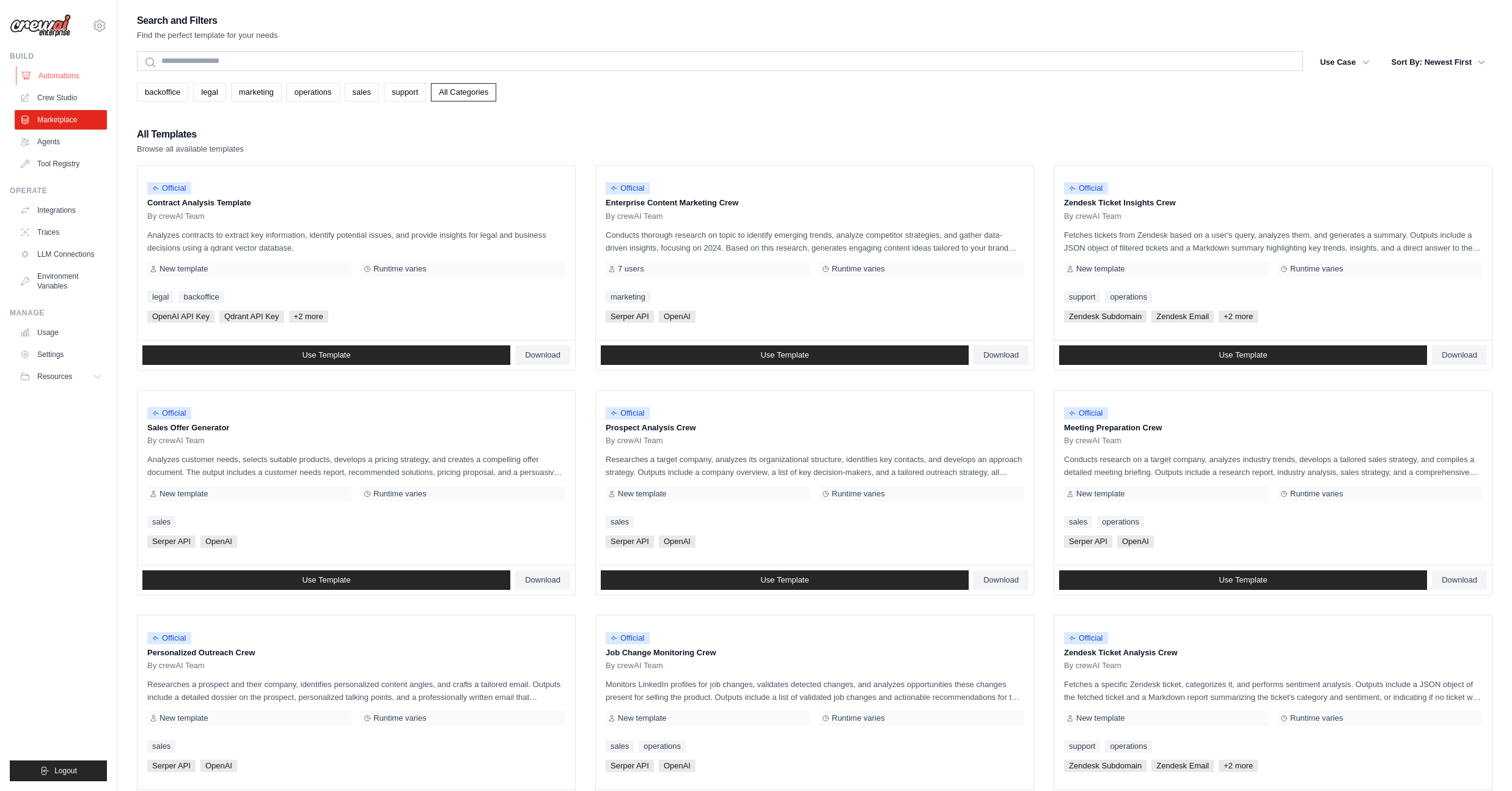
click at [66, 74] on link "Automations" at bounding box center [62, 76] width 92 height 19
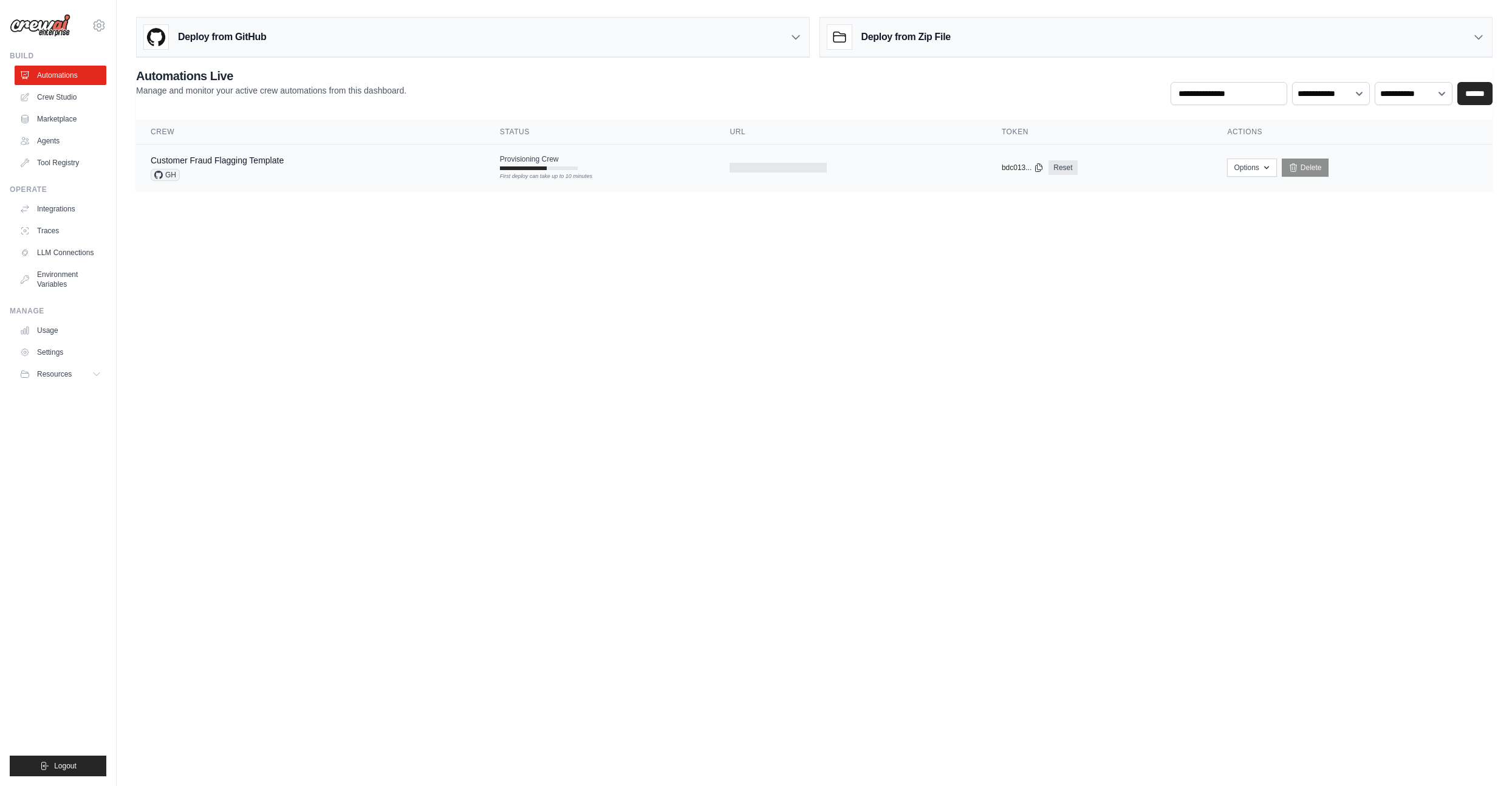
click at [246, 165] on div "Customer Fraud Flagging Template" at bounding box center [217, 160] width 133 height 12
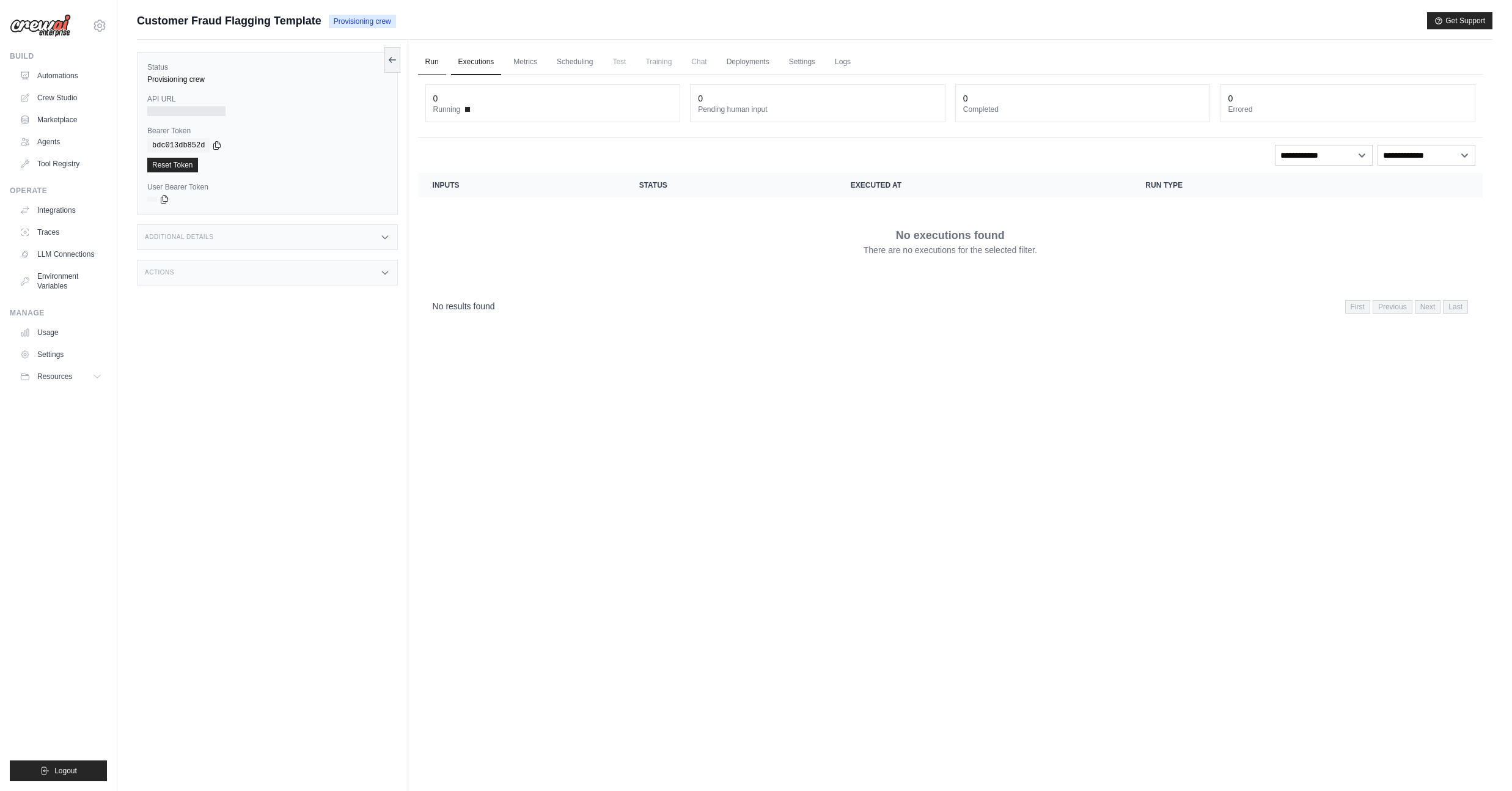
click at [433, 59] on link "Run" at bounding box center [432, 62] width 28 height 26
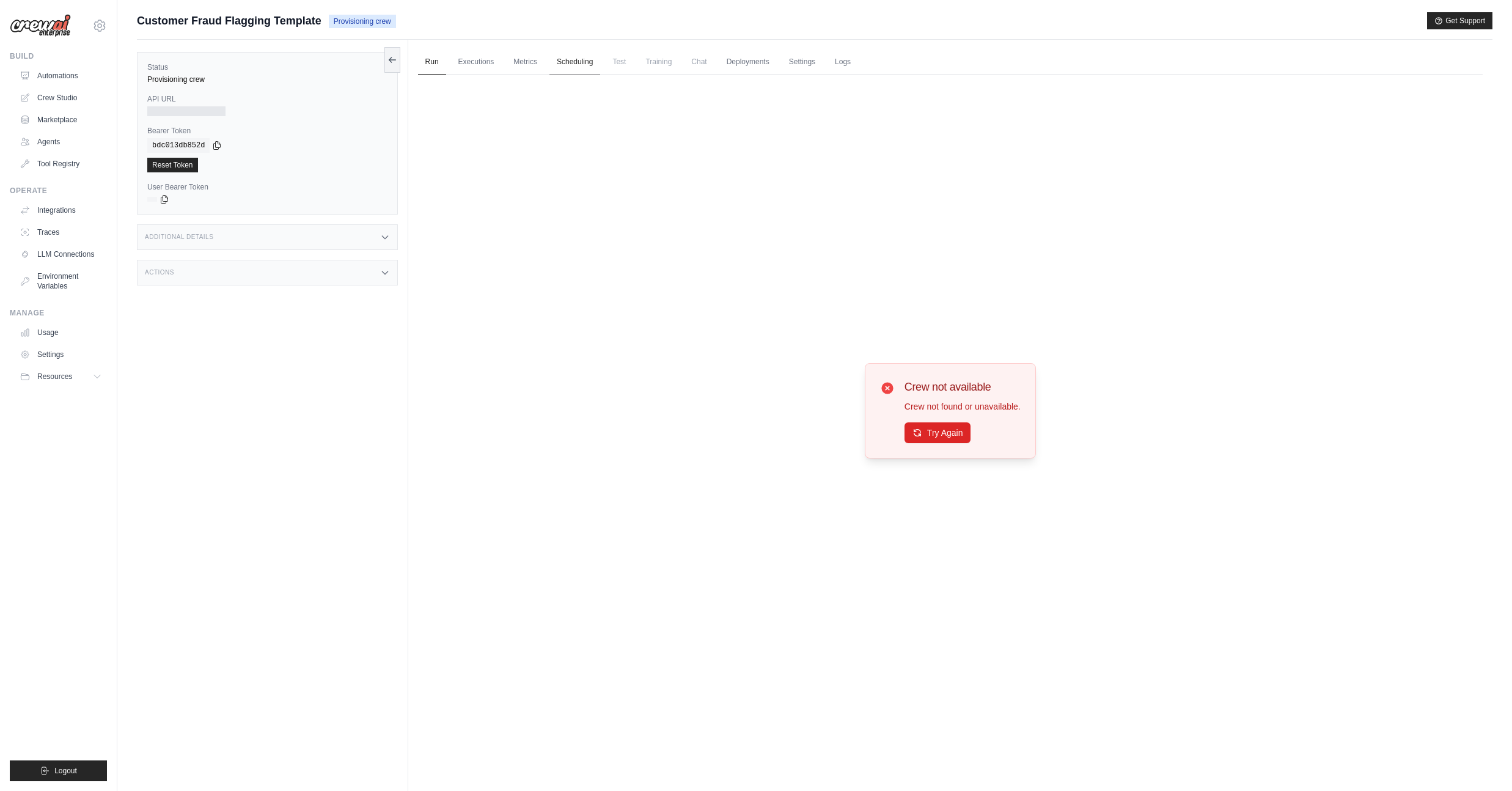
click at [558, 55] on link "Scheduling" at bounding box center [574, 62] width 51 height 26
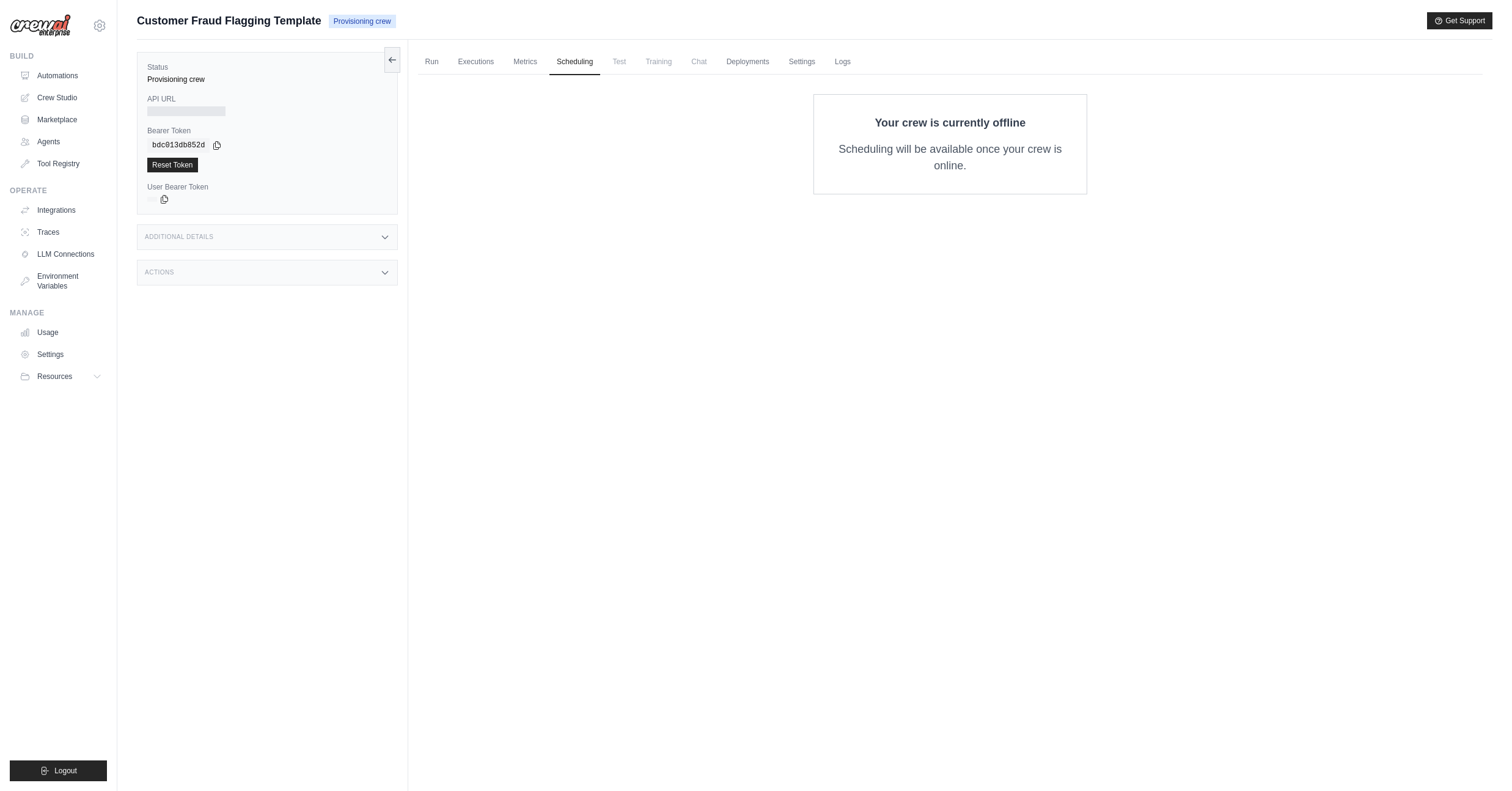
click at [551, 57] on ul "Run Executions Metrics Scheduling Test Training Chat Deployments Settings Logs" at bounding box center [950, 62] width 1065 height 25
click at [626, 58] on span "Test" at bounding box center [619, 61] width 28 height 24
click at [740, 63] on link "Deployments" at bounding box center [748, 62] width 58 height 26
click at [822, 66] on link "Settings" at bounding box center [801, 62] width 41 height 26
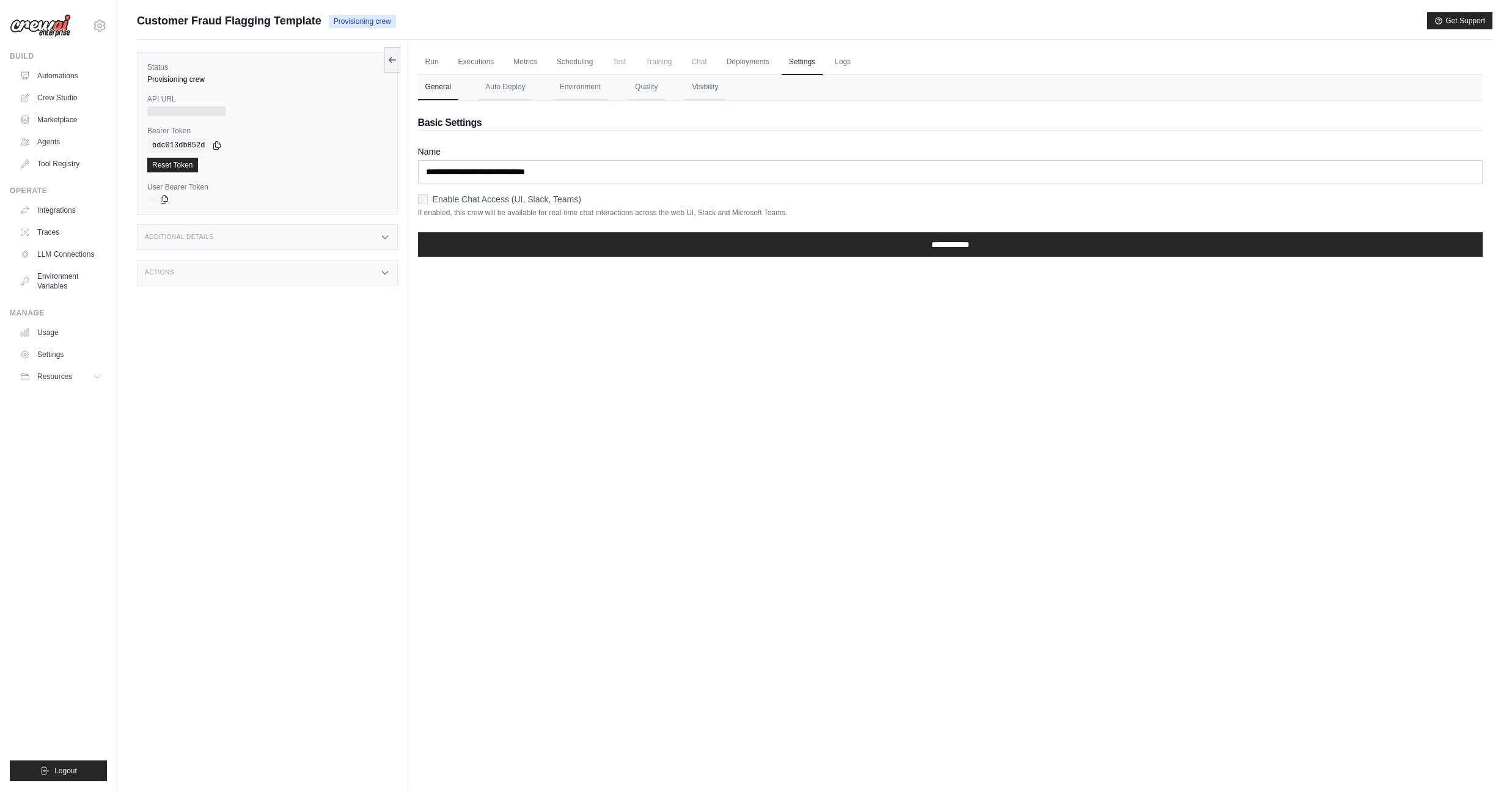
click at [904, 69] on ul "Run Executions Metrics Scheduling Test Training Chat Deployments Settings Logs" at bounding box center [950, 62] width 1065 height 25
click at [858, 65] on link "Logs" at bounding box center [842, 62] width 31 height 26
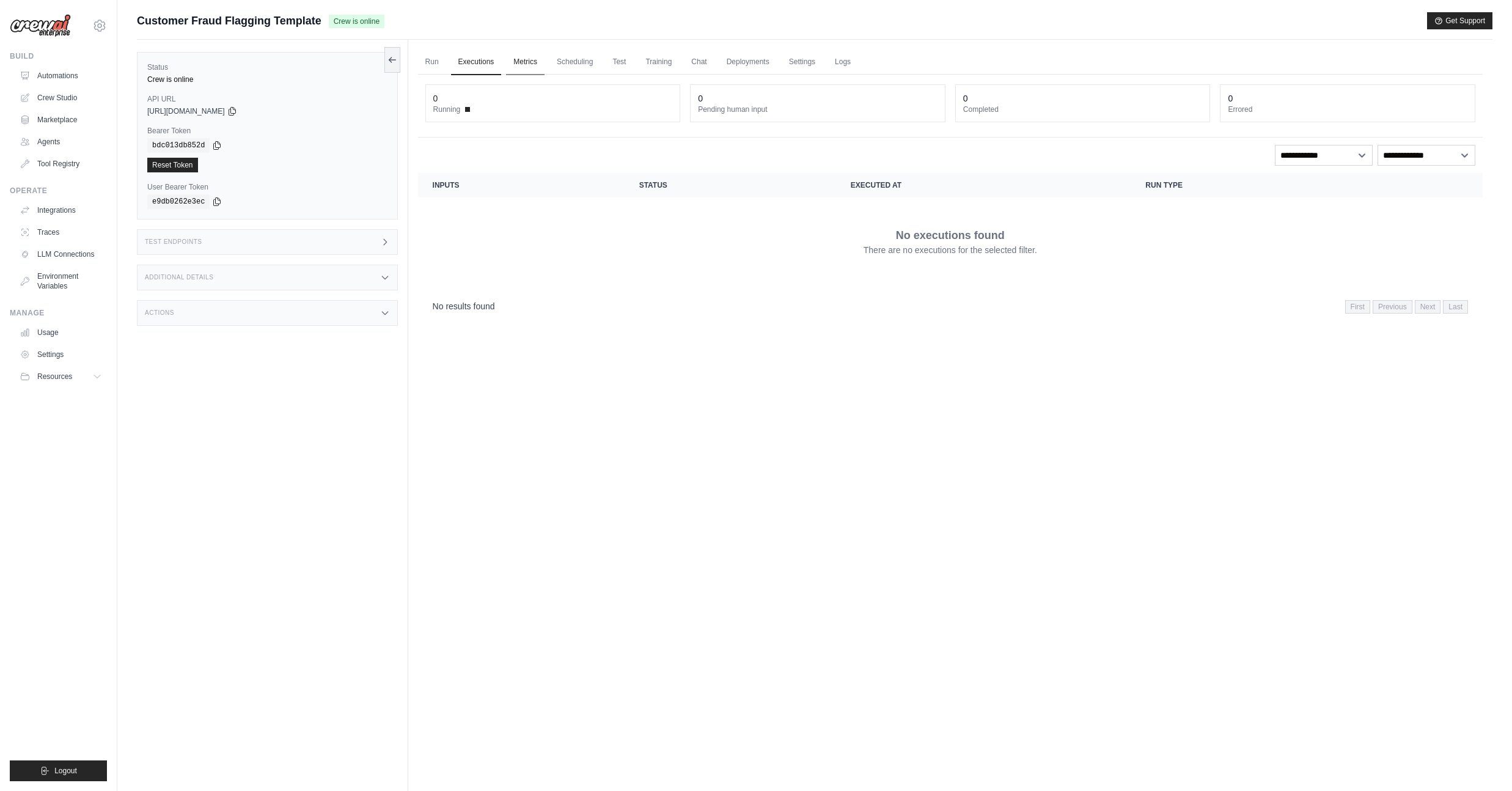
click at [519, 67] on link "Metrics" at bounding box center [525, 62] width 38 height 26
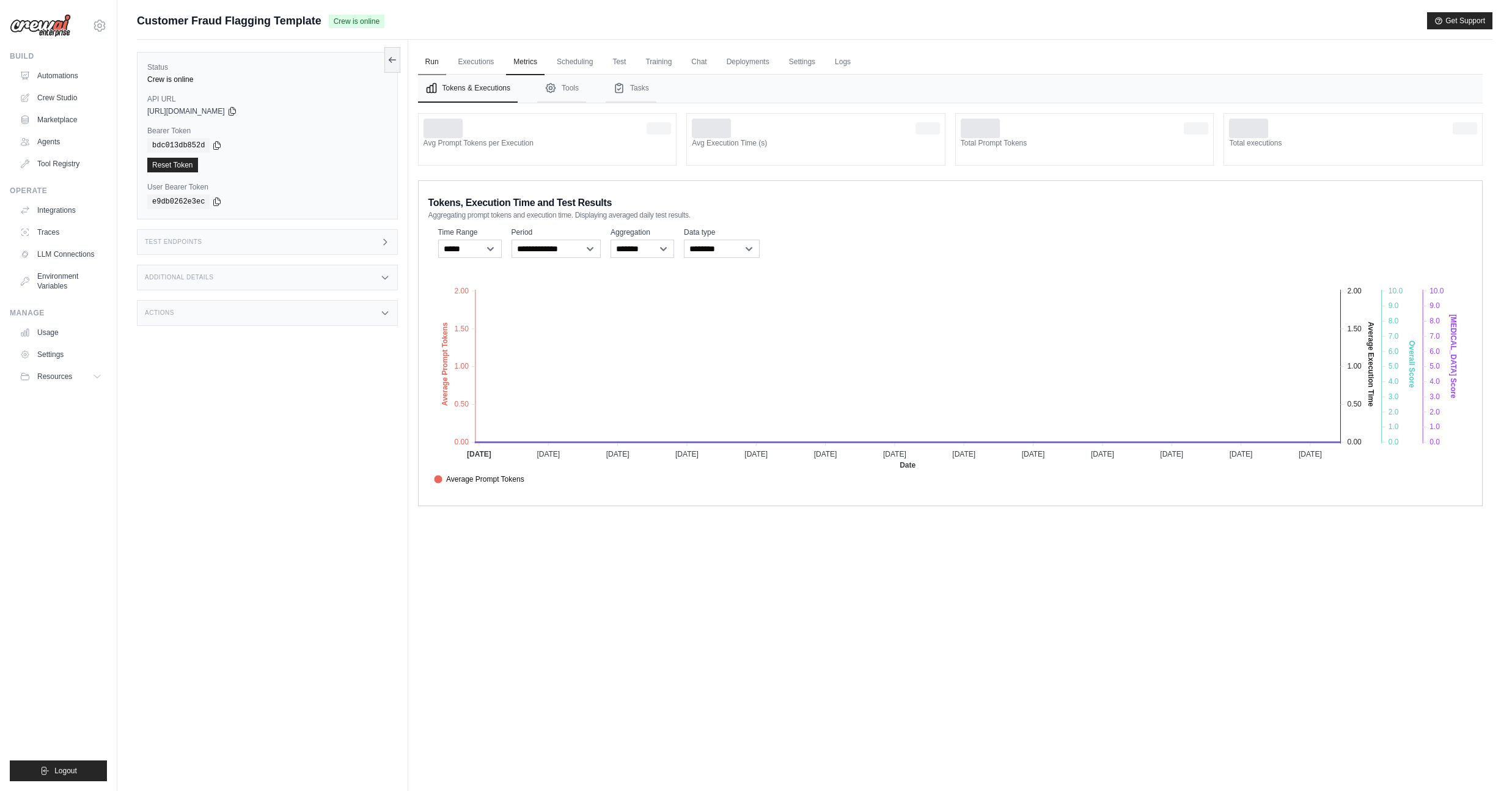
click at [435, 63] on link "Run" at bounding box center [432, 62] width 28 height 26
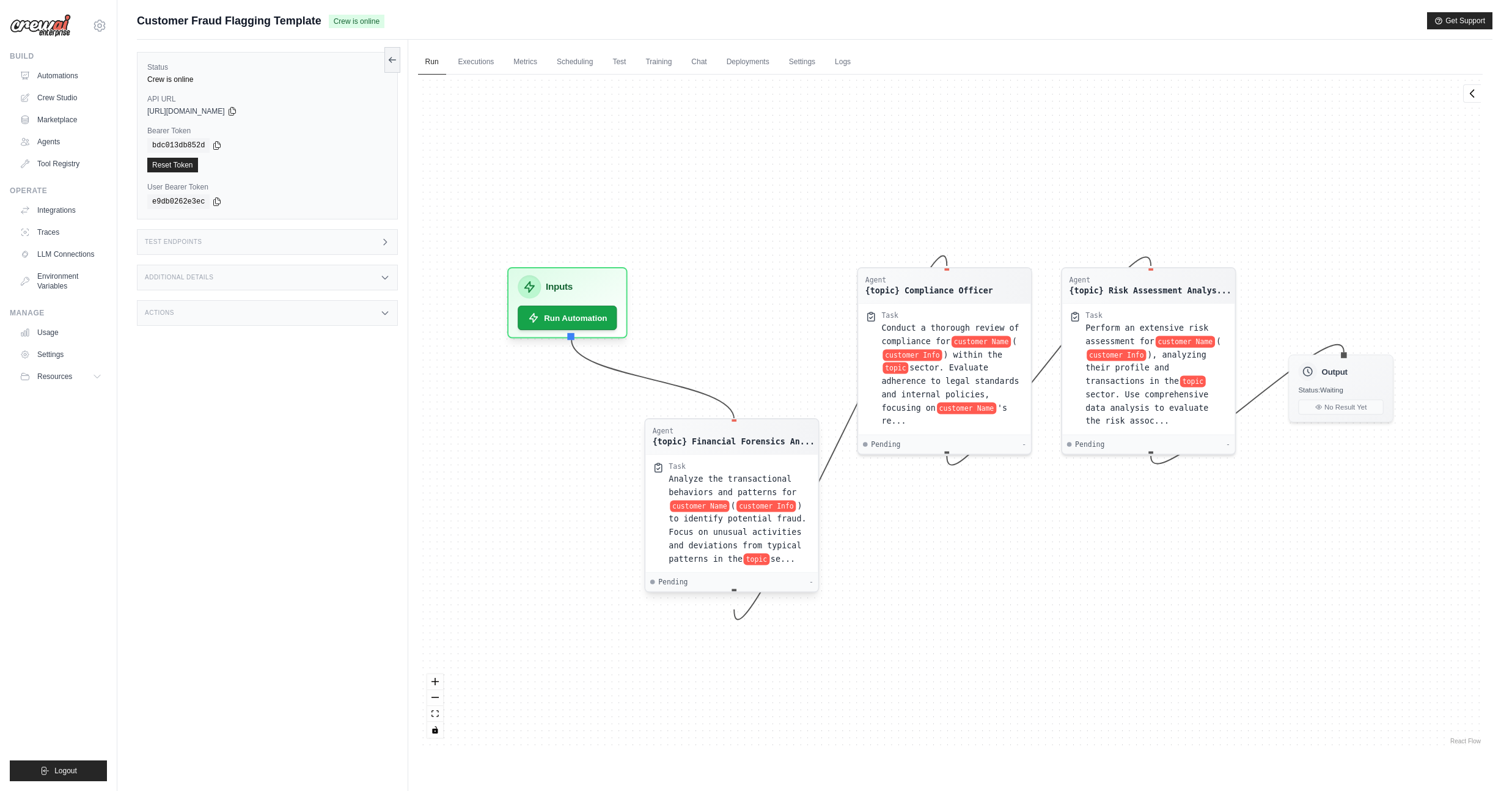
drag, startPoint x: 774, startPoint y: 454, endPoint x: 766, endPoint y: 583, distance: 129.2
click at [766, 583] on div "Agent {topic} Financial Forensics An... Task Analyze the transactional behavior…" at bounding box center [731, 505] width 175 height 174
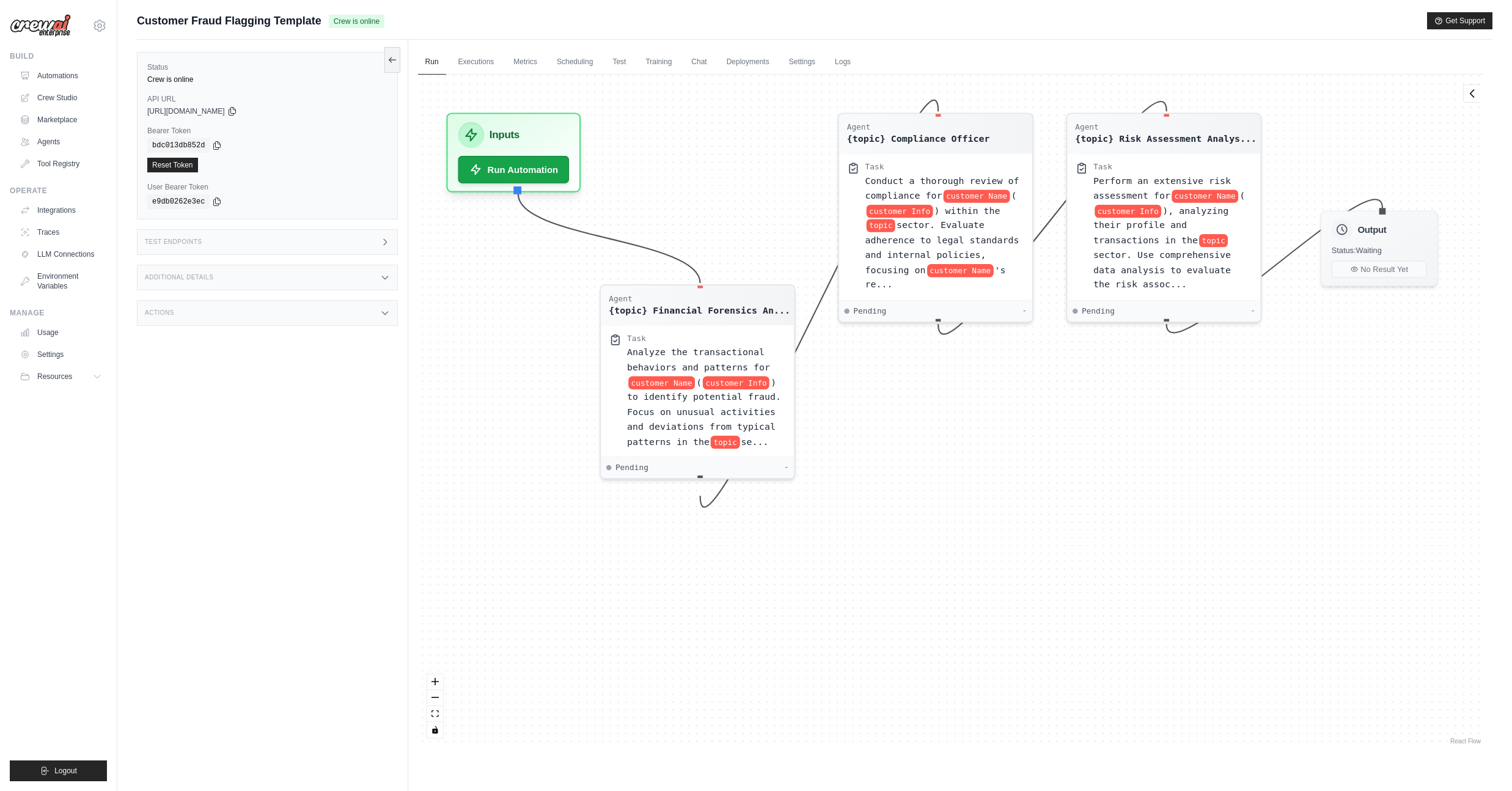
drag, startPoint x: 977, startPoint y: 574, endPoint x: 990, endPoint y: 490, distance: 85.0
click at [990, 490] on div "Agent {topic} Financial Forensics An... Task Analyze the transactional behavior…" at bounding box center [950, 410] width 1065 height 672
click at [725, 352] on span "Analyze the transactional behaviors and patterns for" at bounding box center [699, 356] width 143 height 25
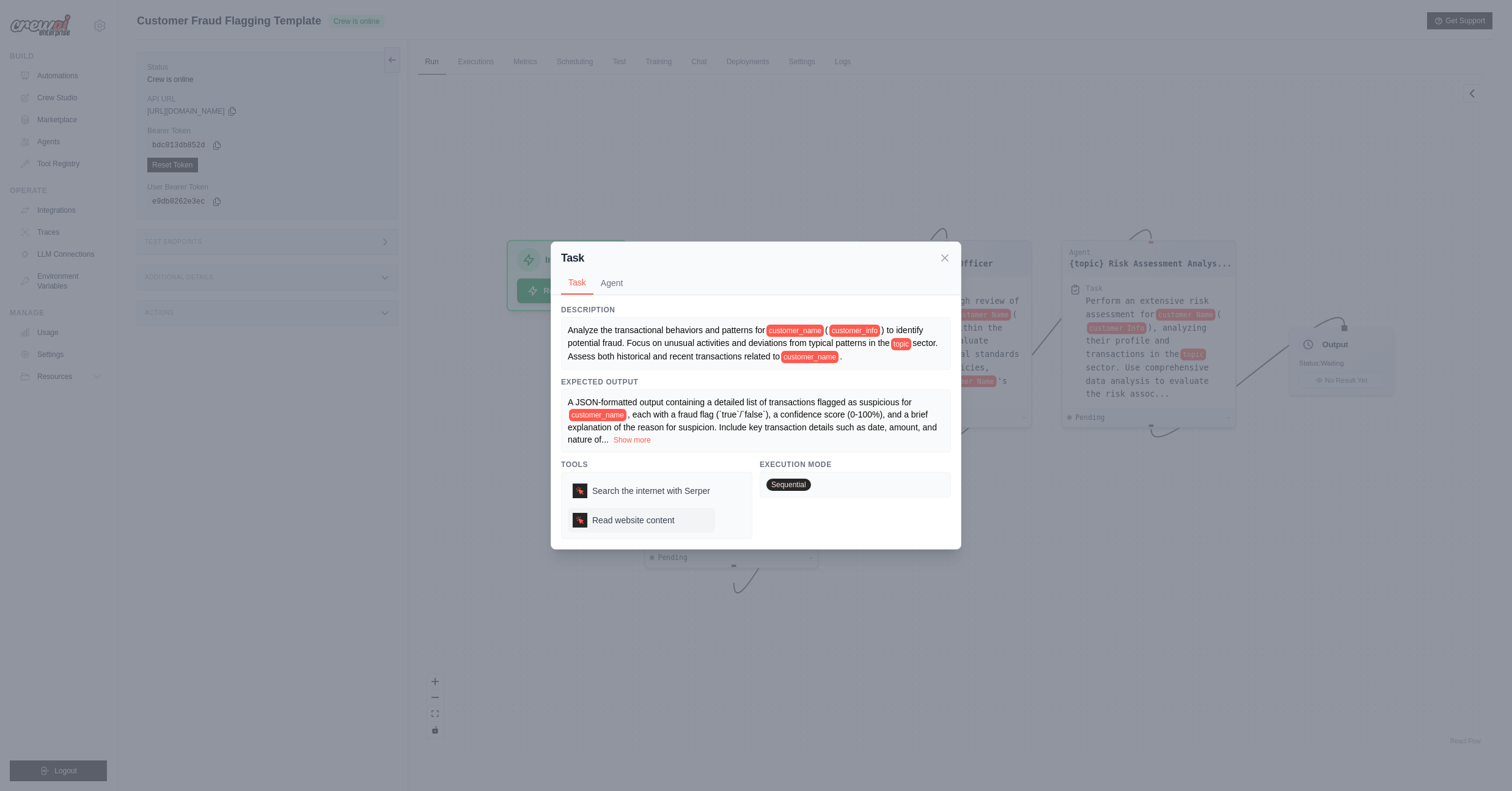
click at [657, 524] on span "Read website content" at bounding box center [633, 520] width 83 height 13
click at [657, 523] on span "Read website content" at bounding box center [633, 520] width 83 height 13
click at [580, 491] on icon at bounding box center [580, 490] width 8 height 8
click at [782, 490] on span "Sequential" at bounding box center [788, 485] width 44 height 13
click at [1078, 486] on div "Task Task Agent Description Analyze the transactional behaviors and patterns fo…" at bounding box center [756, 395] width 1512 height 791
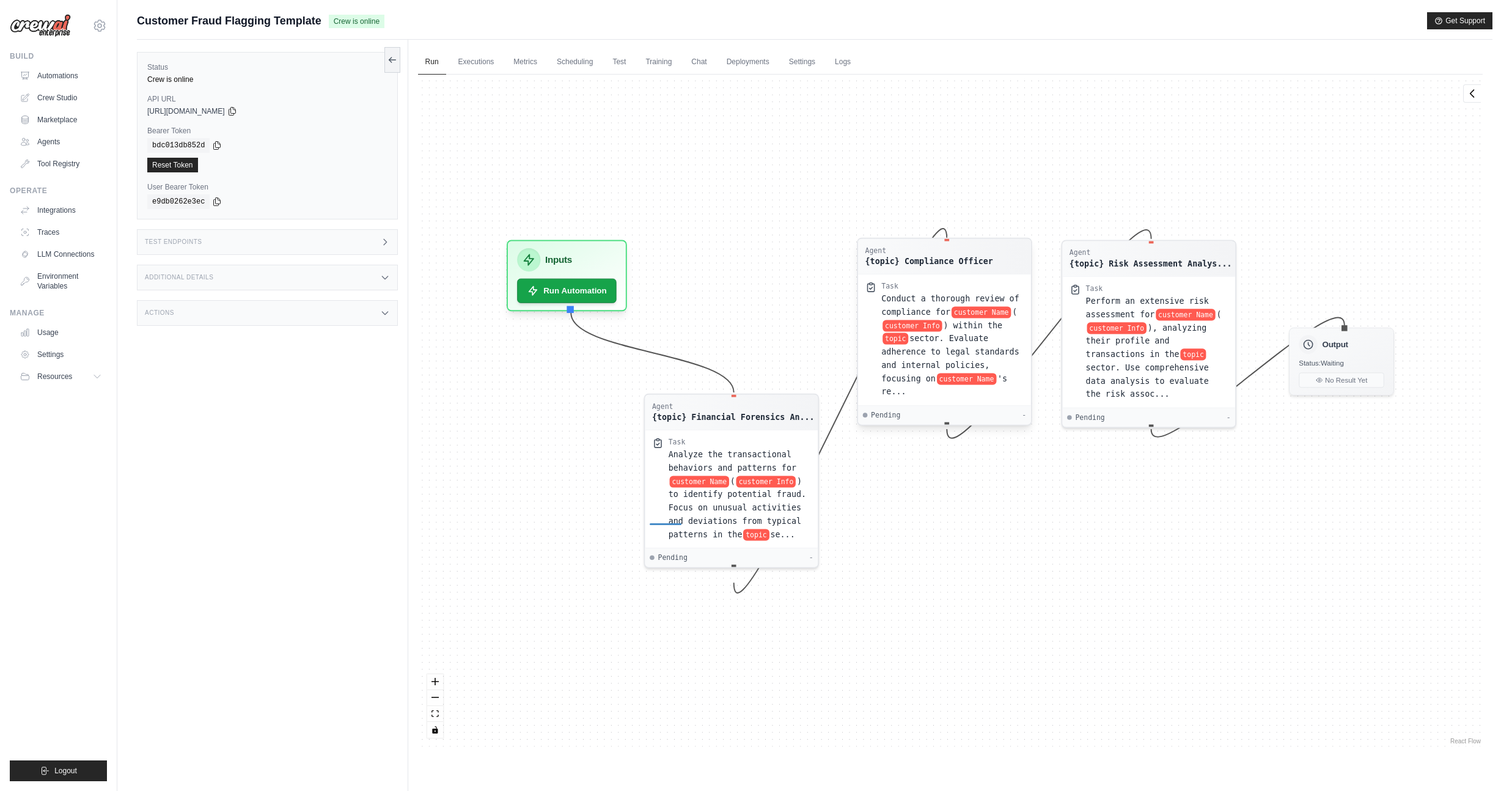
click at [986, 338] on span "sector. Evaluate adherence to legal standards and internal policies, focusing on" at bounding box center [950, 358] width 138 height 49
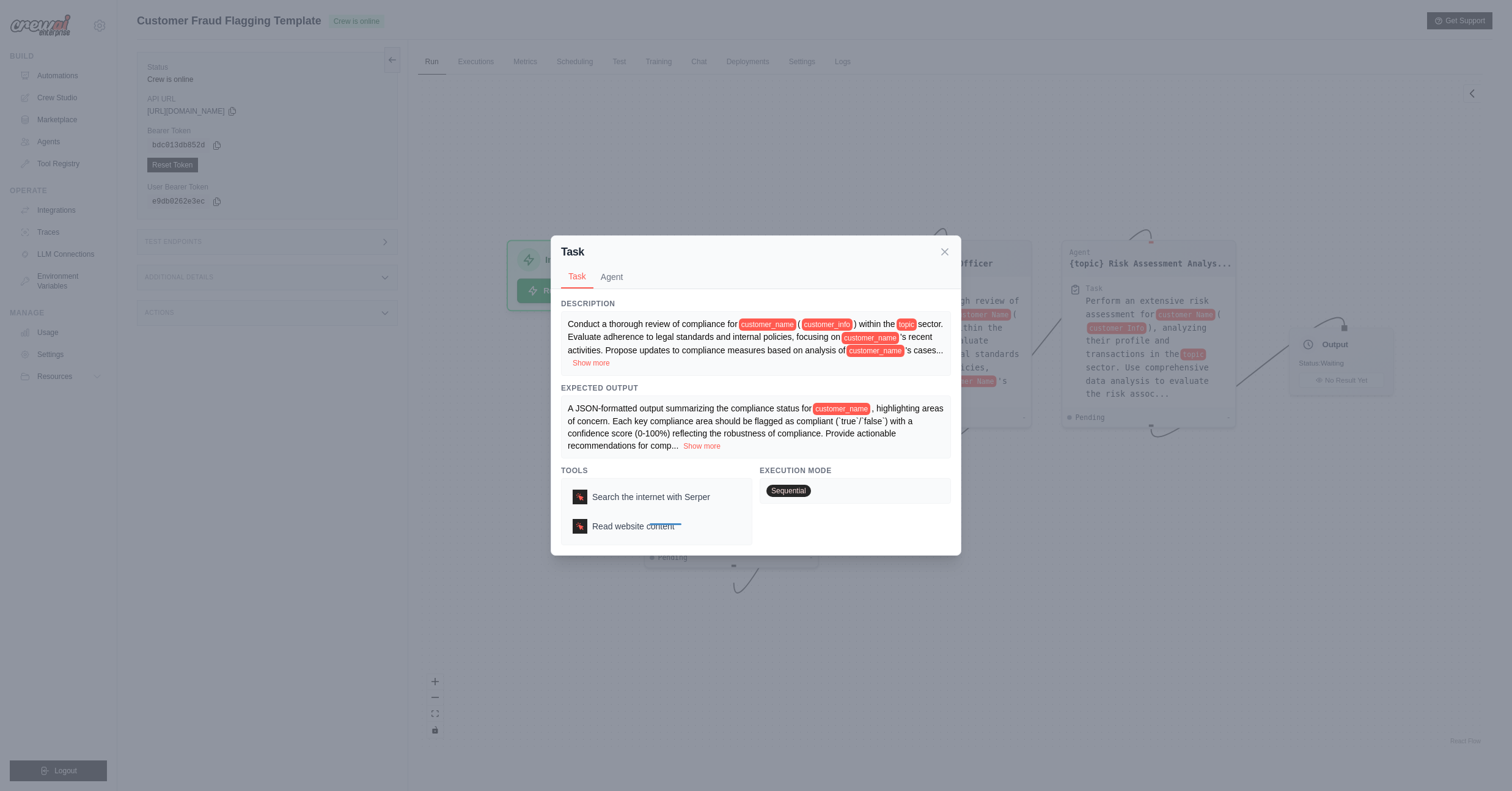
click at [610, 361] on button "Show more" at bounding box center [591, 363] width 38 height 10
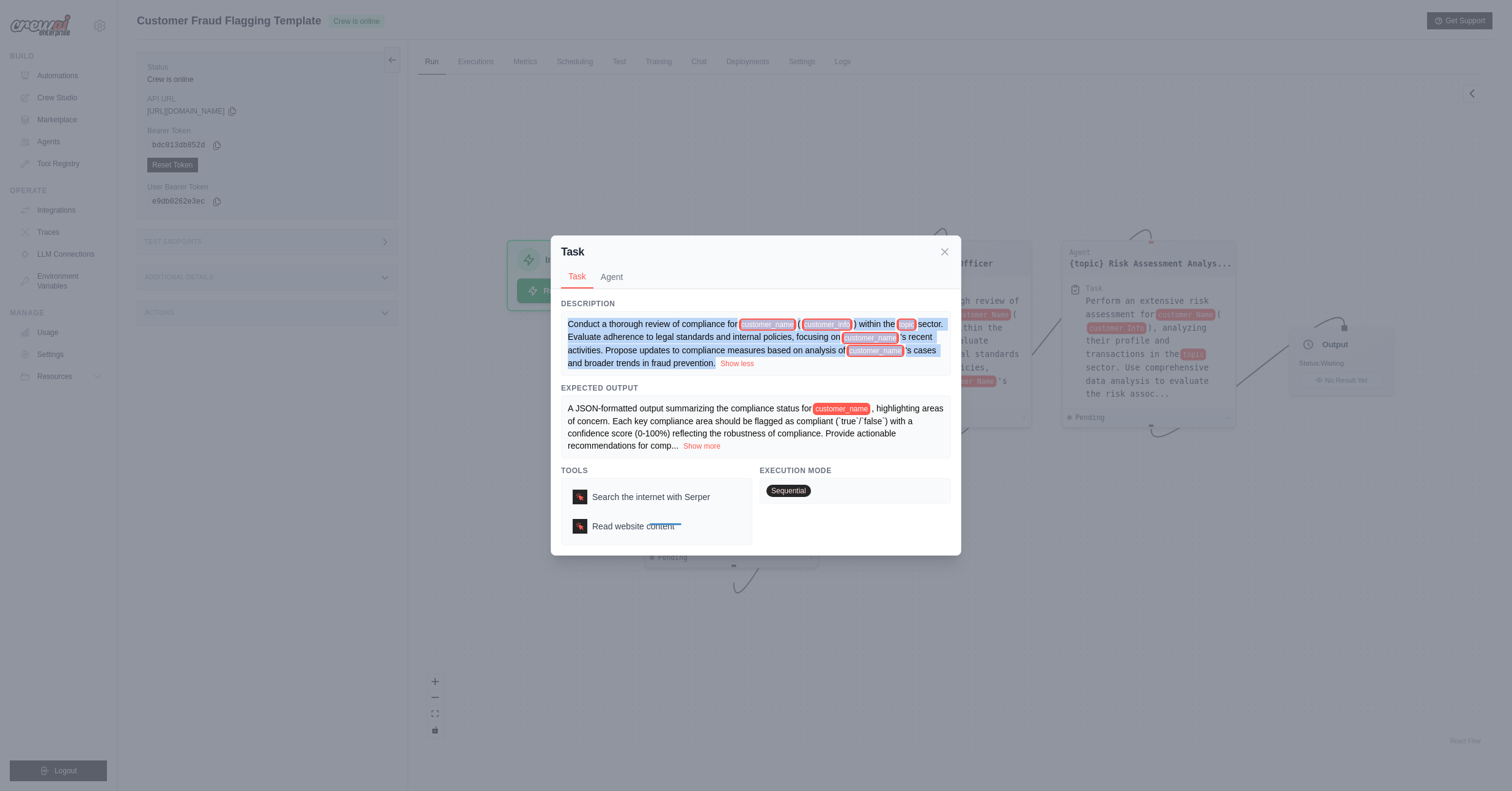
drag, startPoint x: 883, startPoint y: 358, endPoint x: 561, endPoint y: 317, distance: 324.6
click at [561, 317] on div "Conduct a thorough review of compliance for customer_name ( customer_info ) wit…" at bounding box center [756, 343] width 390 height 65
copy div "Conduct a thorough review of compliance for customer_name ( customer_info ) wit…"
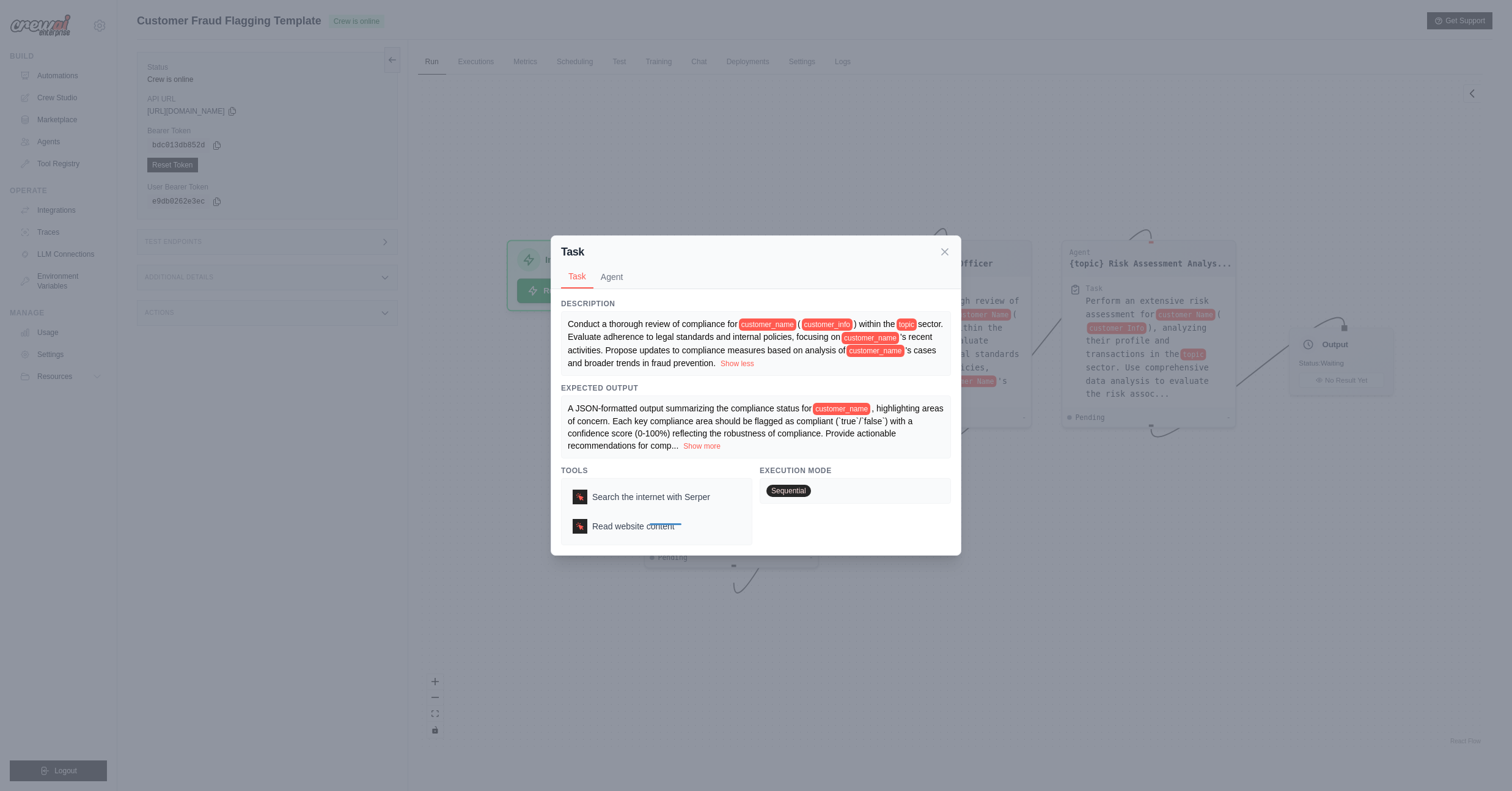
click at [794, 326] on span "sector. Evaluate adherence to legal standards and internal policies, focusing on" at bounding box center [756, 330] width 378 height 23
click at [684, 332] on span "sector. Evaluate adherence to legal standards and internal policies, focusing on" at bounding box center [756, 330] width 378 height 23
click at [720, 368] on button "Show less" at bounding box center [737, 363] width 33 height 10
drag, startPoint x: 736, startPoint y: 367, endPoint x: 726, endPoint y: 366, distance: 10.0
click at [610, 367] on button "Show more" at bounding box center [591, 363] width 38 height 10
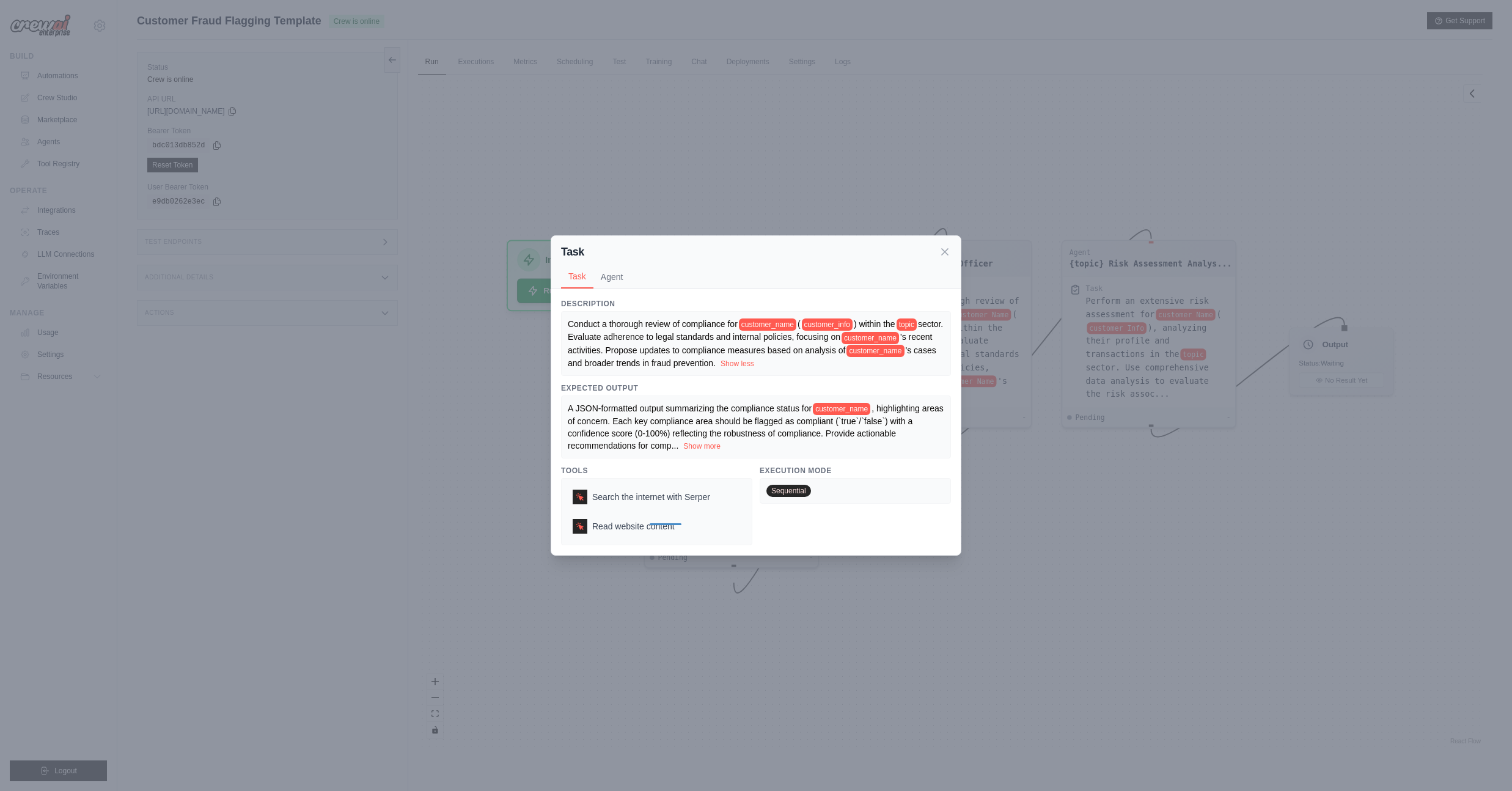
click at [849, 357] on span "'s cases and broader trends in fraud prevention." at bounding box center [753, 356] width 371 height 23
copy div "Conduct a thorough review of compliance for customer_name ( customer_info ) wit…"
click at [831, 351] on span "'s cases and broader trends in fraud prevention." at bounding box center [753, 356] width 371 height 23
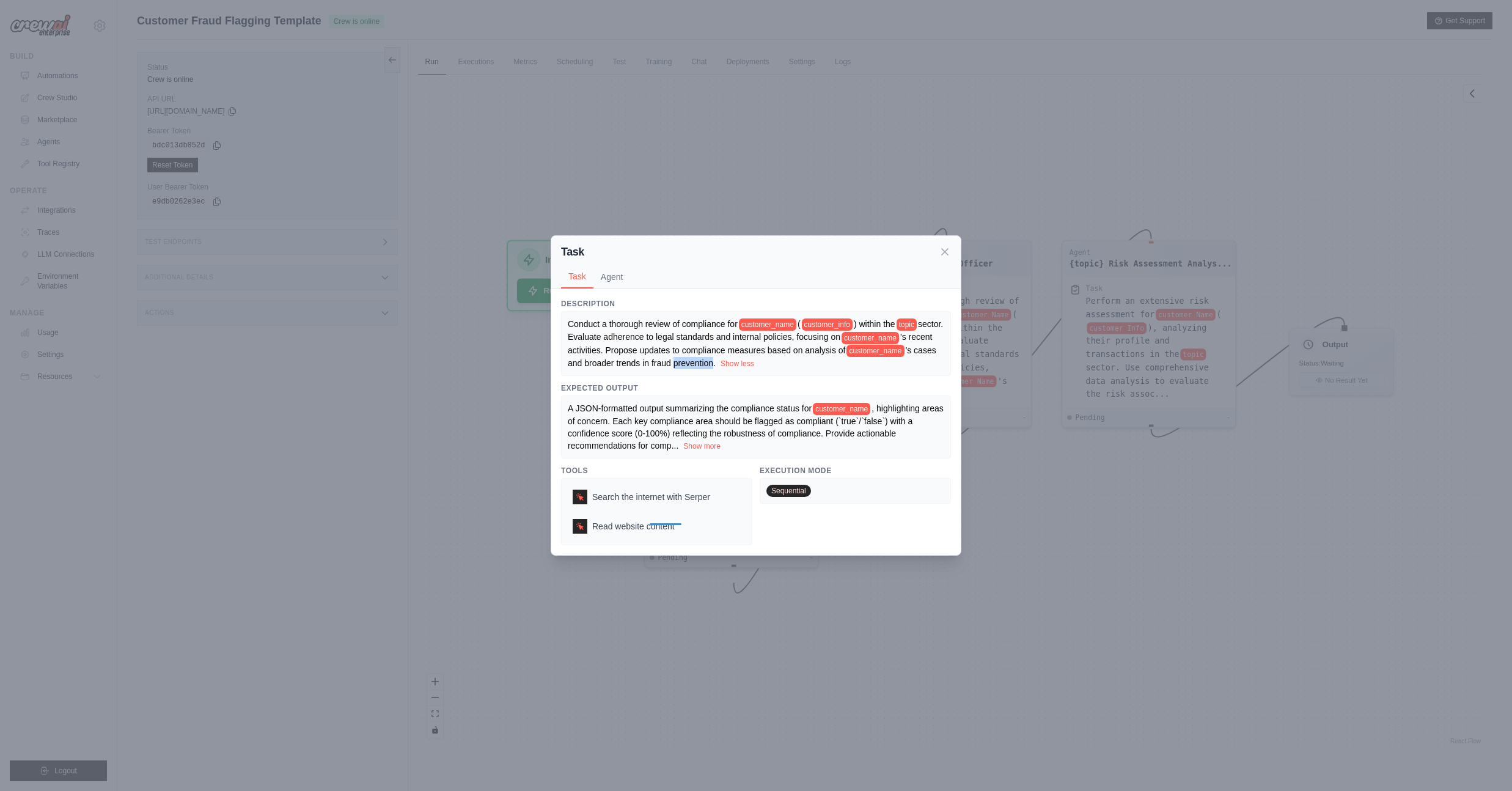
click at [831, 351] on span "'s cases and broader trends in fraud prevention." at bounding box center [753, 356] width 371 height 23
copy div "Conduct a thorough review of compliance for customer_name ( customer_info ) wit…"
click at [664, 433] on div "A JSON-formatted output summarizing the compliance status for customer_name , h…" at bounding box center [756, 426] width 376 height 49
click at [661, 431] on span ", highlighting areas of concern. Each key compliance area should be flagged as …" at bounding box center [755, 427] width 376 height 47
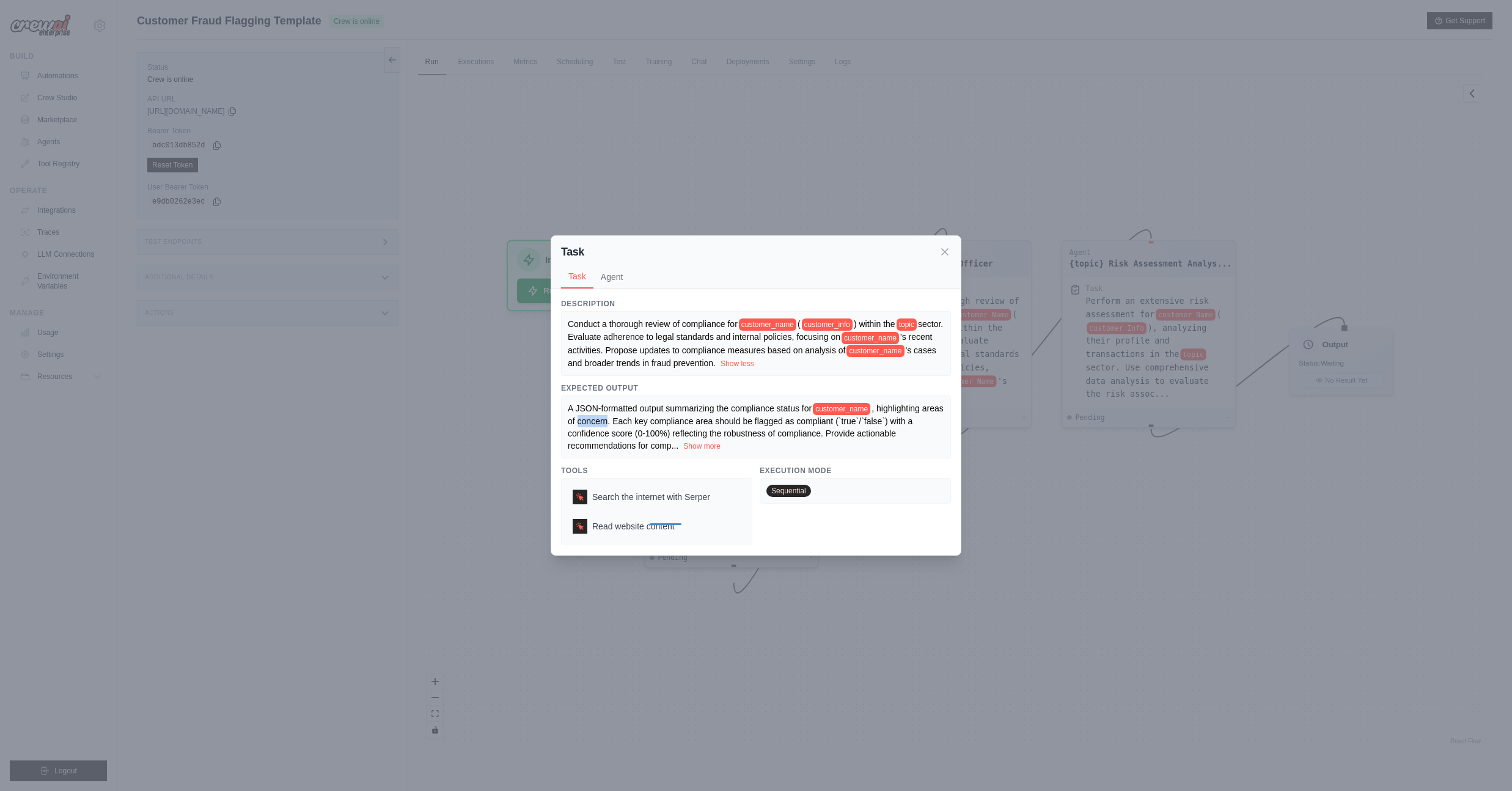
click at [661, 431] on span ", highlighting areas of concern. Each key compliance area should be flagged as …" at bounding box center [755, 427] width 376 height 47
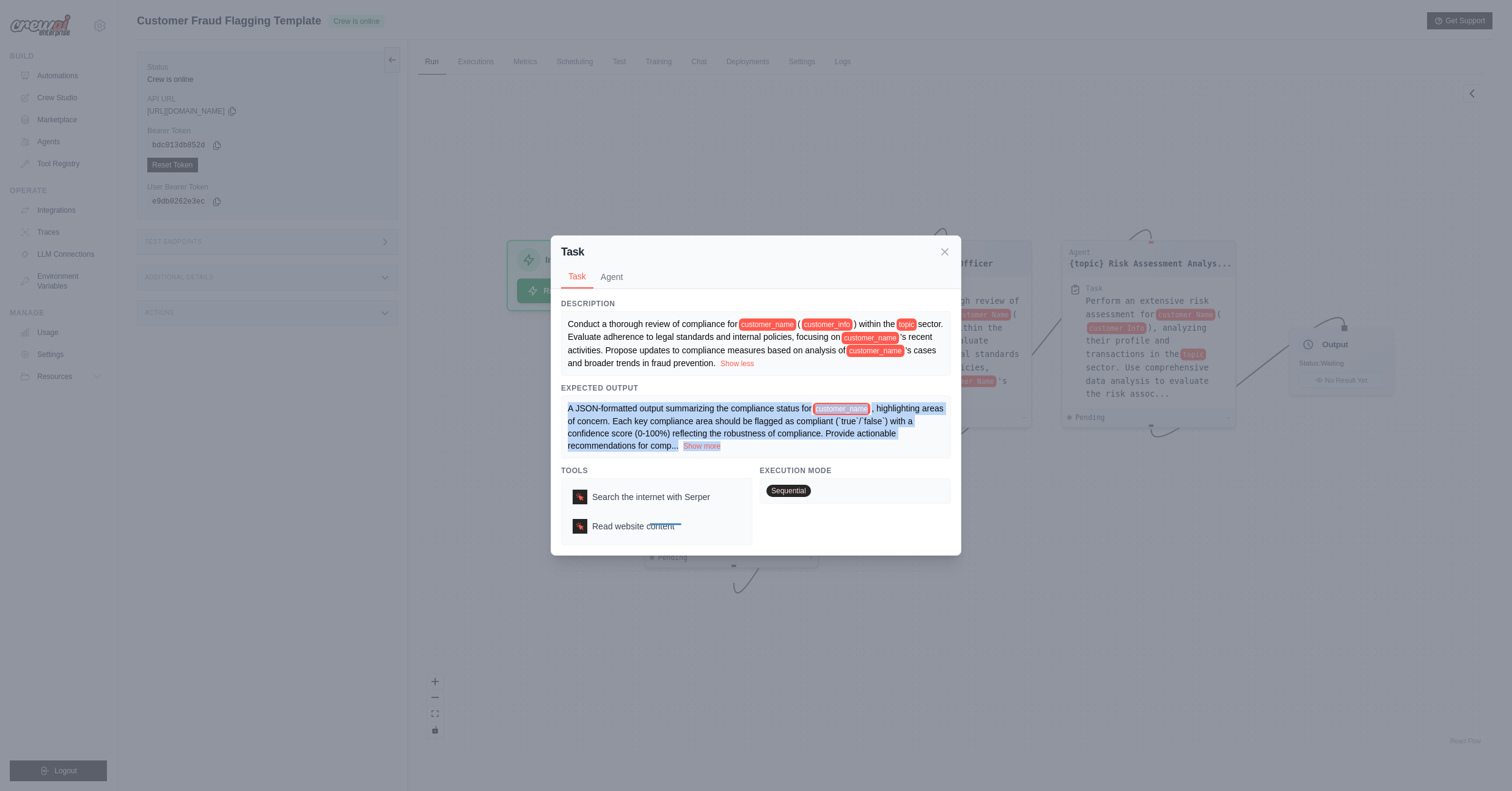
click at [661, 431] on span ", highlighting areas of concern. Each key compliance area should be flagged as …" at bounding box center [755, 427] width 376 height 47
click at [720, 450] on button "Show more" at bounding box center [702, 445] width 38 height 10
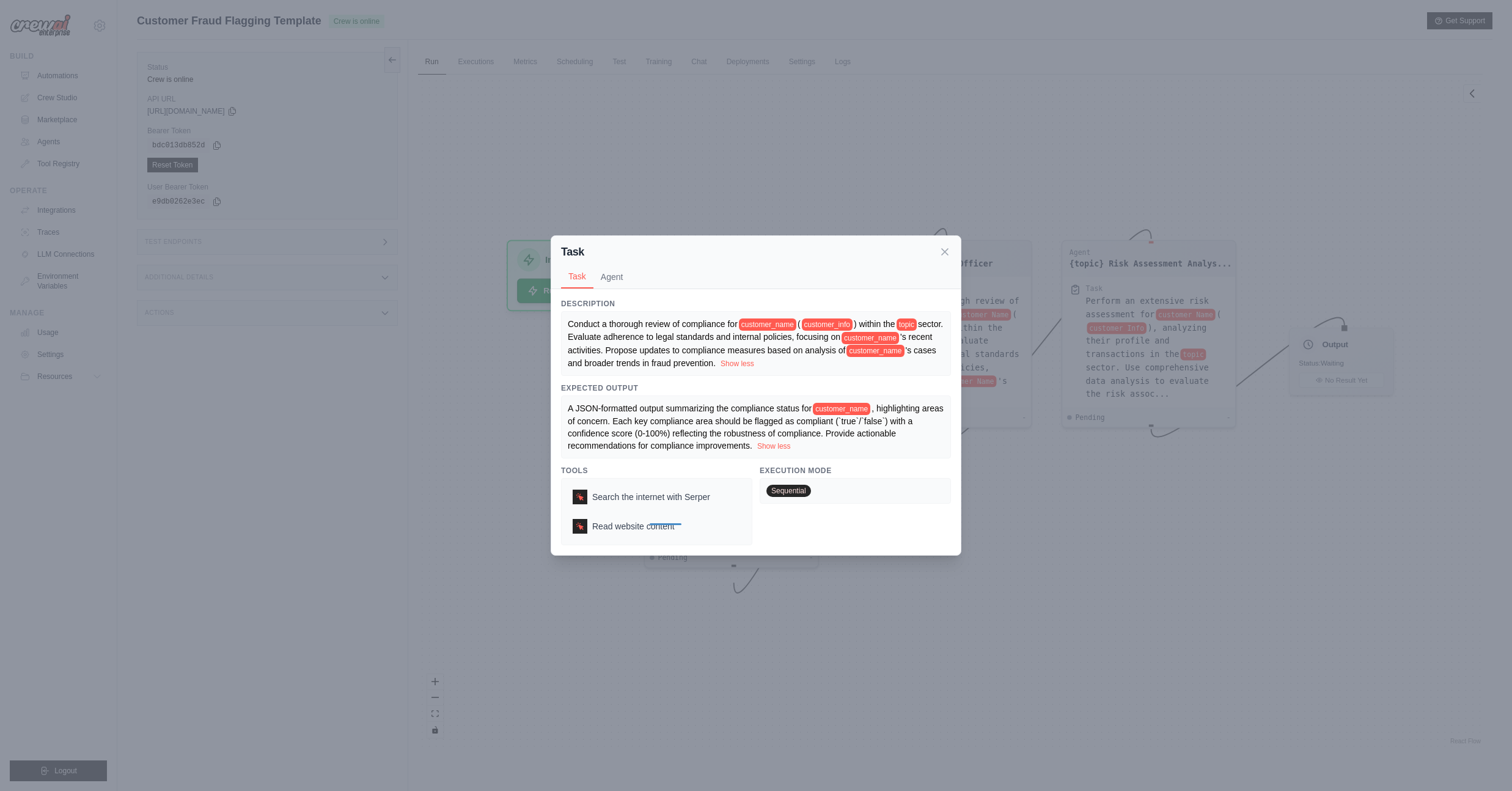
click at [1078, 472] on div "Task Task Agent Description Conduct a thorough review of compliance for custome…" at bounding box center [756, 395] width 1512 height 791
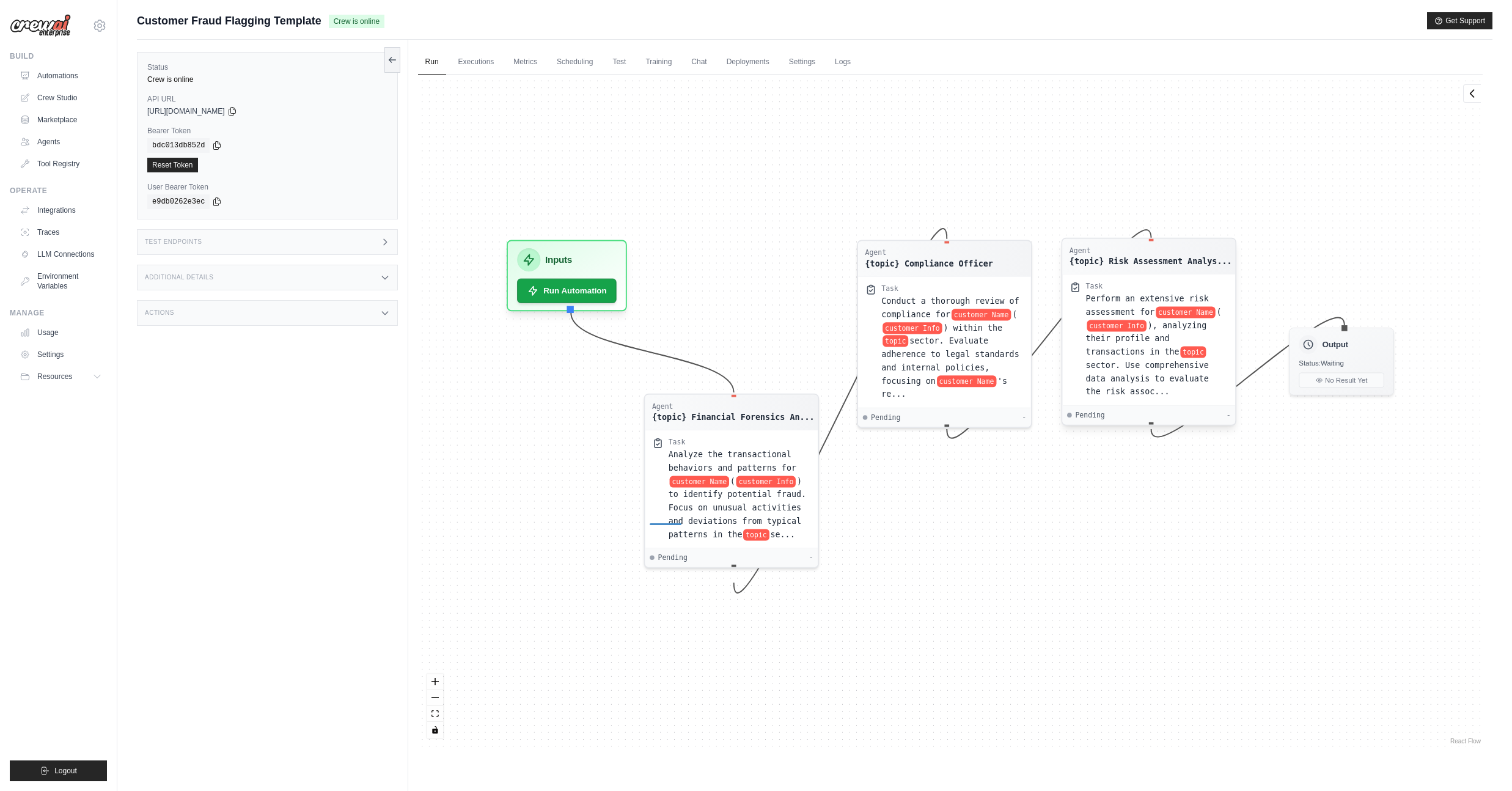
click at [1135, 349] on span "), analyzing their profile and transactions in the" at bounding box center [1146, 338] width 121 height 36
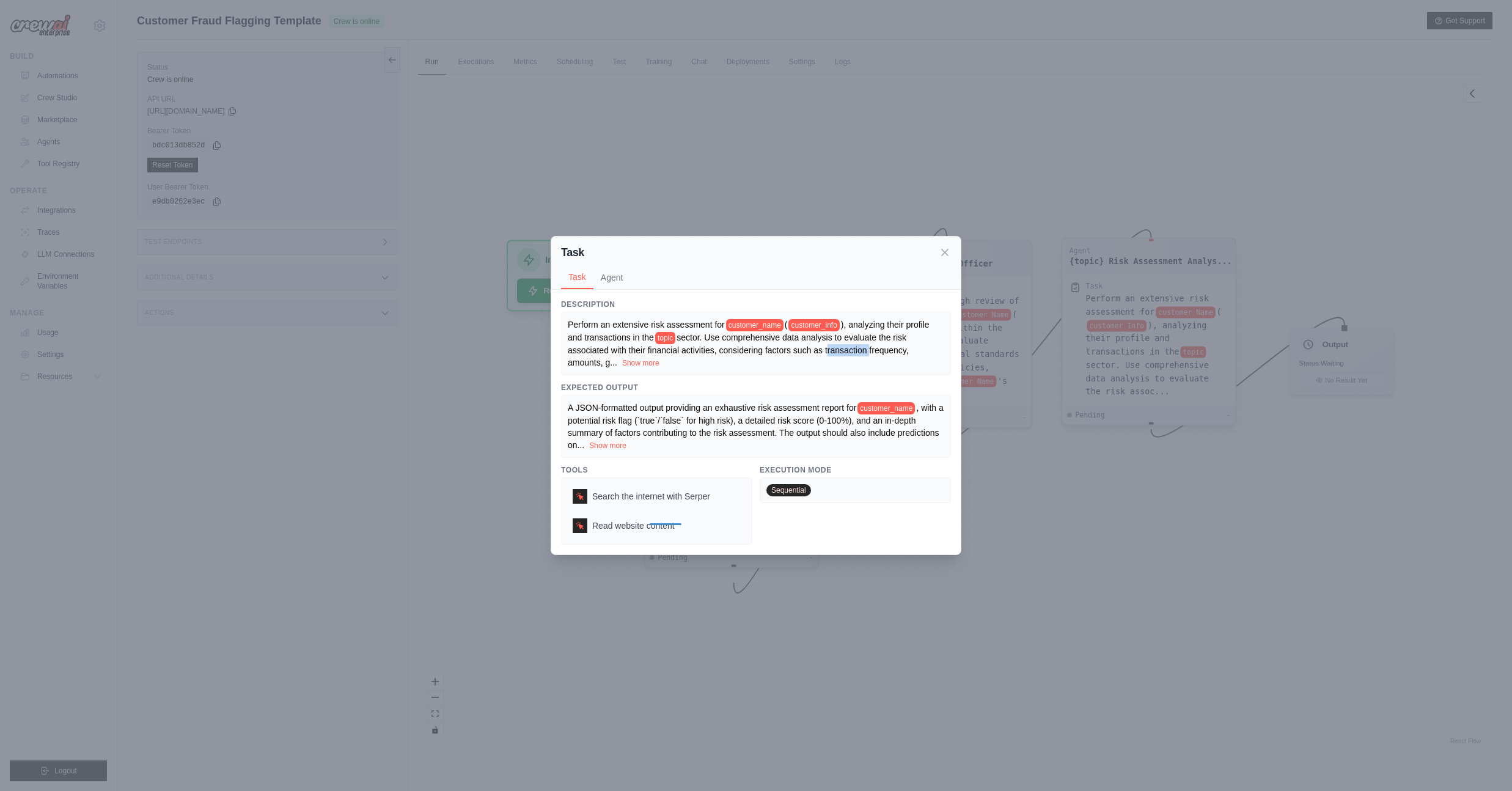
click at [1135, 349] on div "Task Task Agent Description Perform an extensive risk assessment for customer_n…" at bounding box center [756, 395] width 1512 height 791
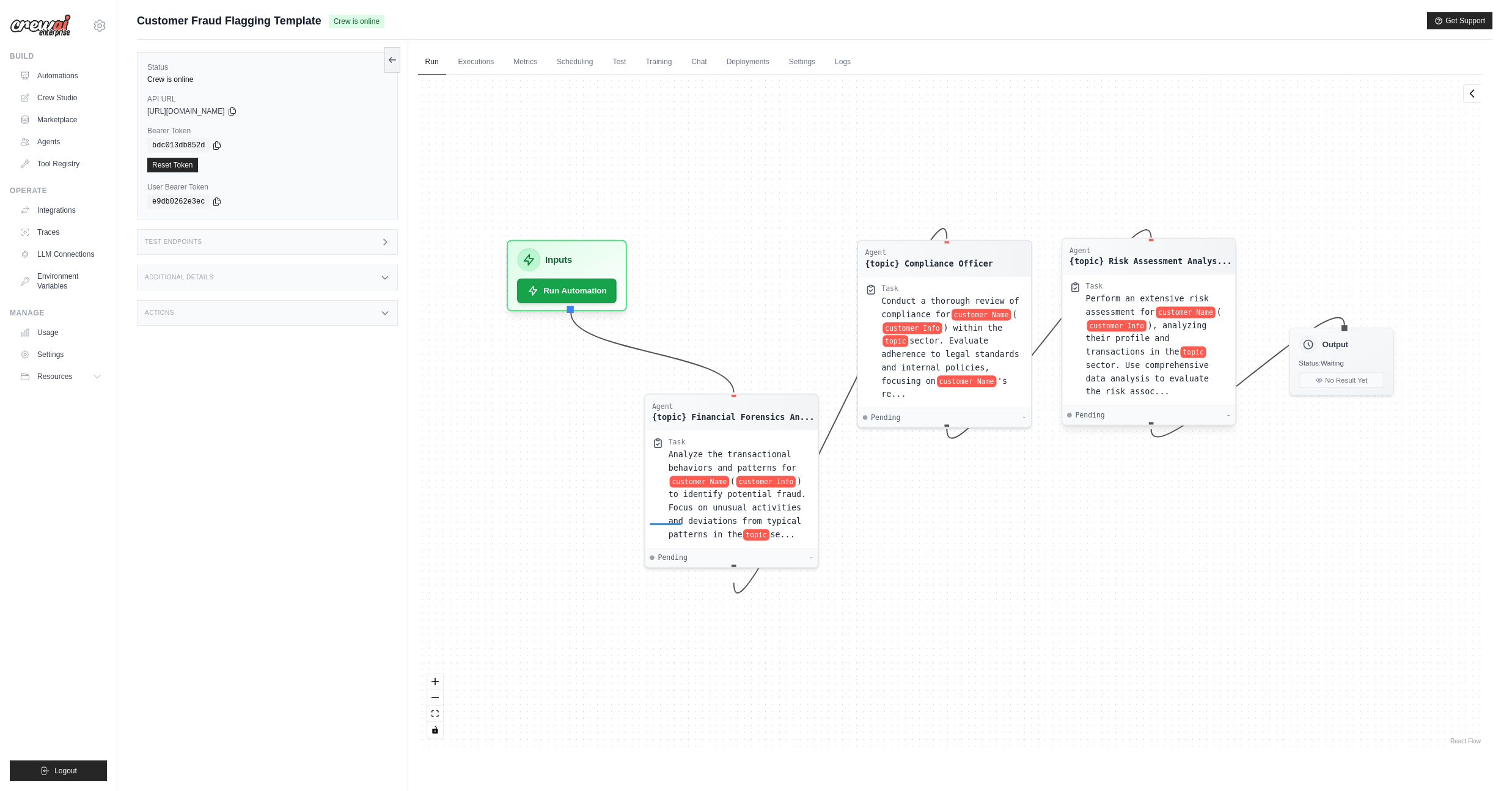
click at [1150, 335] on span "), analyzing their profile and transactions in the" at bounding box center [1146, 338] width 121 height 36
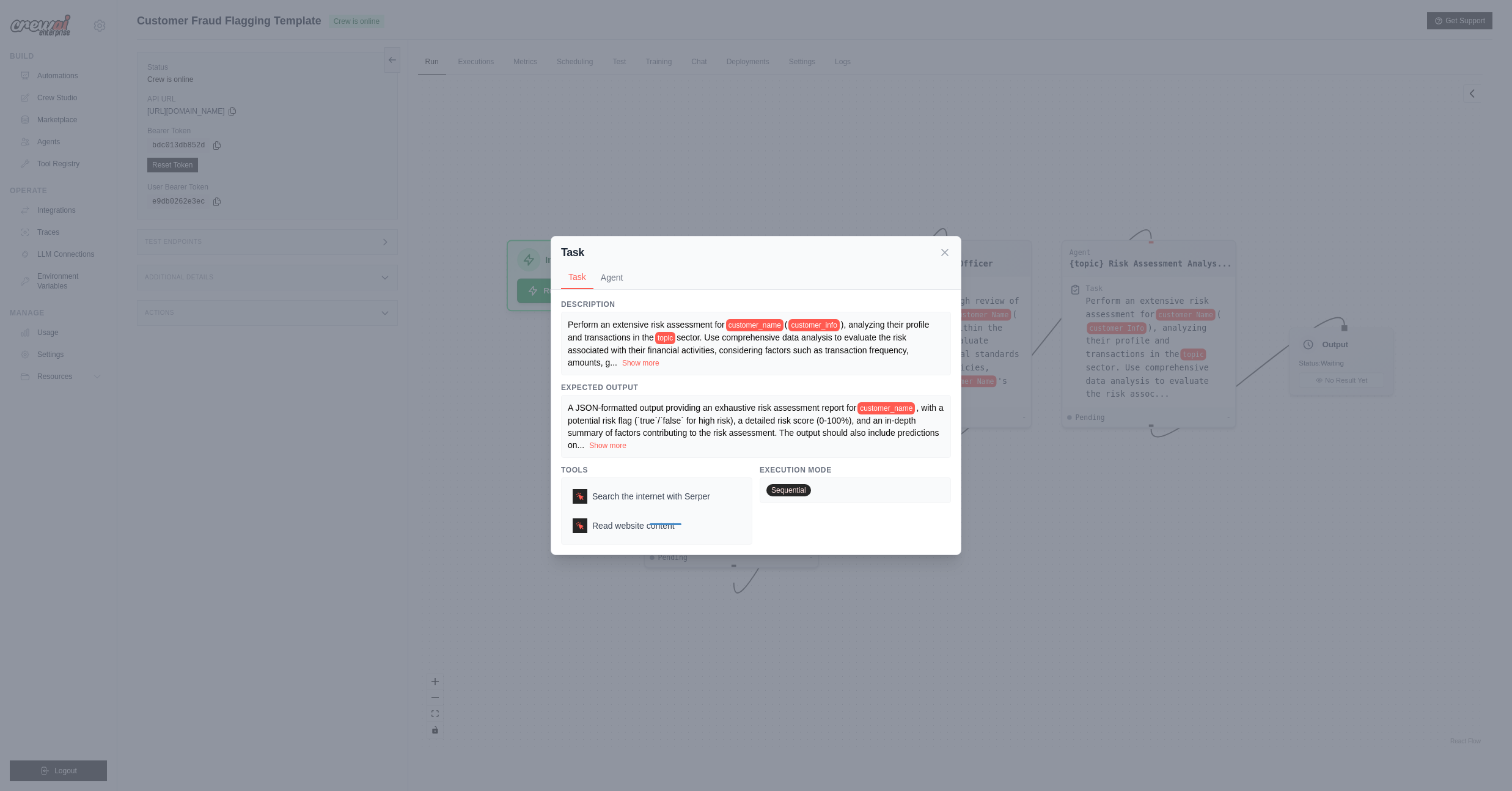
click at [806, 333] on span "sector. Use comprehensive data analysis to evaluate the risk associated with th…" at bounding box center [738, 350] width 341 height 35
click at [780, 358] on div "Perform an extensive risk assessment for customer_name ( customer_info ), analy…" at bounding box center [756, 343] width 376 height 51
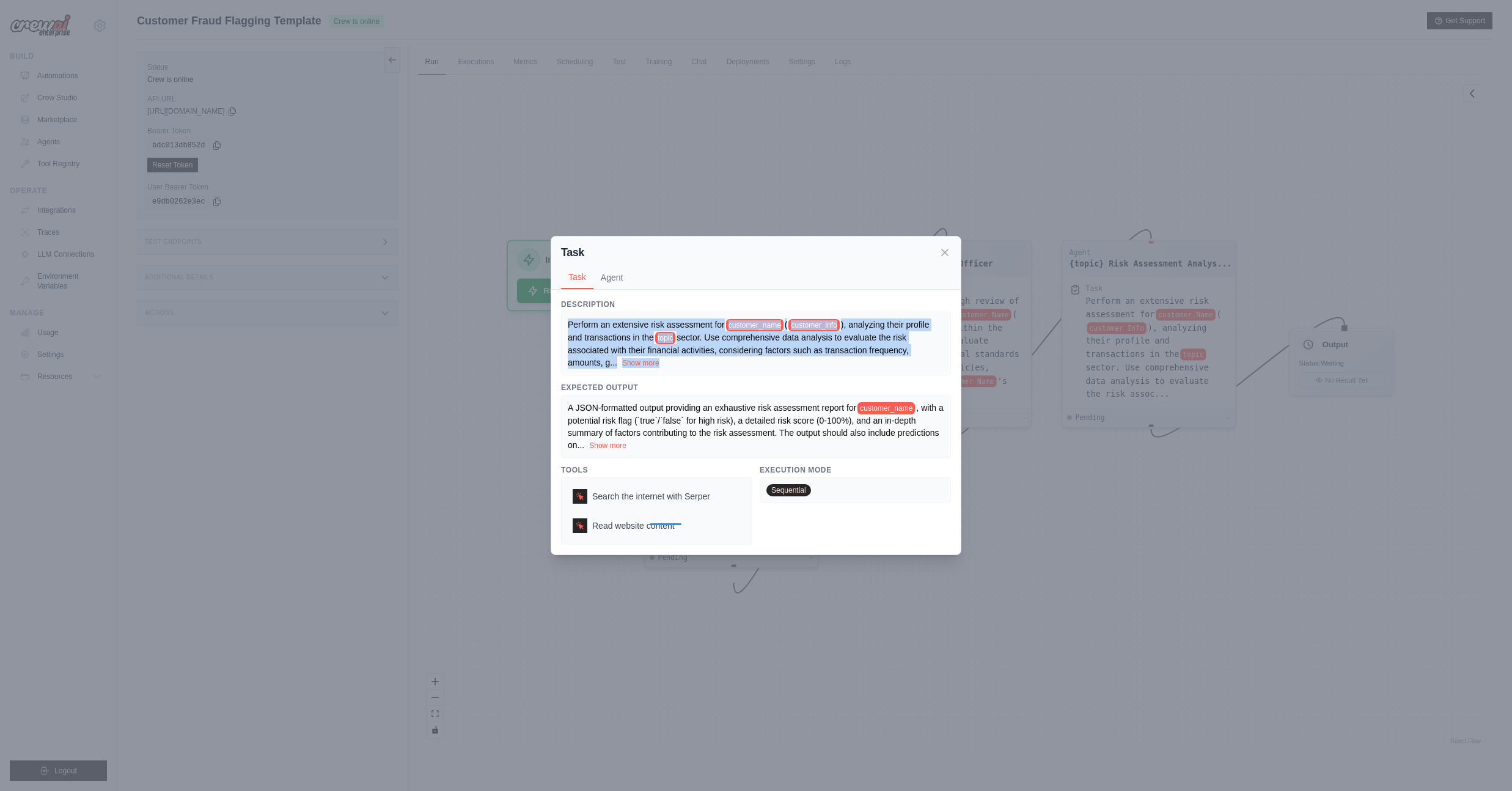
click at [780, 358] on div "Perform an extensive risk assessment for customer_name ( customer_info ), analy…" at bounding box center [756, 343] width 376 height 51
click at [659, 365] on button "Show more" at bounding box center [641, 363] width 38 height 10
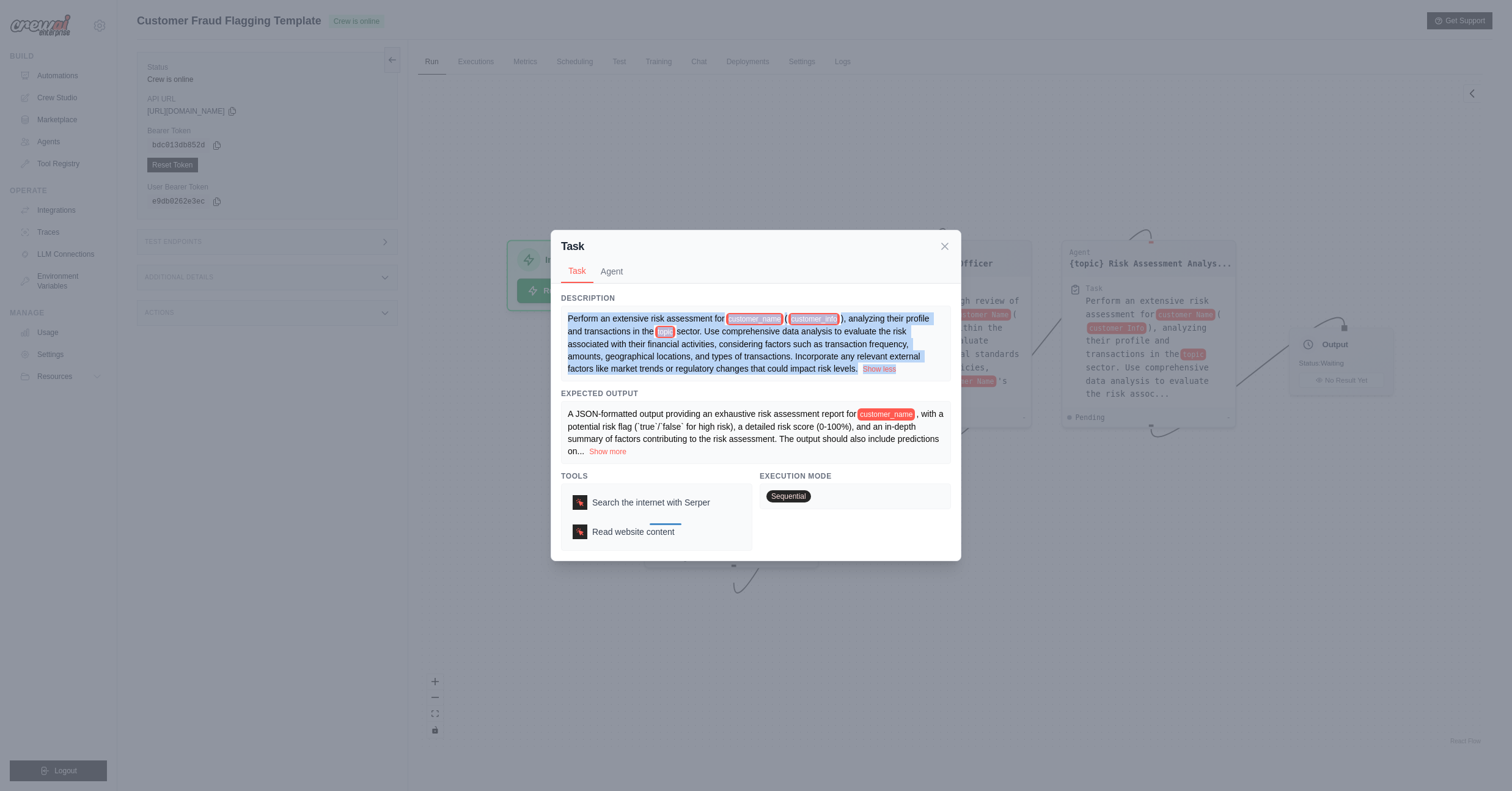
copy div "Perform an extensive risk assessment for customer_name ( customer_info ), analy…"
click at [839, 352] on span "sector. Use comprehensive data analysis to evaluate the risk associated with th…" at bounding box center [745, 350] width 355 height 47
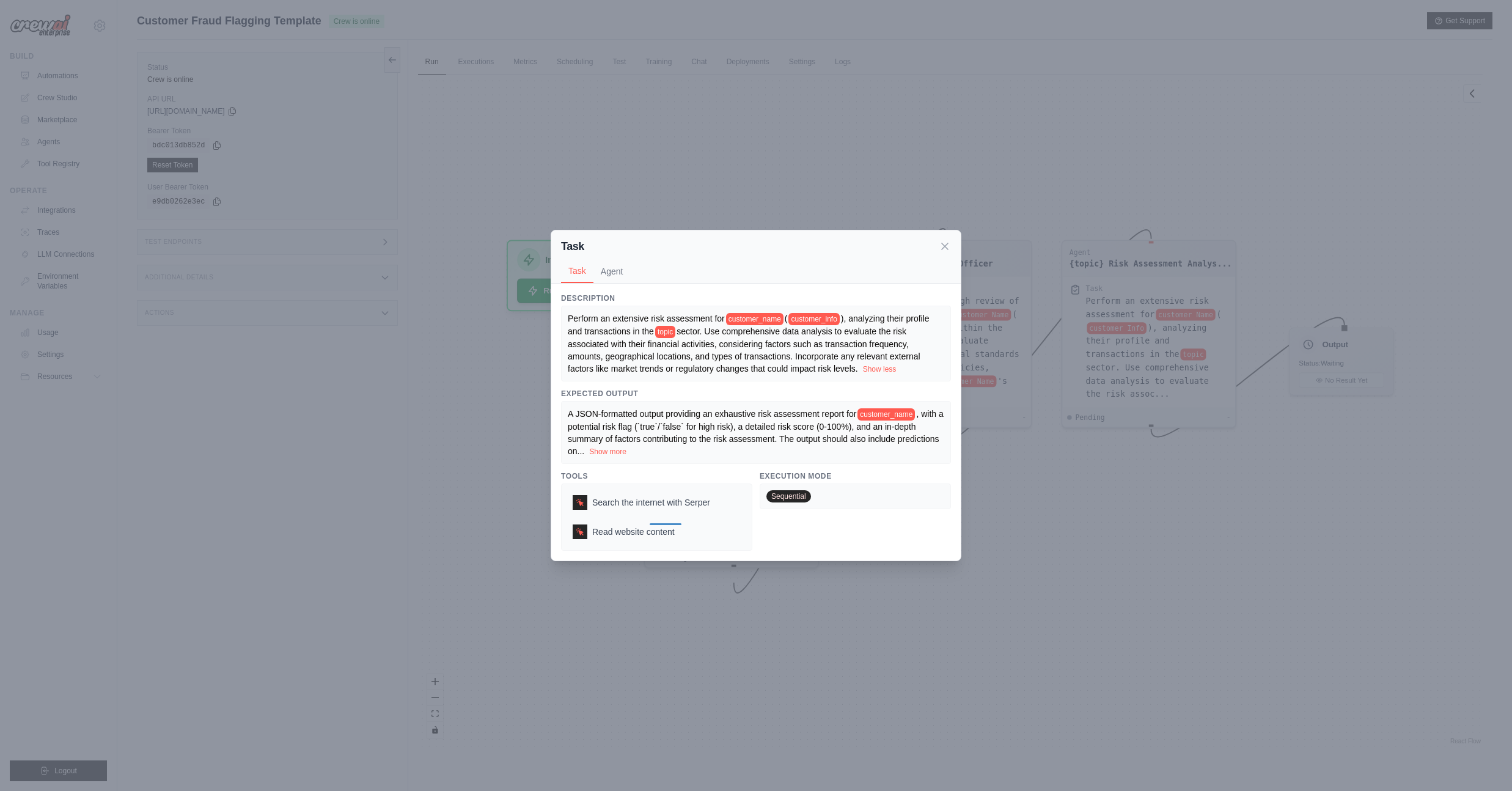
click at [588, 247] on div "Task Task Agent" at bounding box center [756, 257] width 410 height 53
click at [609, 262] on button "Agent" at bounding box center [612, 270] width 38 height 23
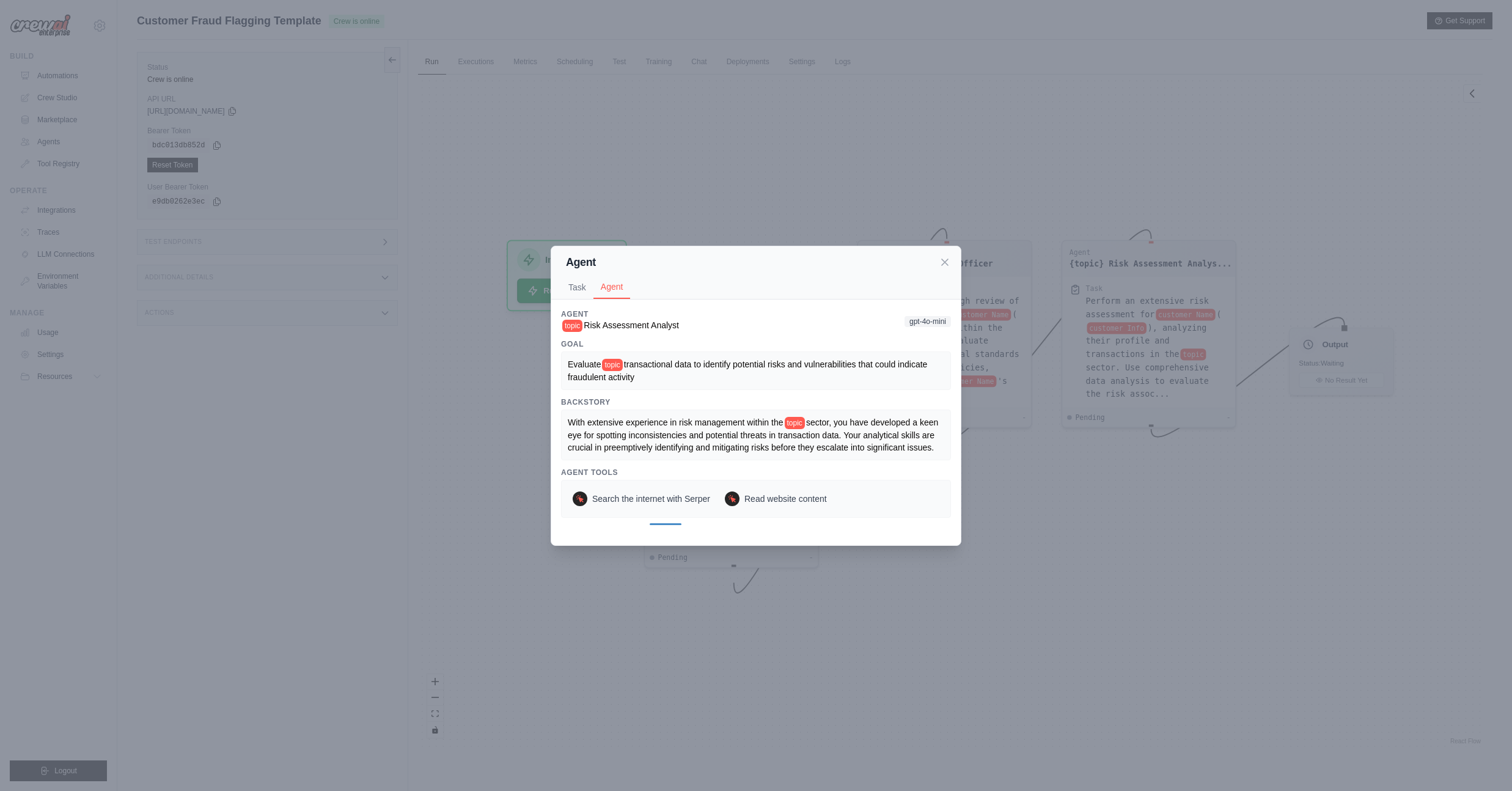
click at [802, 430] on span "sector, you have developed a keen eye for spotting inconsistencies and potentia…" at bounding box center [754, 435] width 373 height 35
click at [805, 426] on span "topic" at bounding box center [795, 423] width 20 height 13
click at [567, 290] on button "Task" at bounding box center [577, 286] width 33 height 23
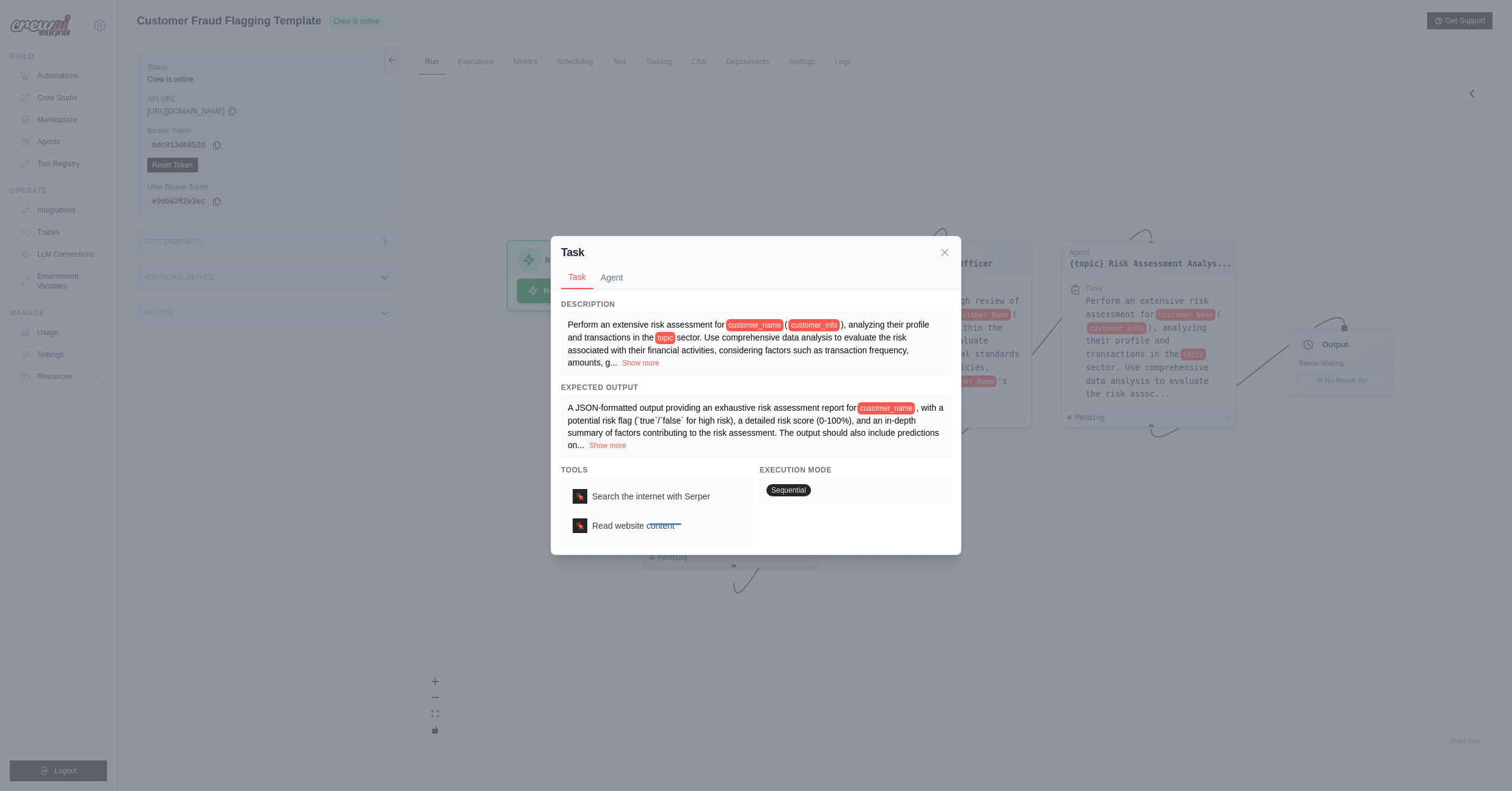
scroll to position [52, 0]
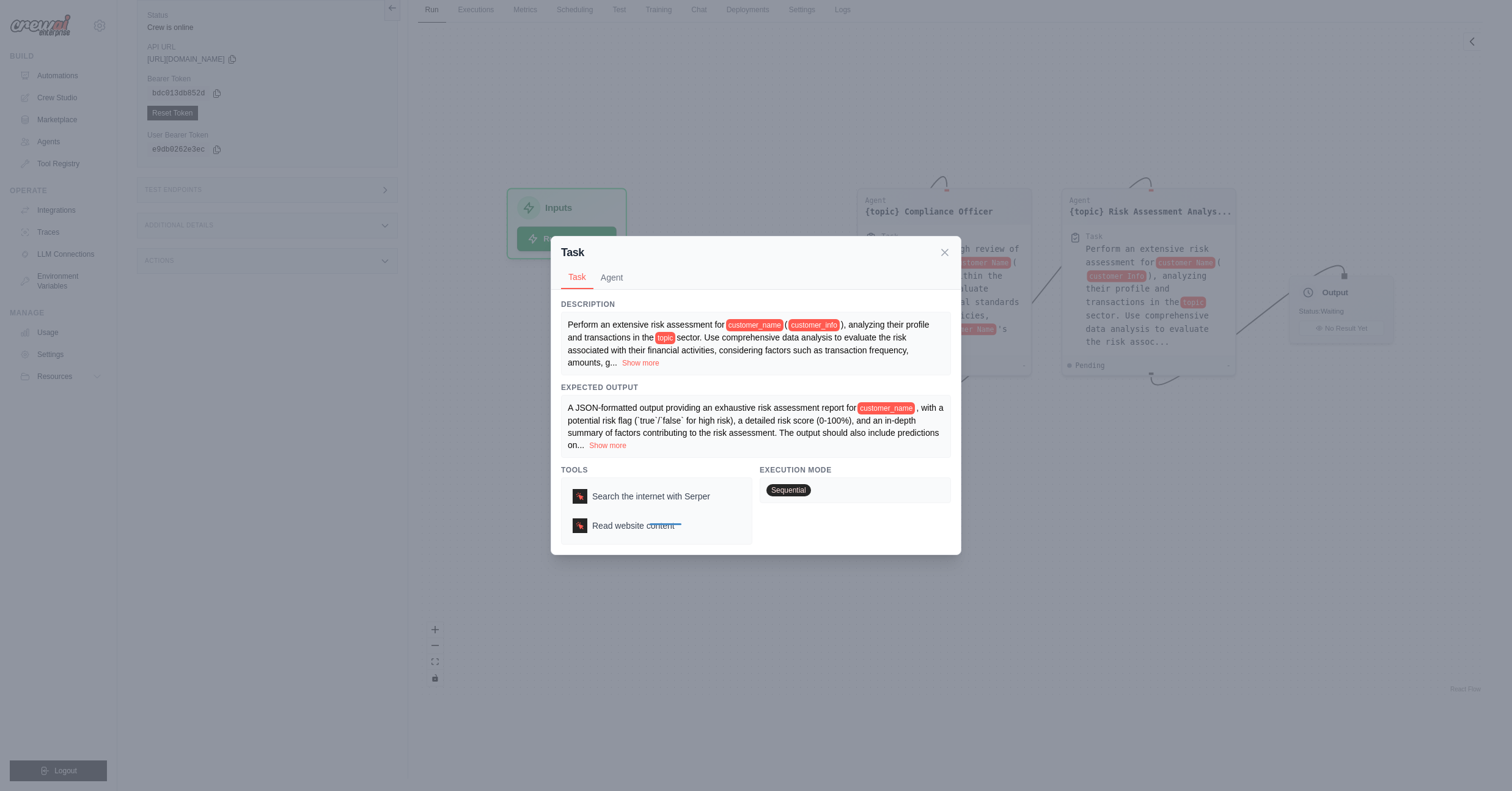
click at [1109, 493] on div "Task Task Agent Description Perform an extensive risk assessment for customer_n…" at bounding box center [756, 395] width 1512 height 791
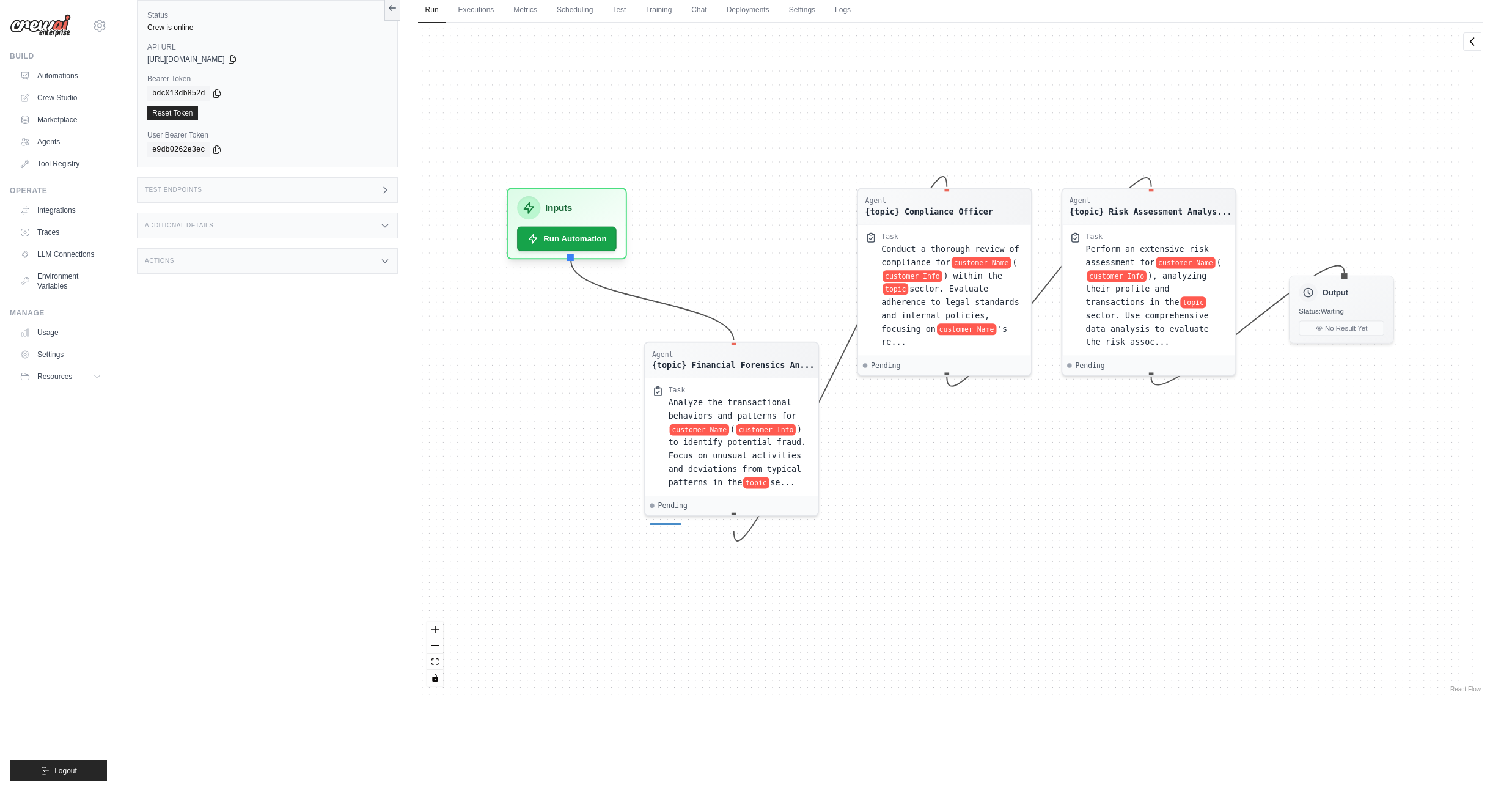
click at [1336, 353] on div "Agent {topic} Financial Forensics An... Task Analyze the transactional behavior…" at bounding box center [950, 359] width 1065 height 672
click at [542, 240] on button "Run Automation" at bounding box center [567, 234] width 104 height 26
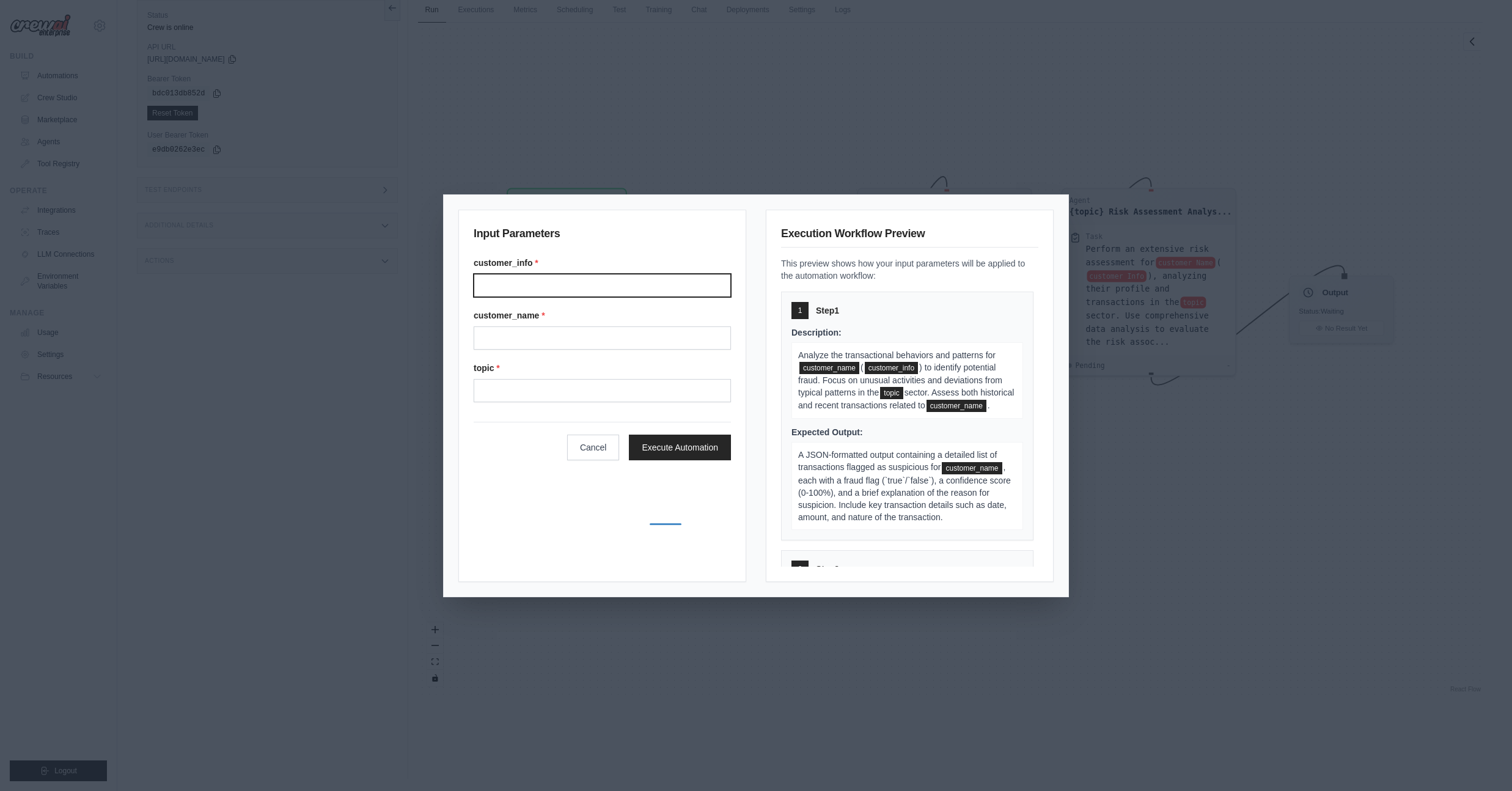
click at [542, 281] on input "Customer info" at bounding box center [602, 285] width 257 height 23
type input "******"
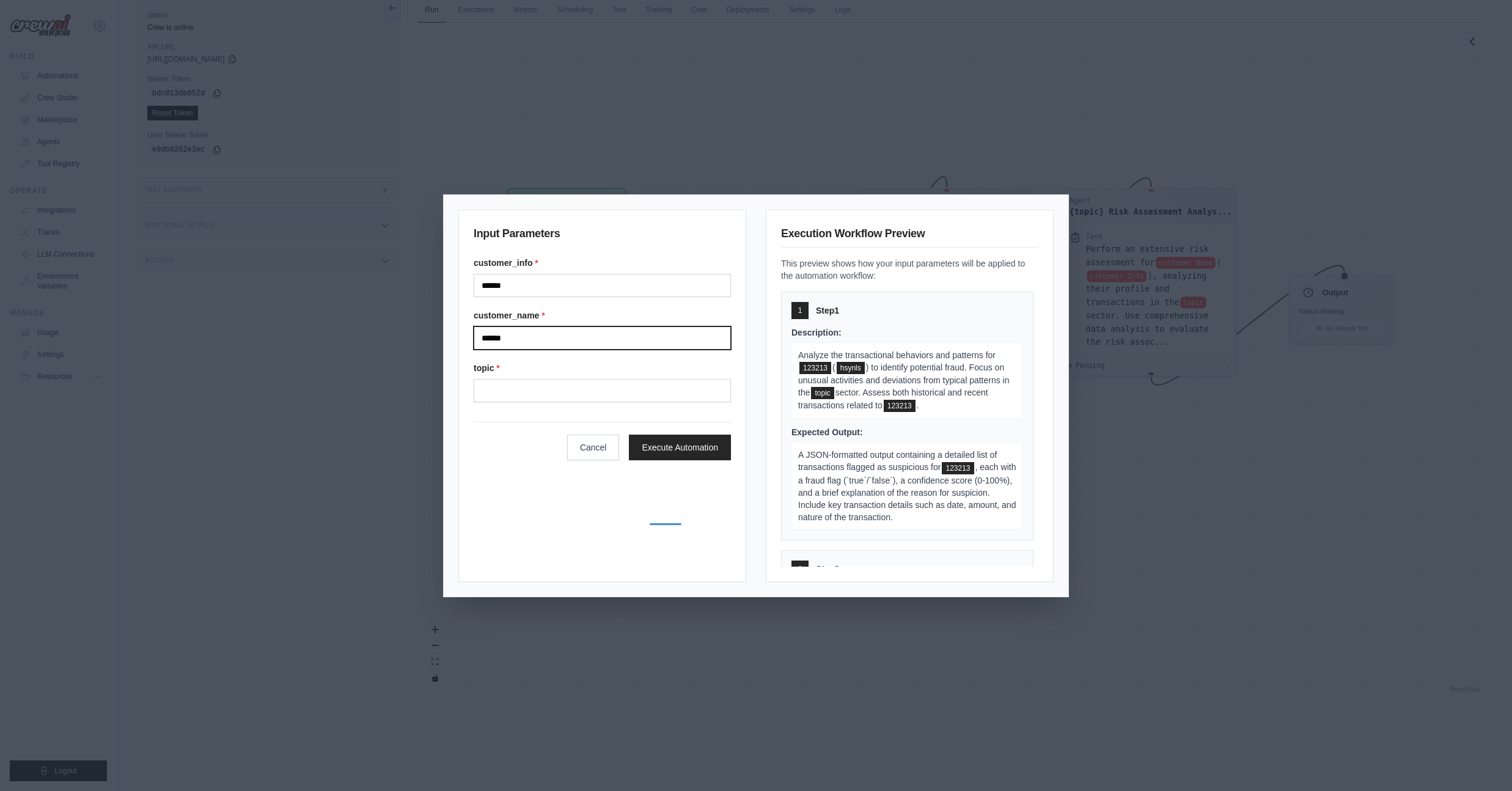
type input "******"
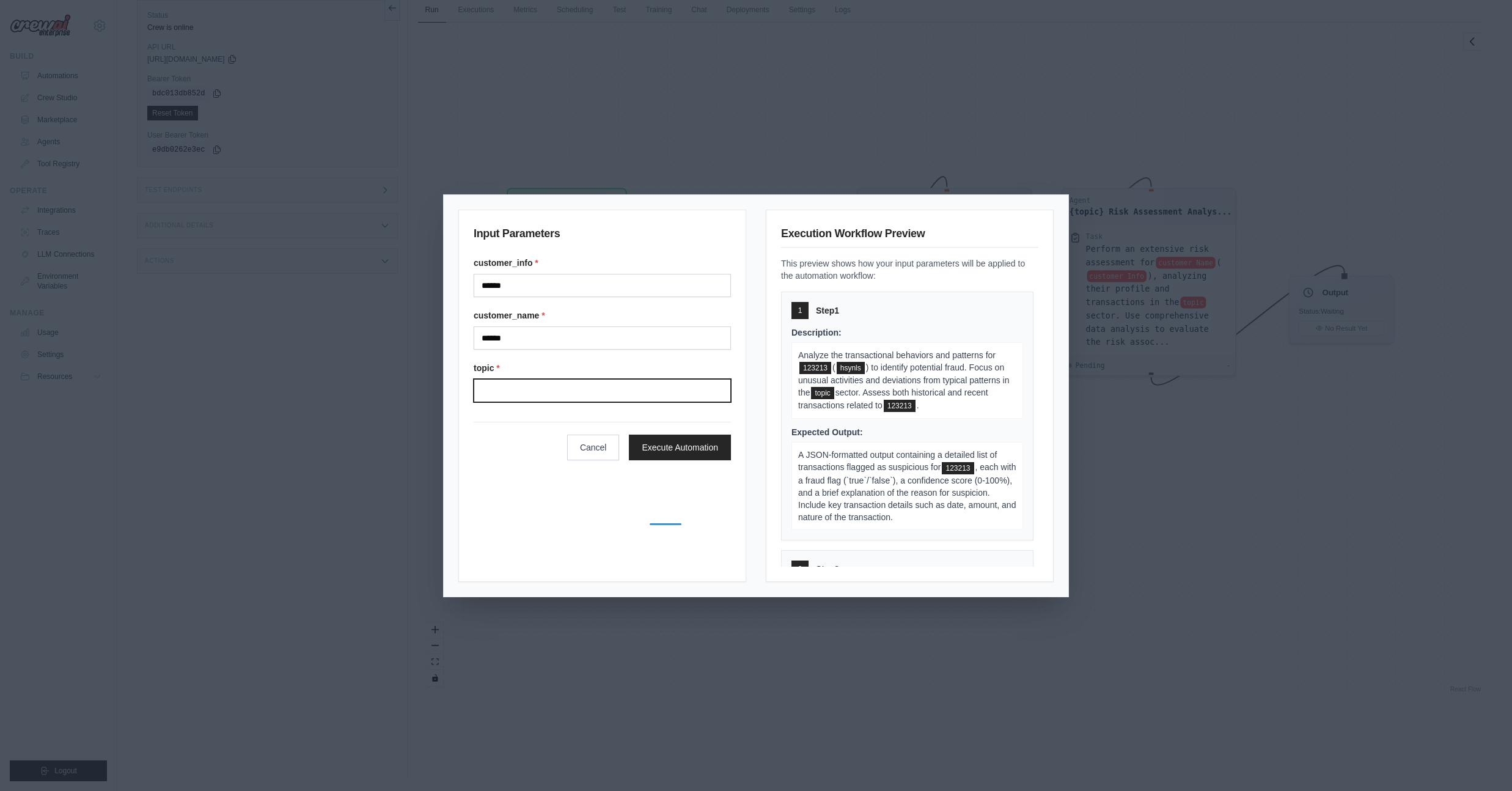
click at [547, 388] on input "Topic" at bounding box center [602, 390] width 257 height 23
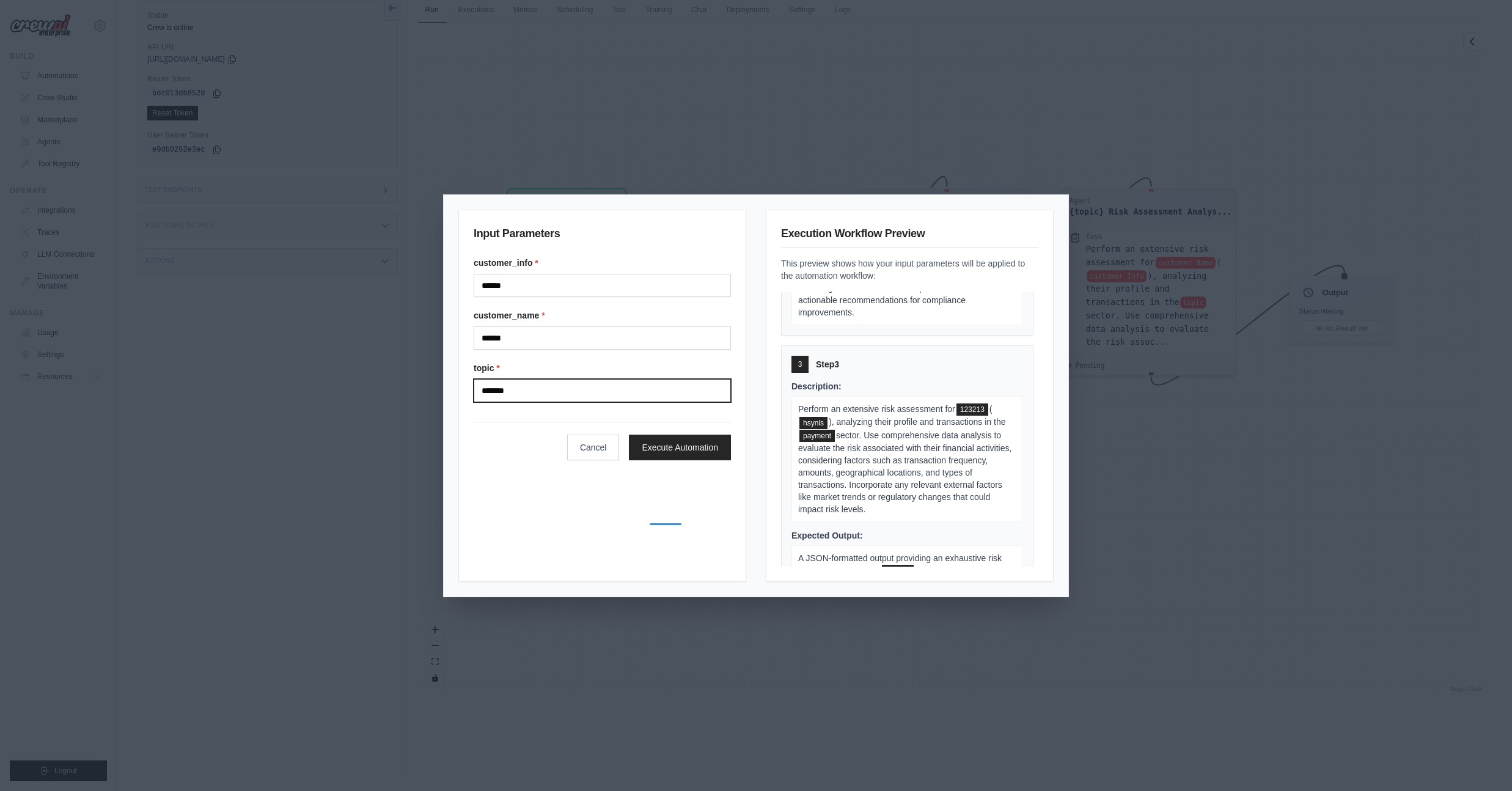
scroll to position [649, 0]
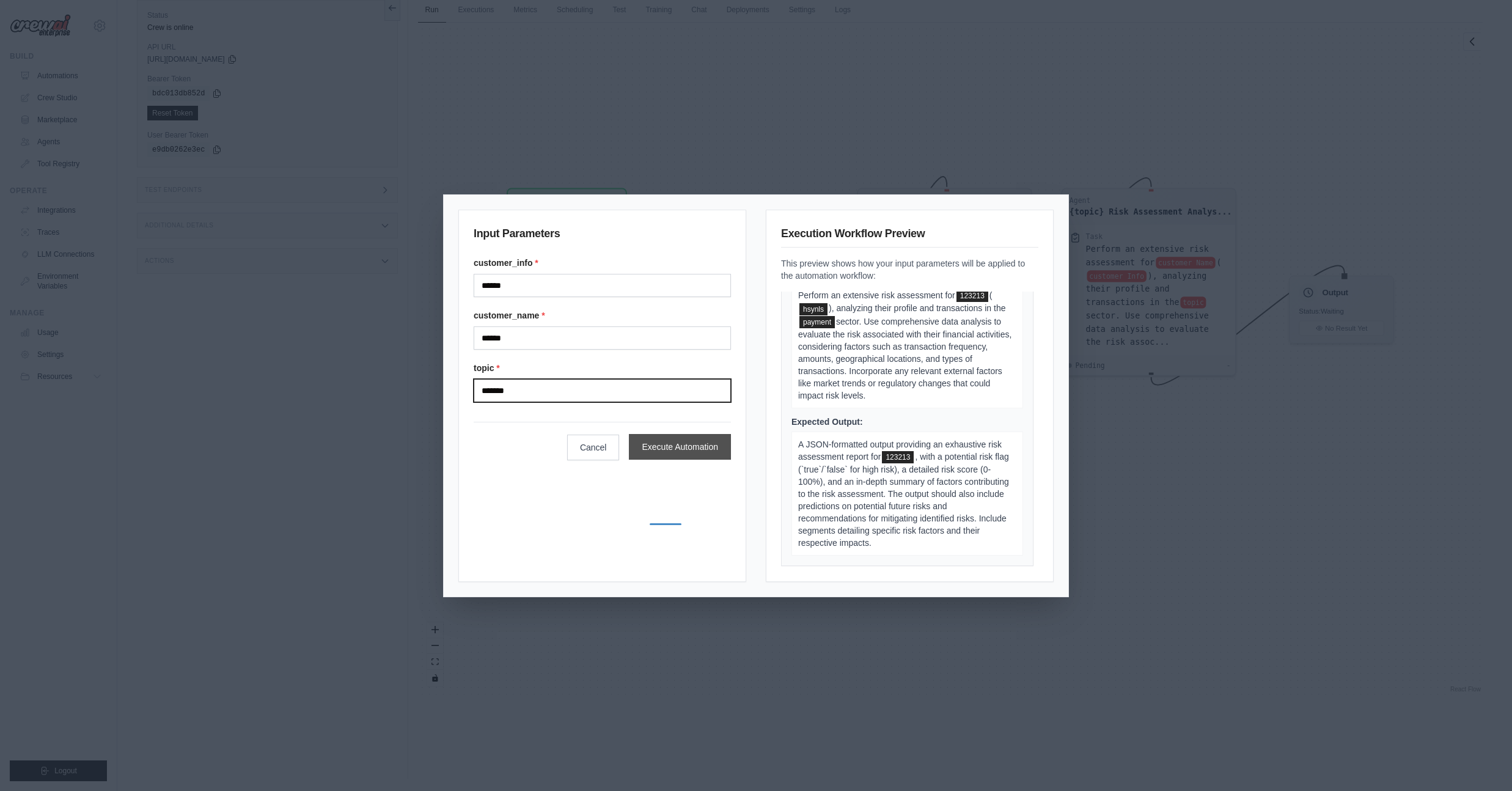
type input "*******"
click at [686, 449] on button "Execute Automation" at bounding box center [679, 447] width 102 height 26
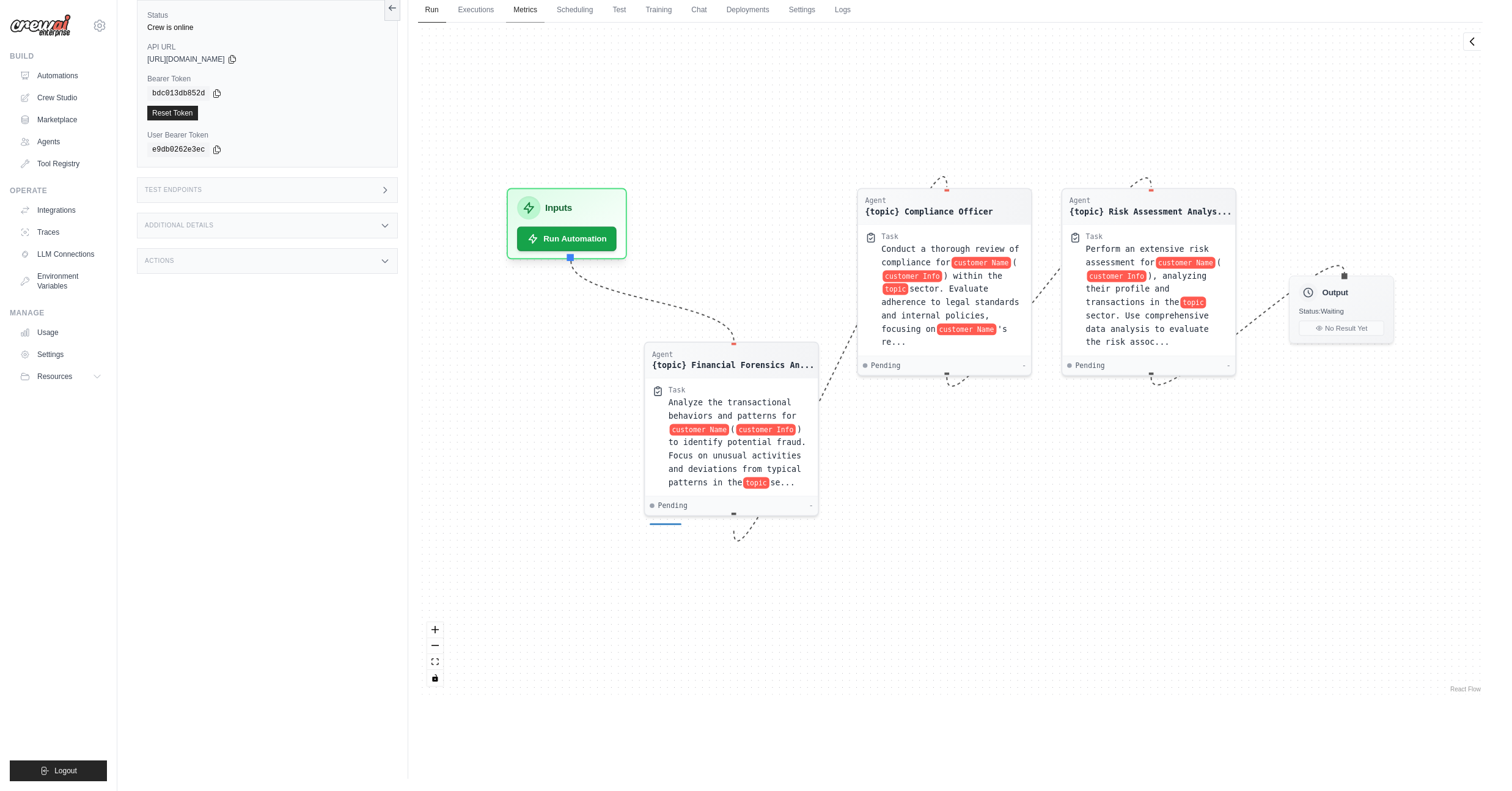
click at [538, 14] on link "Metrics" at bounding box center [525, 10] width 38 height 26
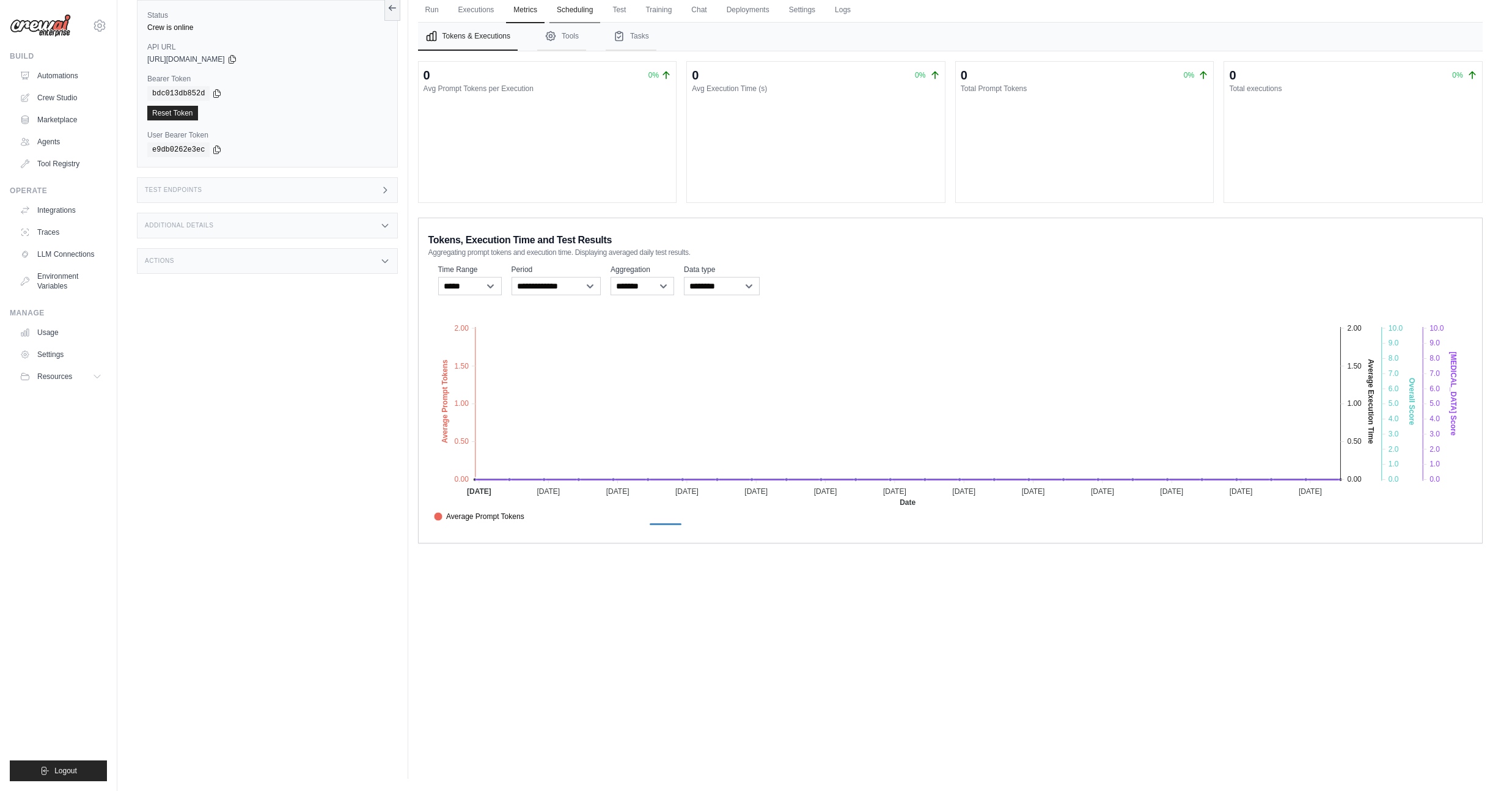
click at [570, 10] on link "Scheduling" at bounding box center [574, 10] width 51 height 26
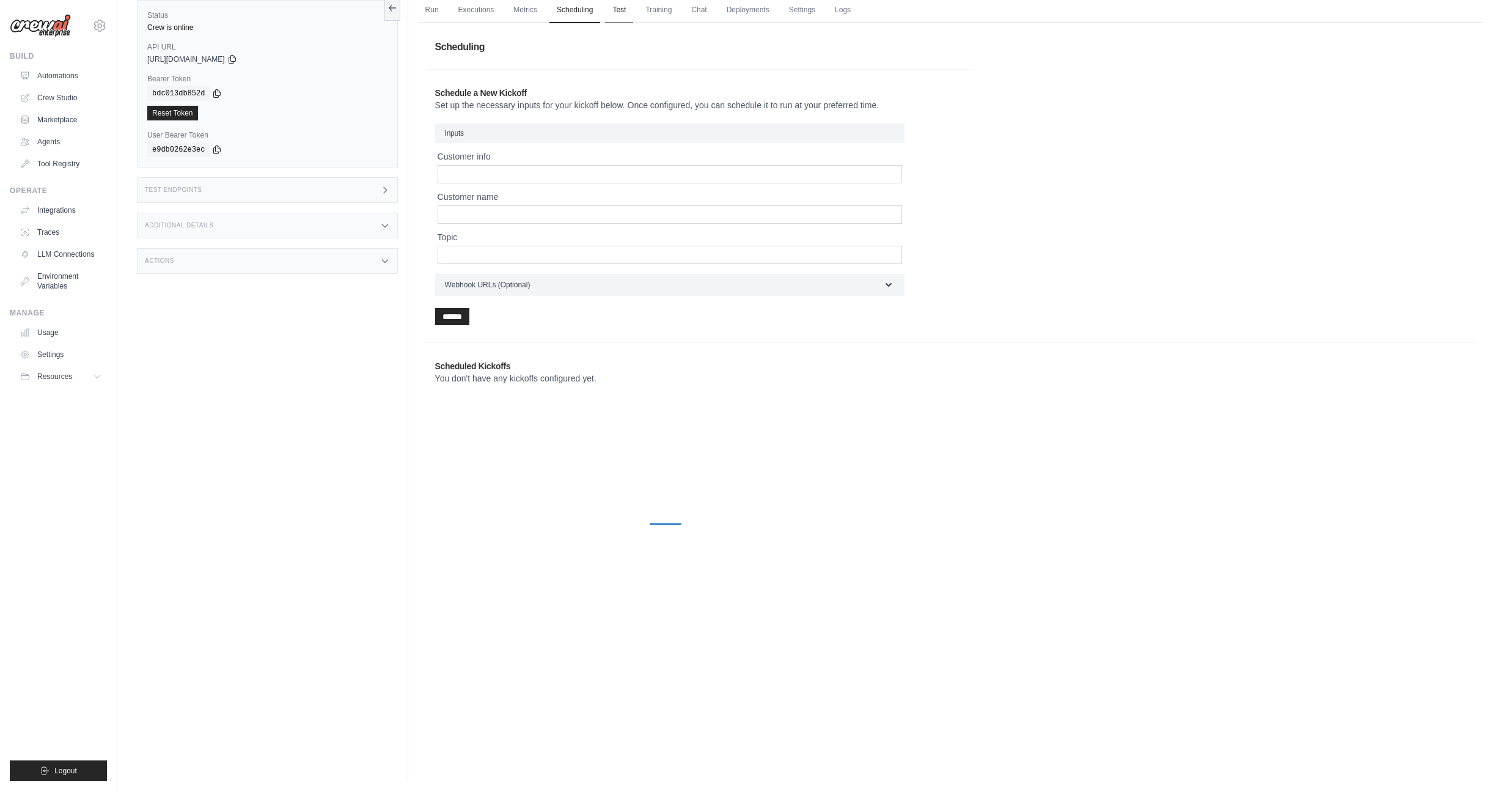
click at [624, 12] on link "Test" at bounding box center [619, 10] width 28 height 26
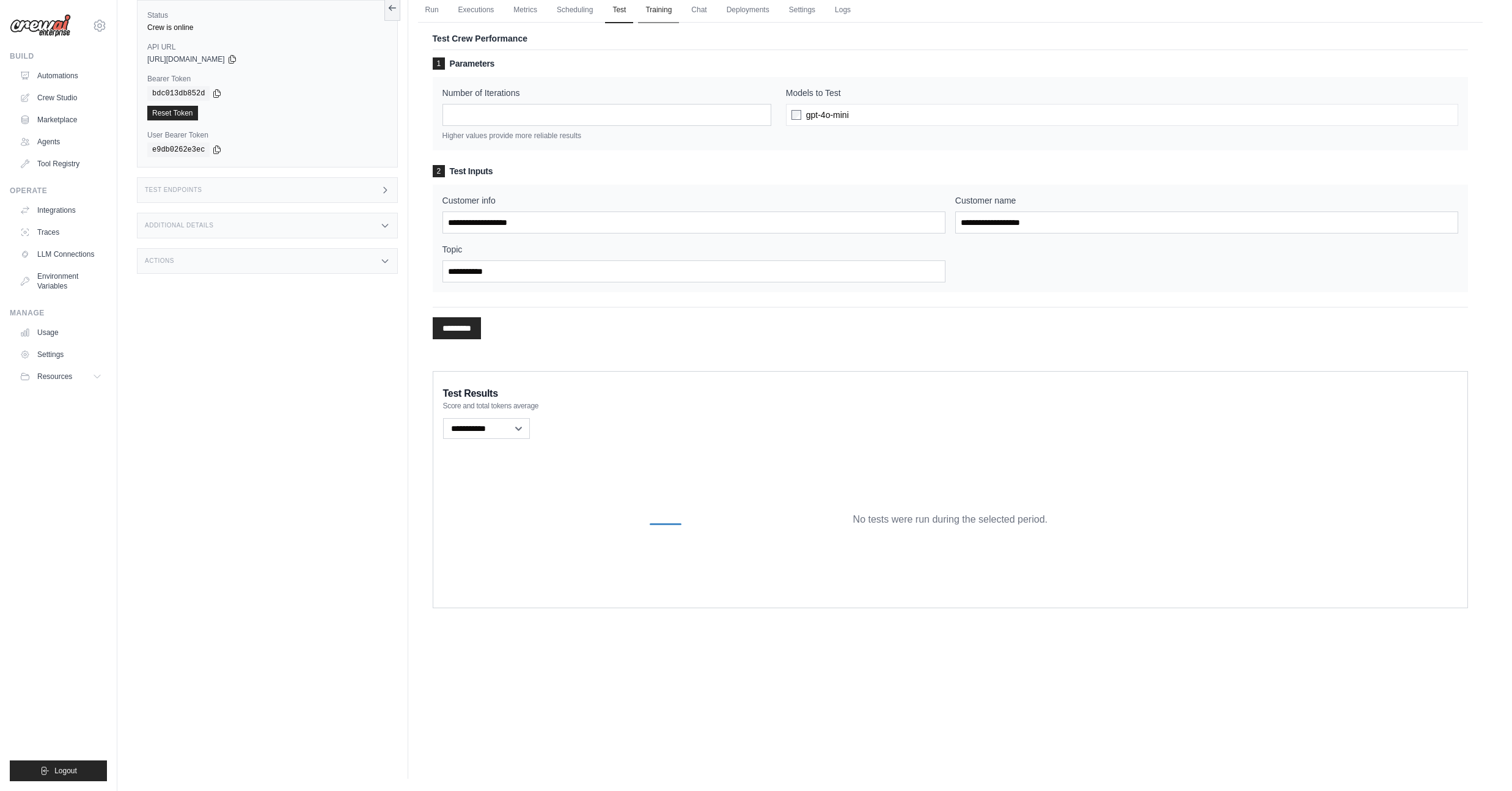
click at [673, 15] on link "Training" at bounding box center [658, 10] width 41 height 26
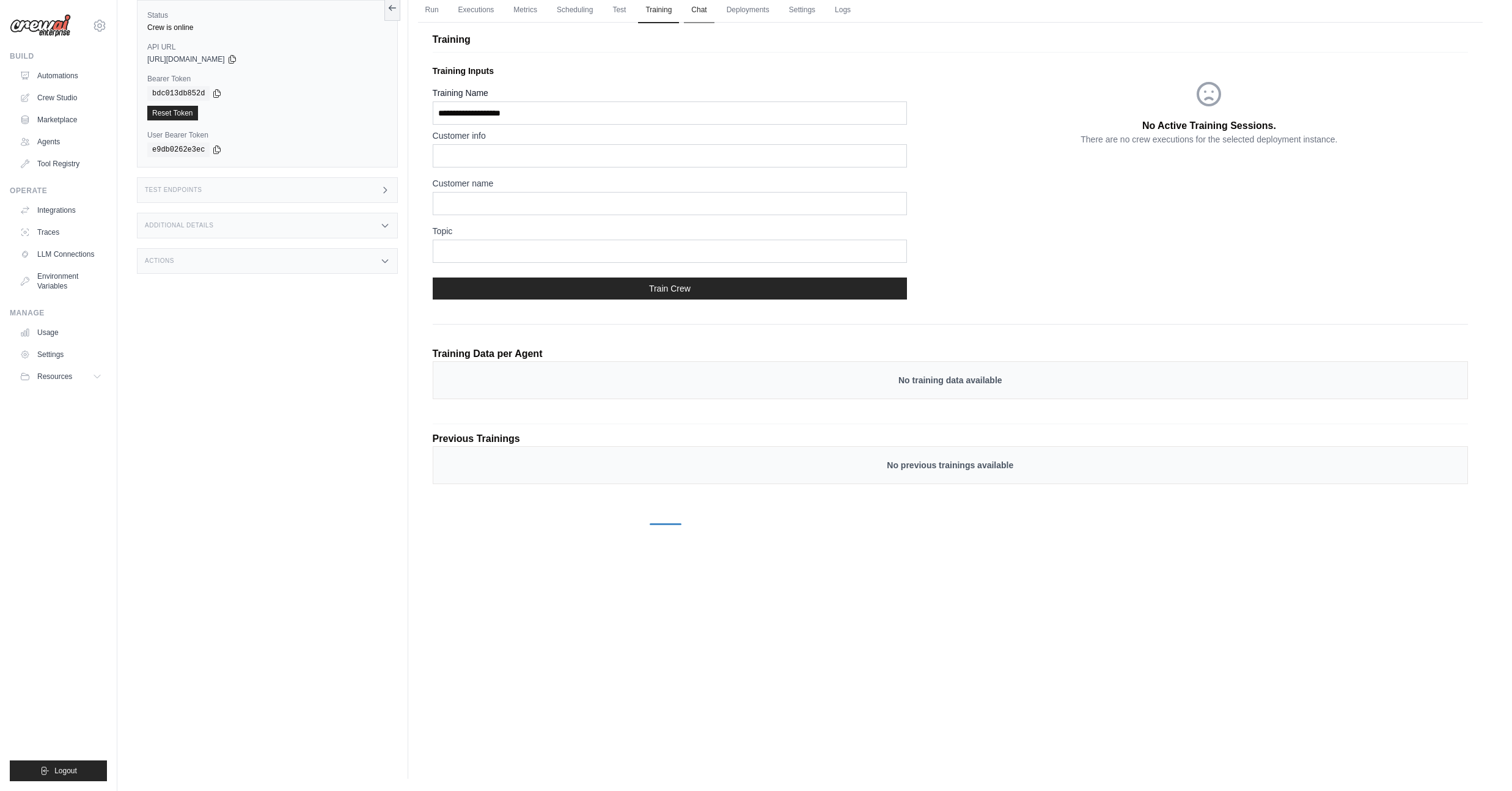
click at [712, 15] on link "Chat" at bounding box center [699, 10] width 30 height 26
click at [714, 9] on link "Chat" at bounding box center [699, 10] width 30 height 26
click at [736, 13] on link "Deployments" at bounding box center [748, 10] width 58 height 26
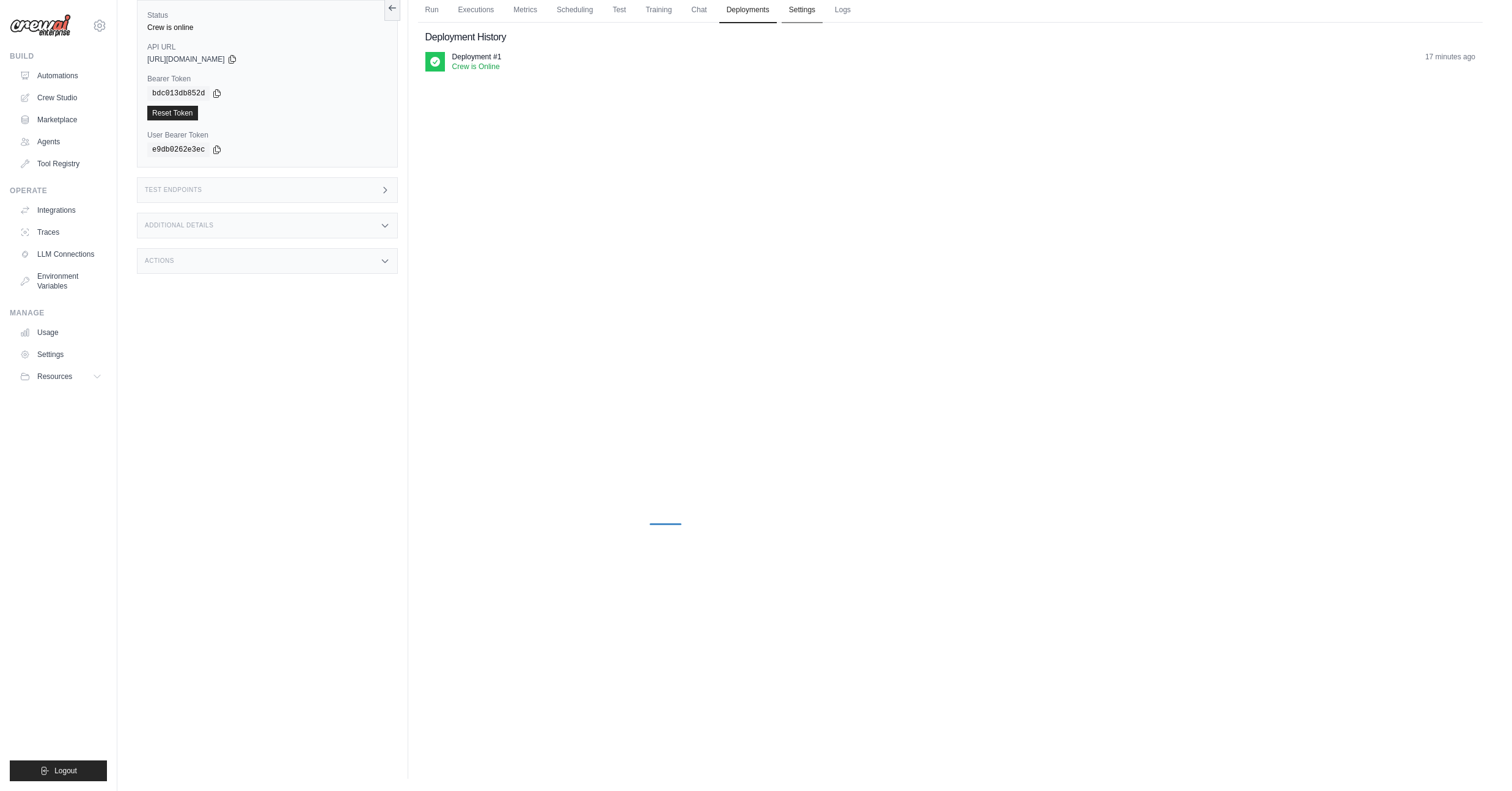
click at [808, 17] on link "Settings" at bounding box center [801, 10] width 41 height 26
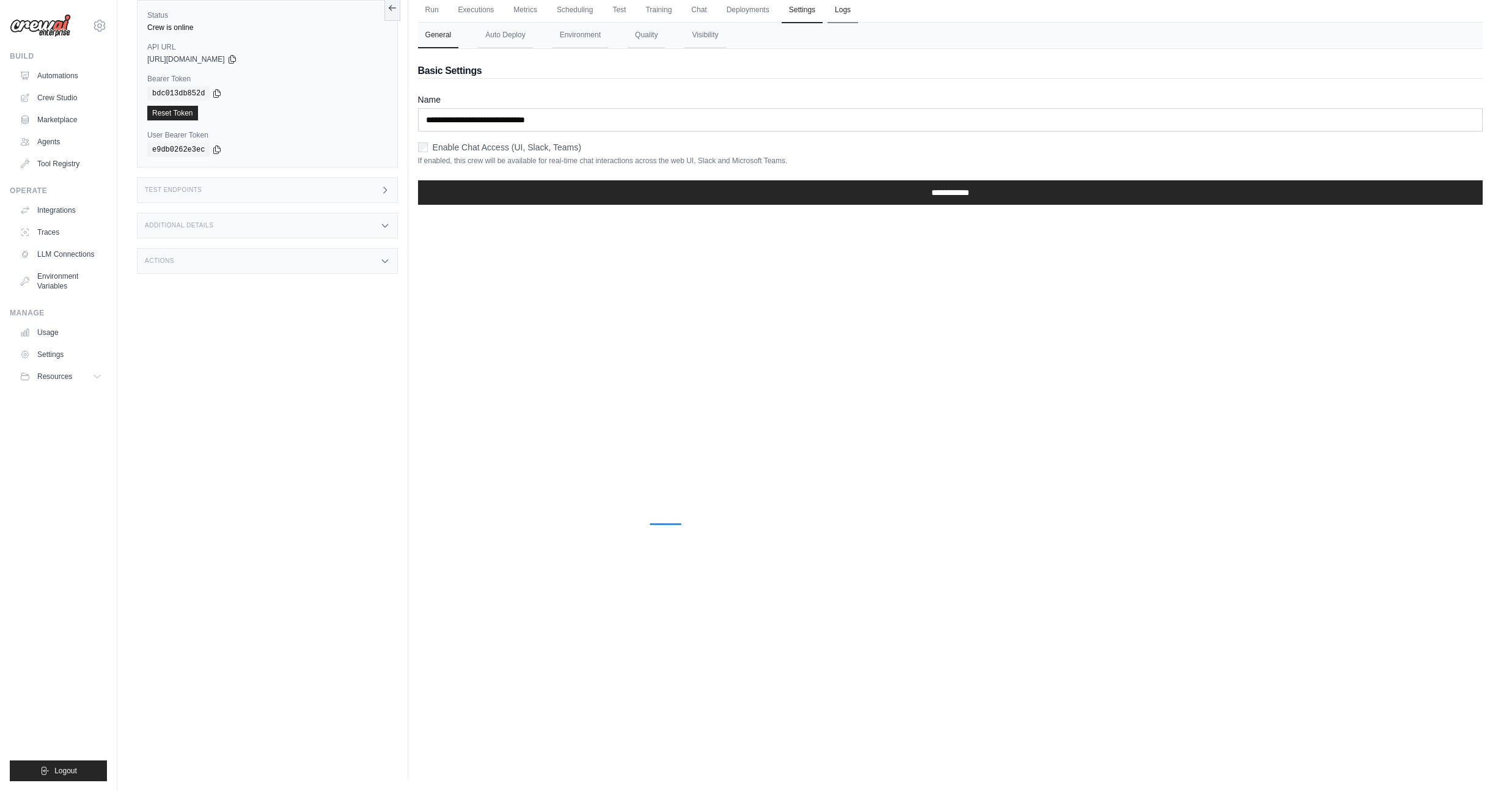
click at [858, 17] on link "Logs" at bounding box center [842, 10] width 31 height 26
